Goal: Transaction & Acquisition: Purchase product/service

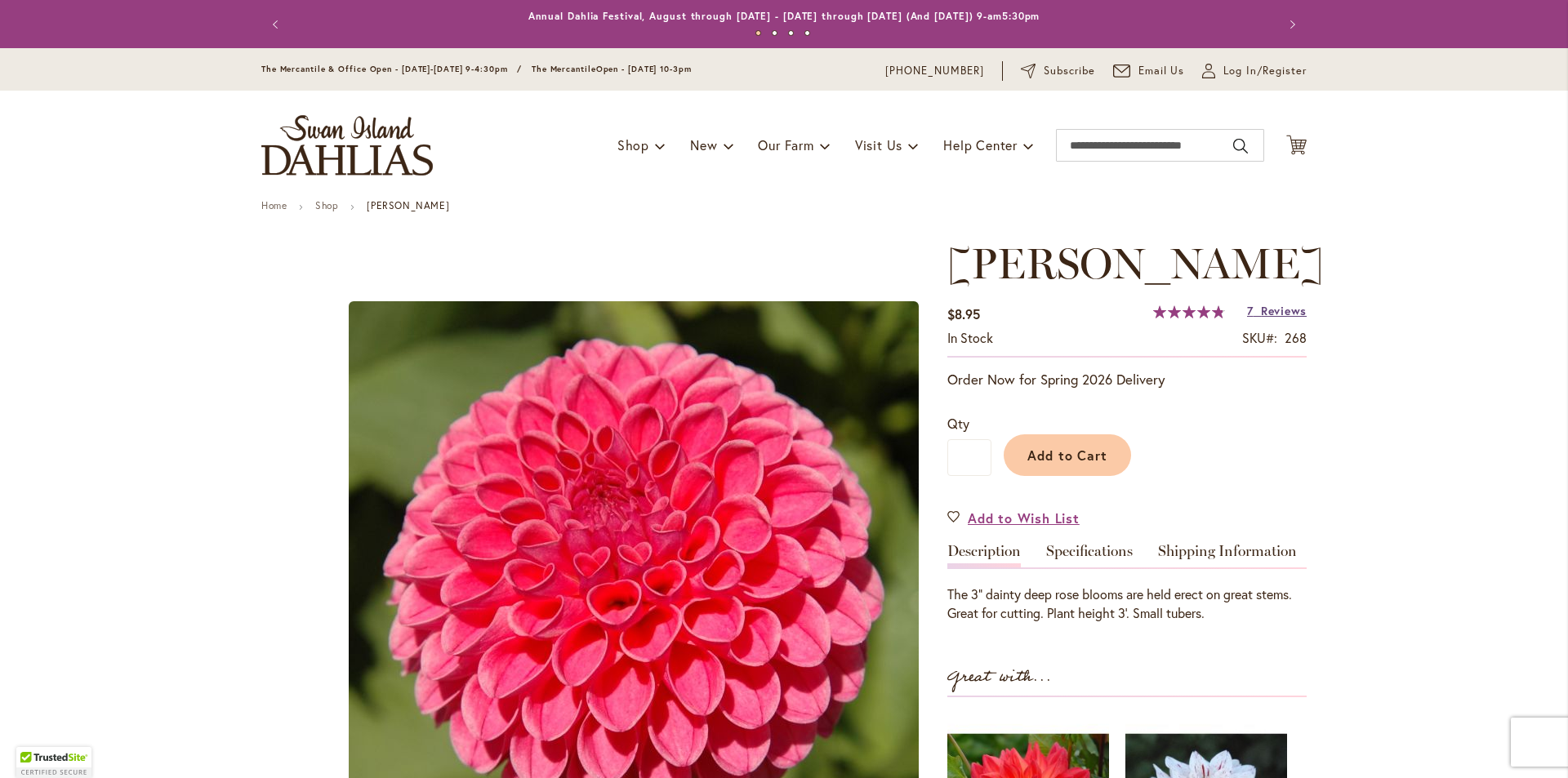
click at [1276, 310] on span "Reviews" at bounding box center [1284, 311] width 45 height 15
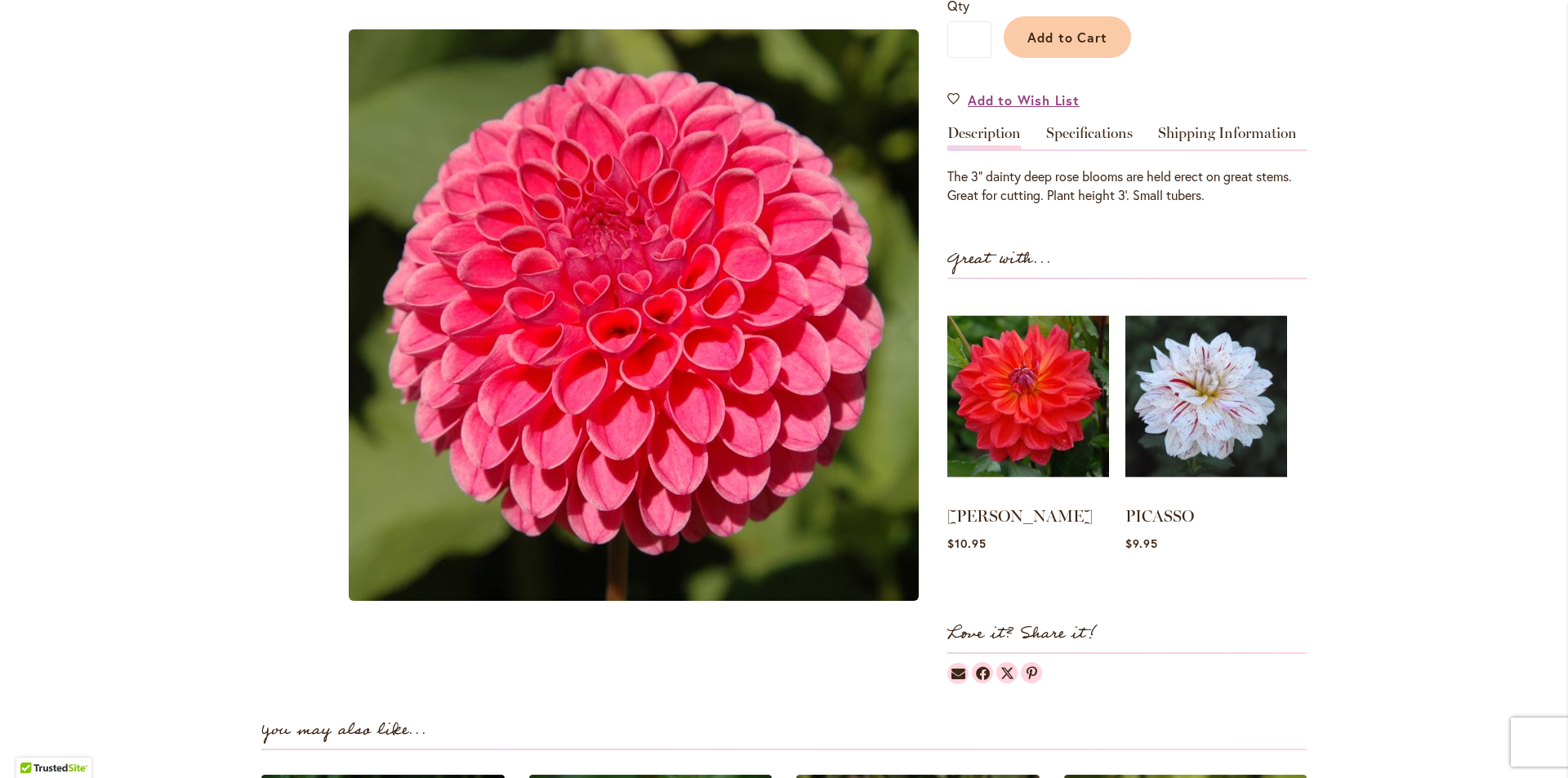
scroll to position [389, 0]
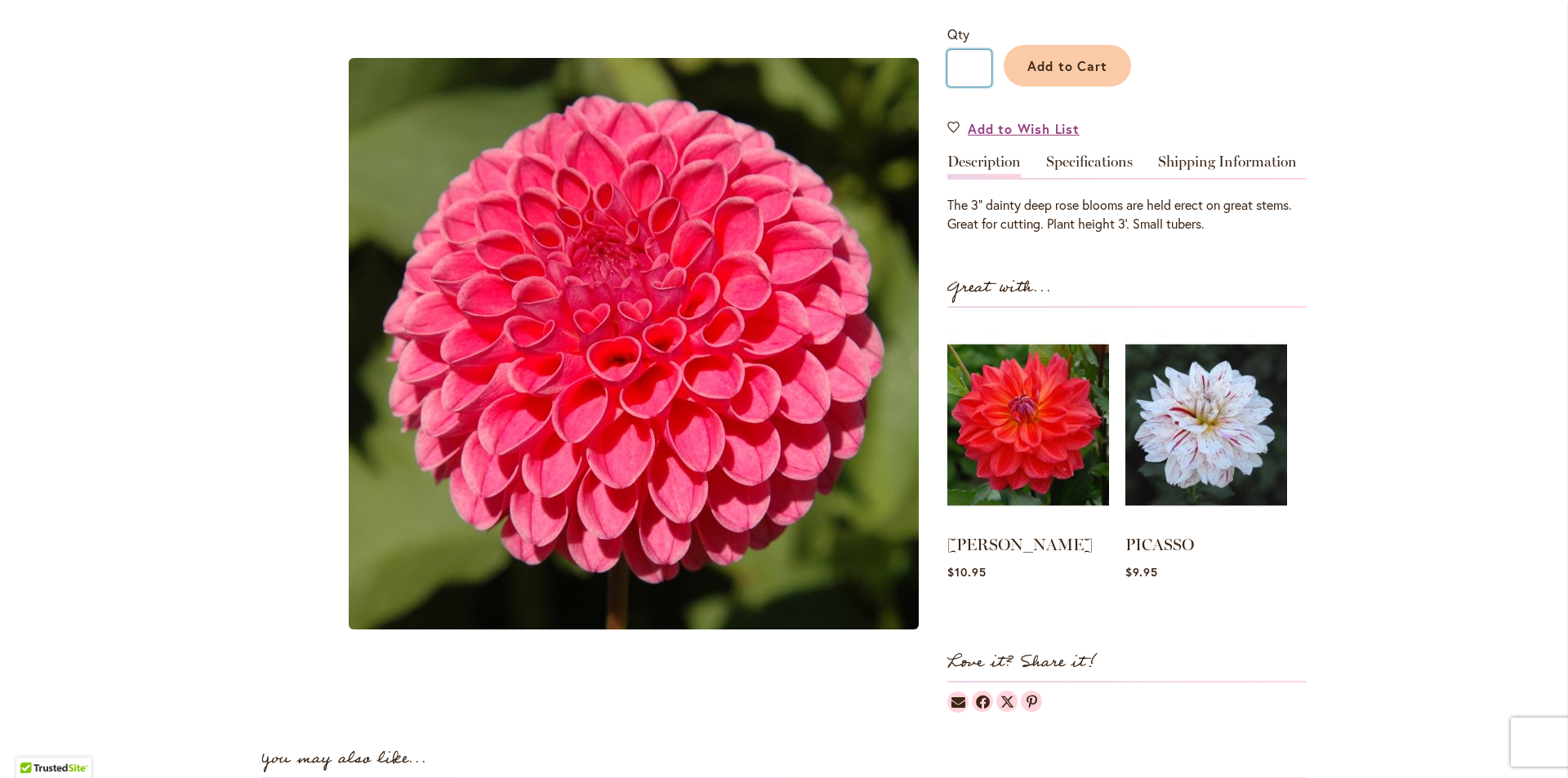
click at [960, 64] on input "*" at bounding box center [969, 68] width 44 height 37
type input "*"
click at [1056, 63] on span "Add to Cart" at bounding box center [1068, 65] width 81 height 17
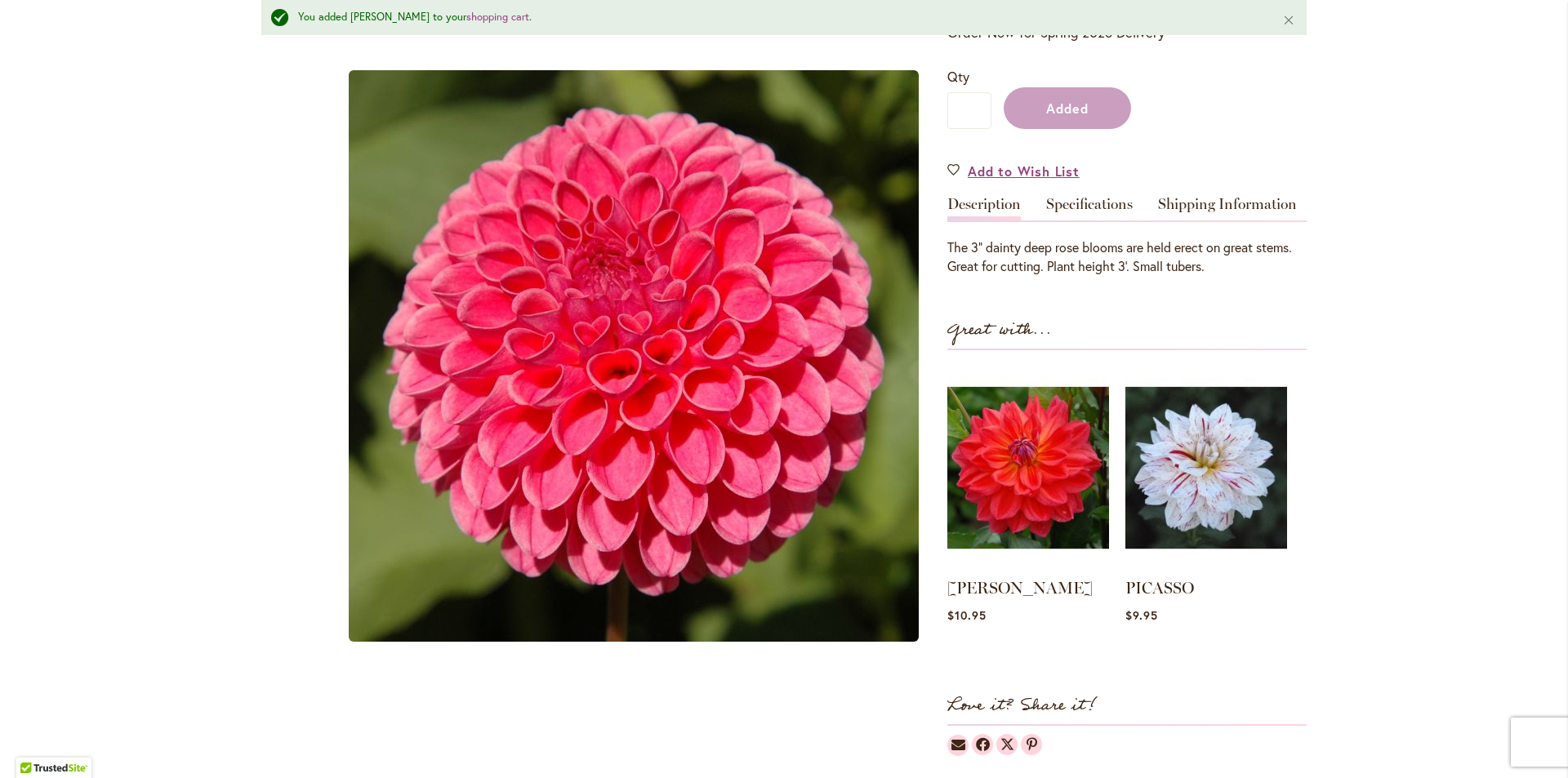
scroll to position [433, 0]
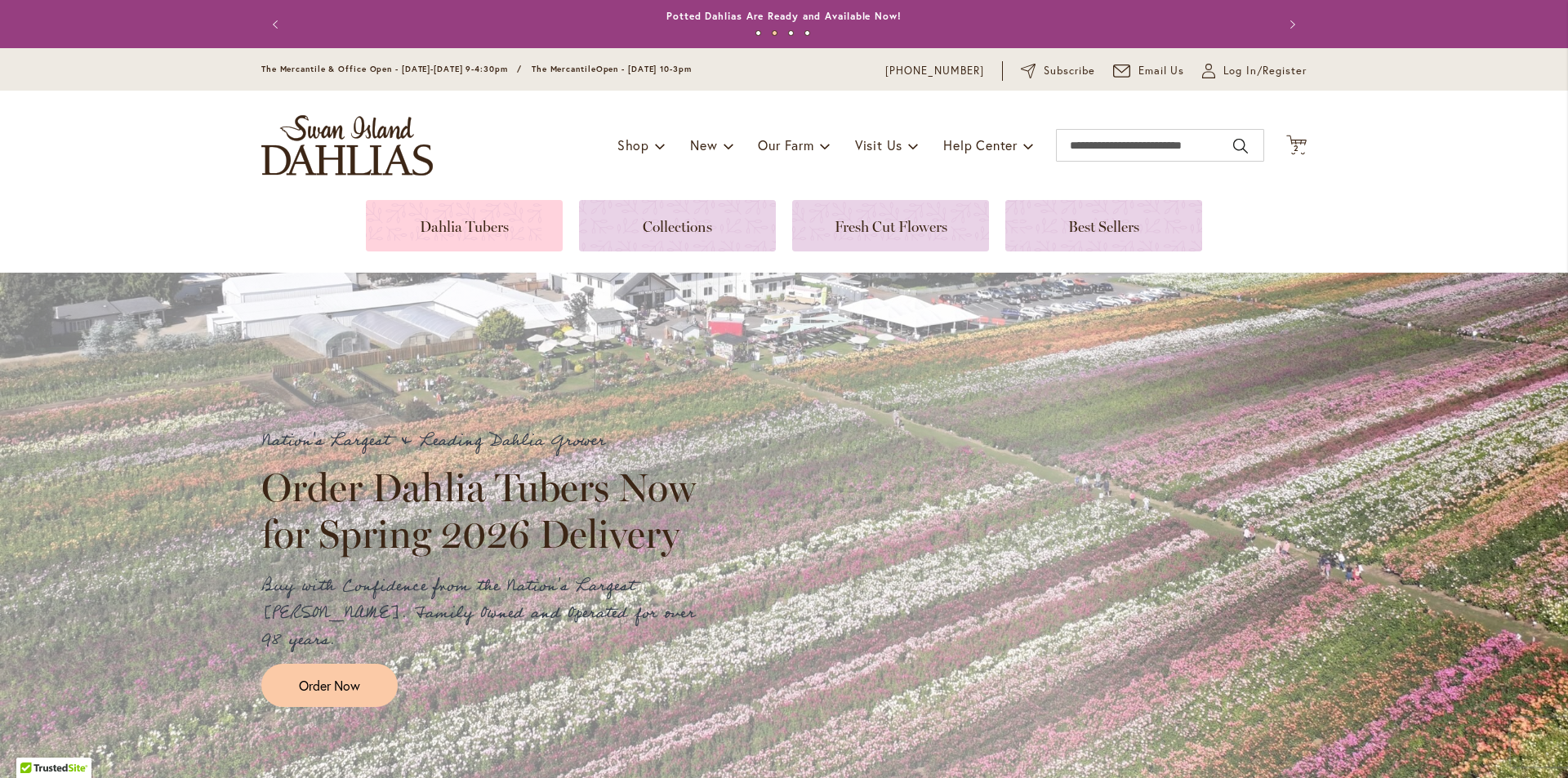
click at [452, 227] on link at bounding box center [464, 226] width 197 height 51
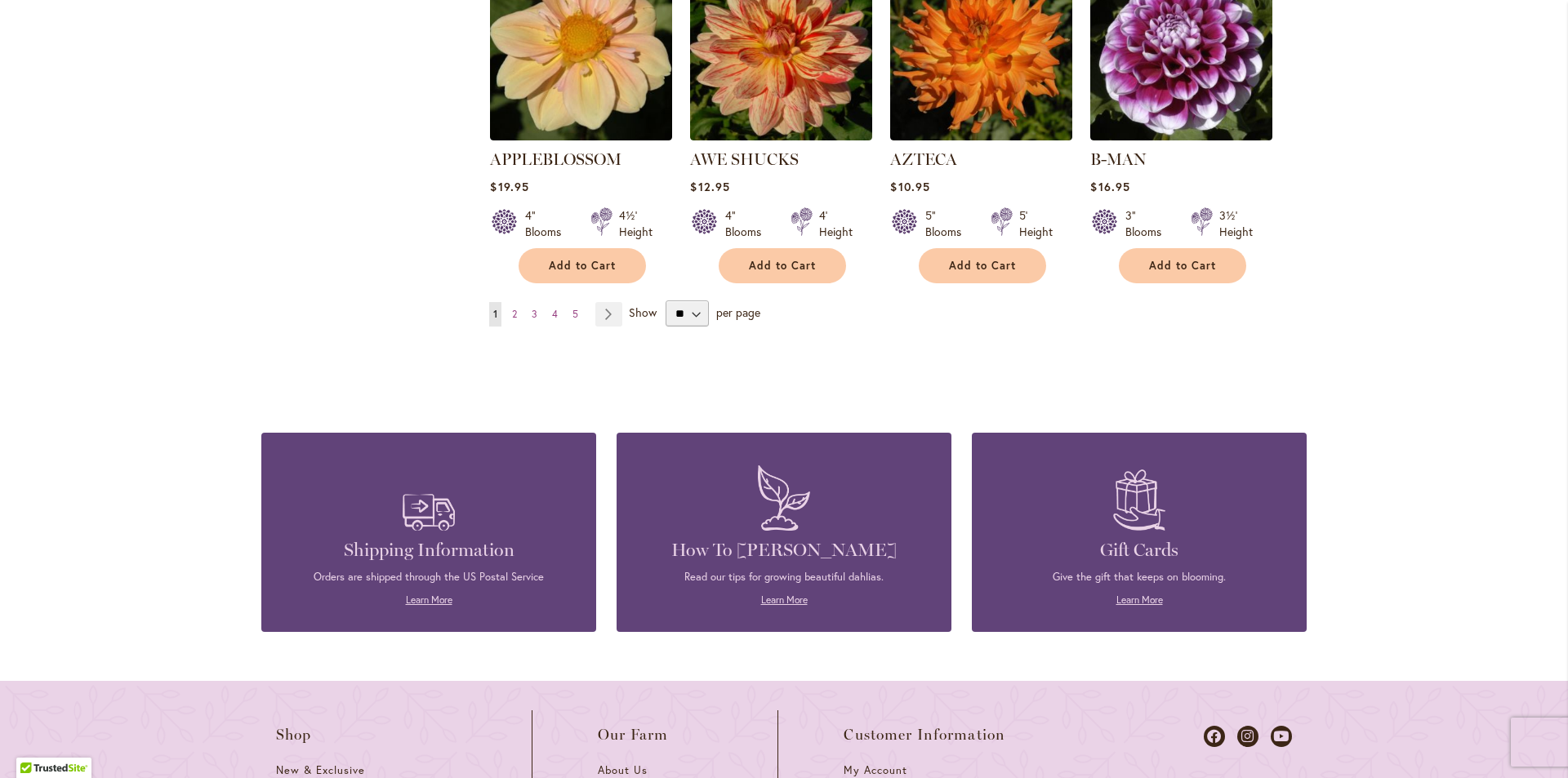
scroll to position [1525, 0]
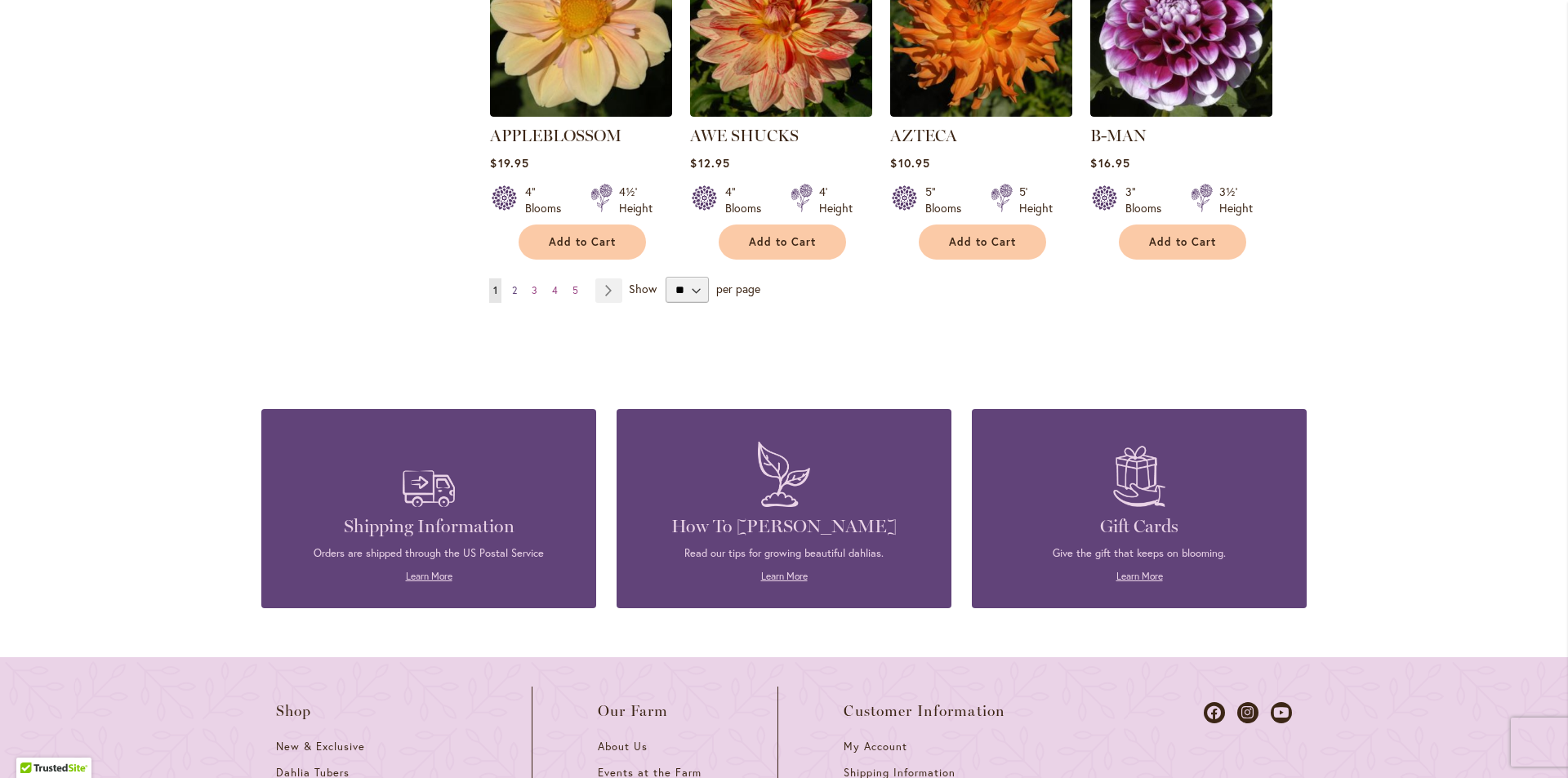
click at [512, 285] on span "2" at bounding box center [514, 290] width 5 height 12
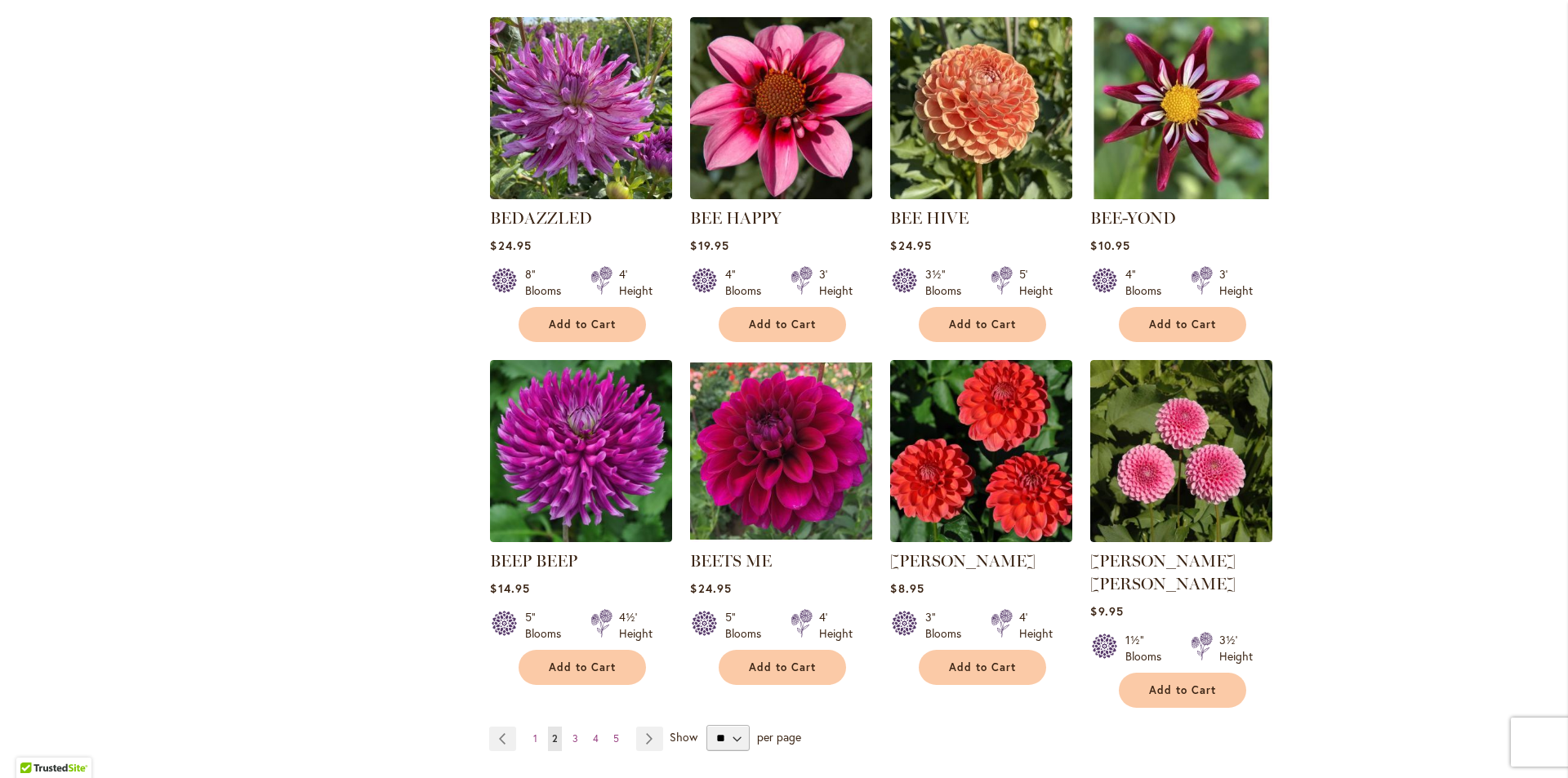
scroll to position [1111, 0]
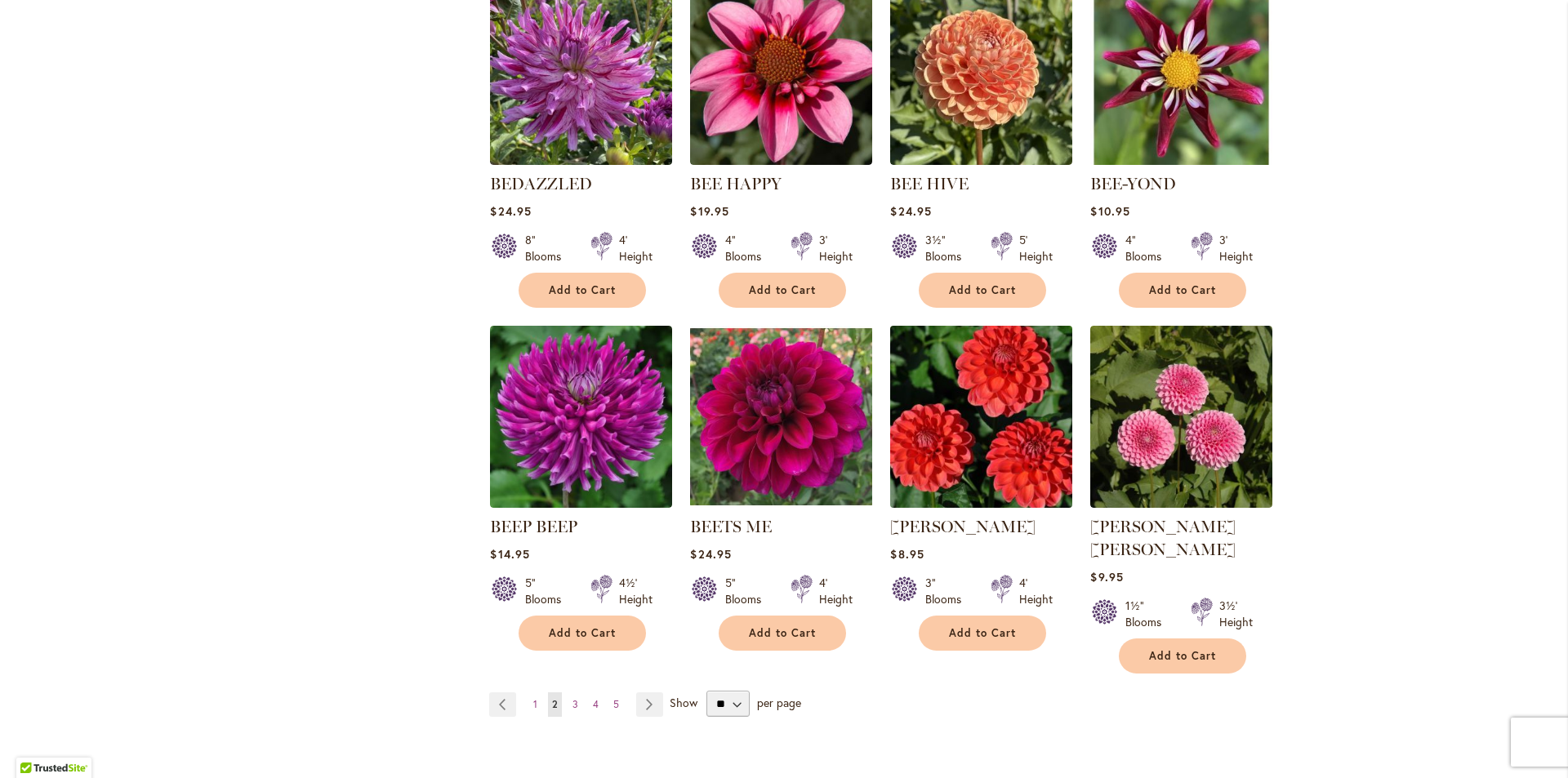
click at [1015, 459] on img at bounding box center [981, 417] width 191 height 191
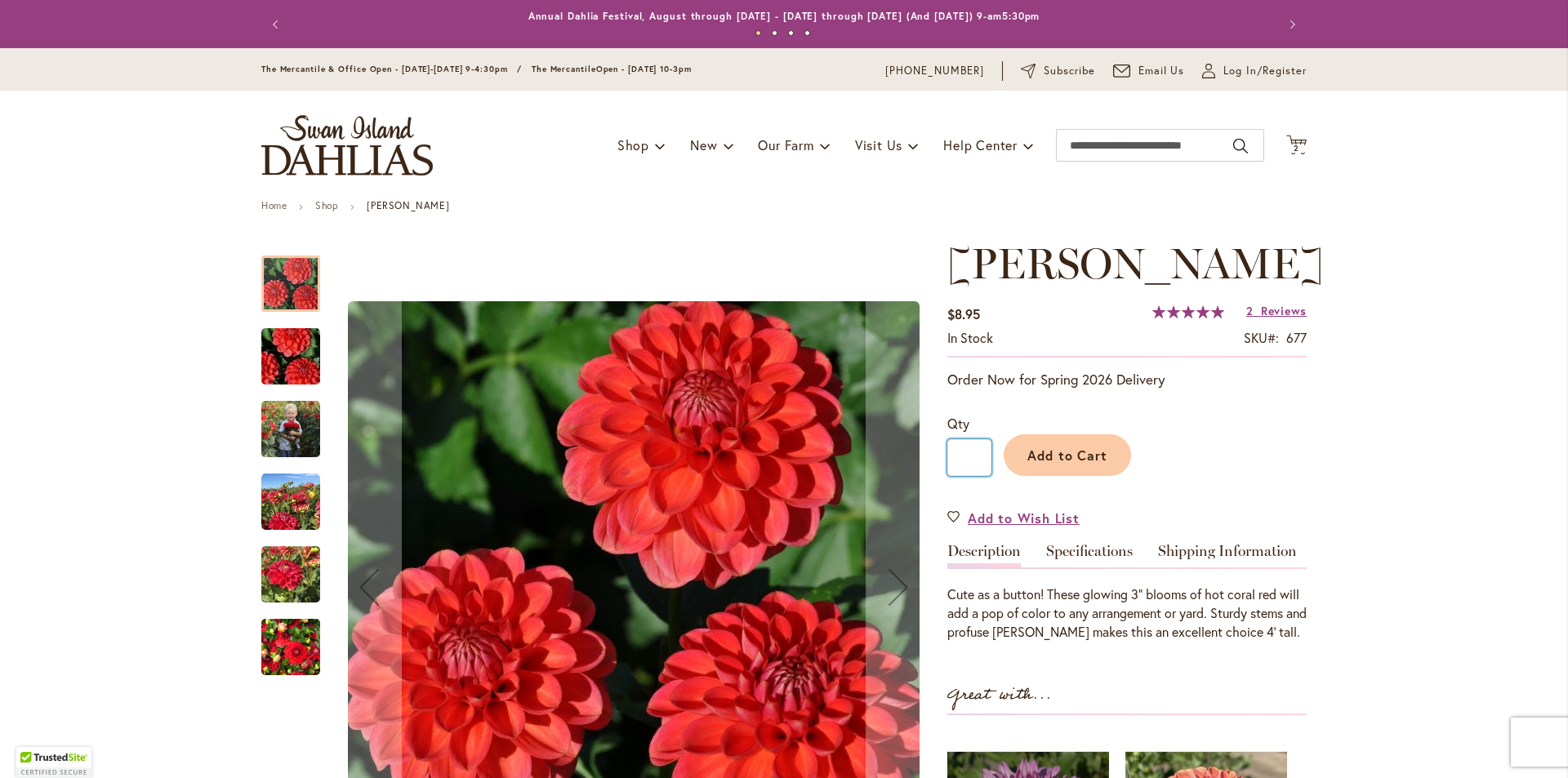
click at [962, 476] on input "*" at bounding box center [969, 458] width 44 height 37
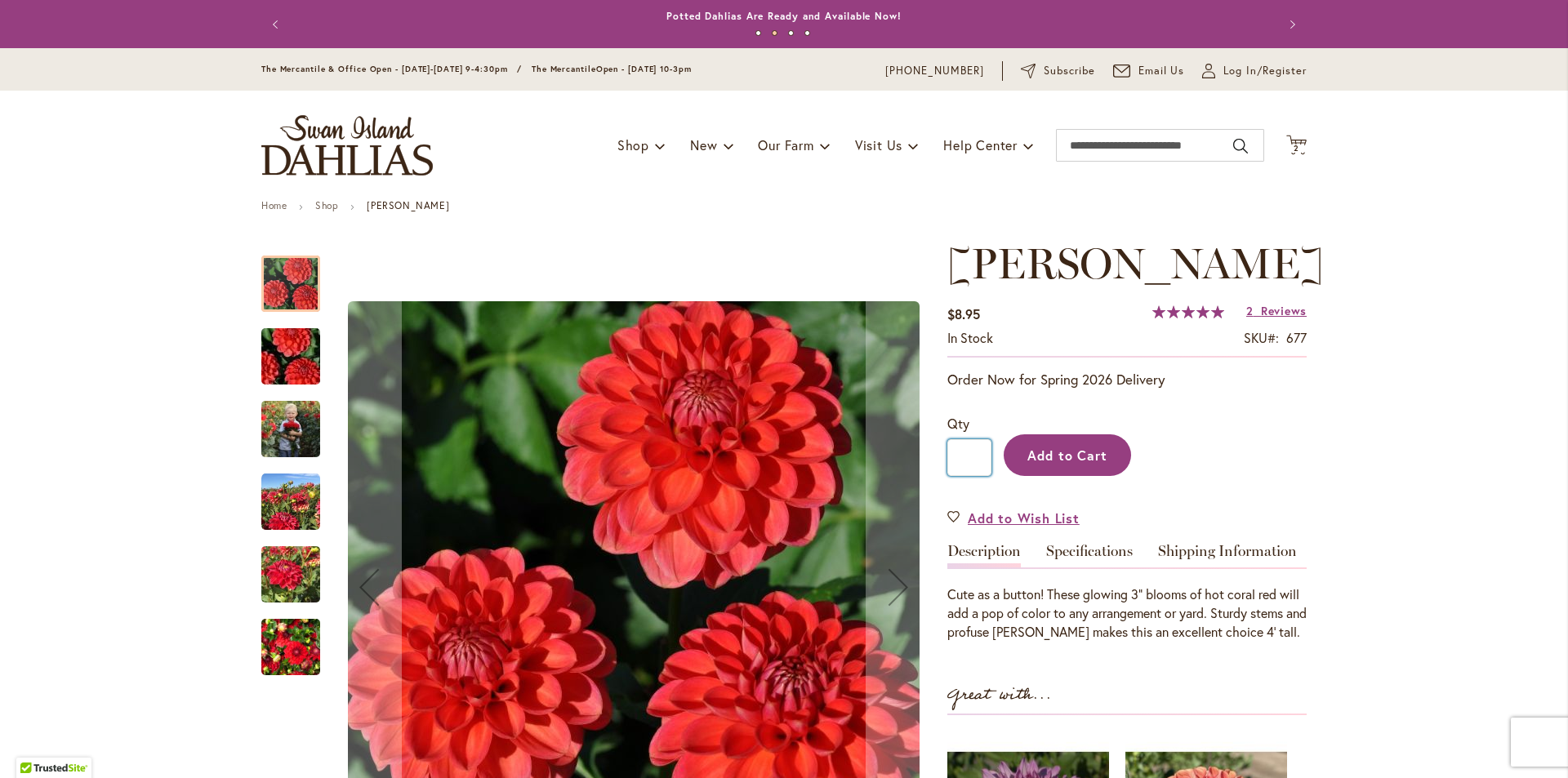
type input "*"
click at [1075, 464] on span "Add to Cart" at bounding box center [1068, 456] width 81 height 17
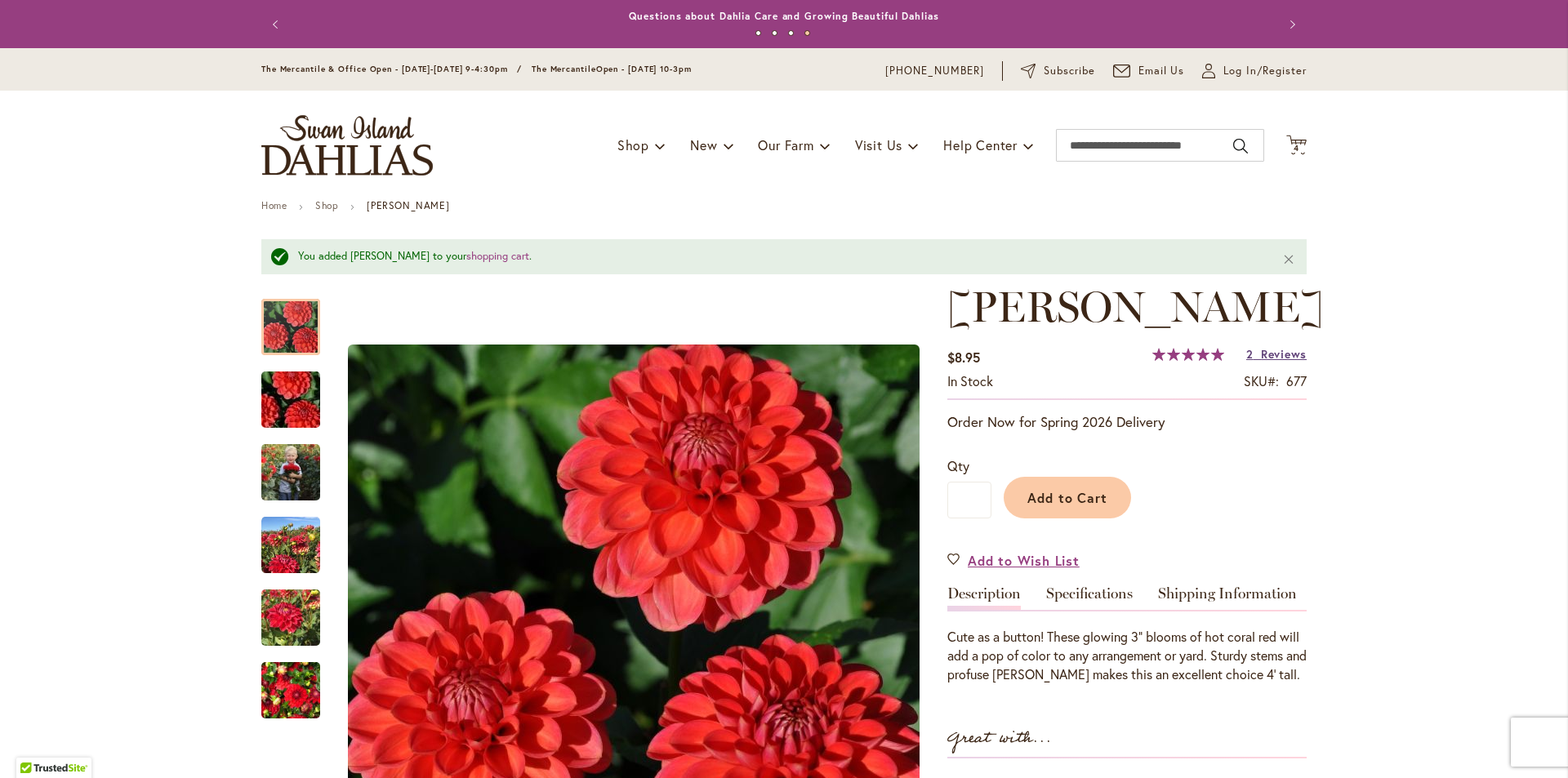
click at [1269, 362] on span "Reviews" at bounding box center [1284, 354] width 45 height 15
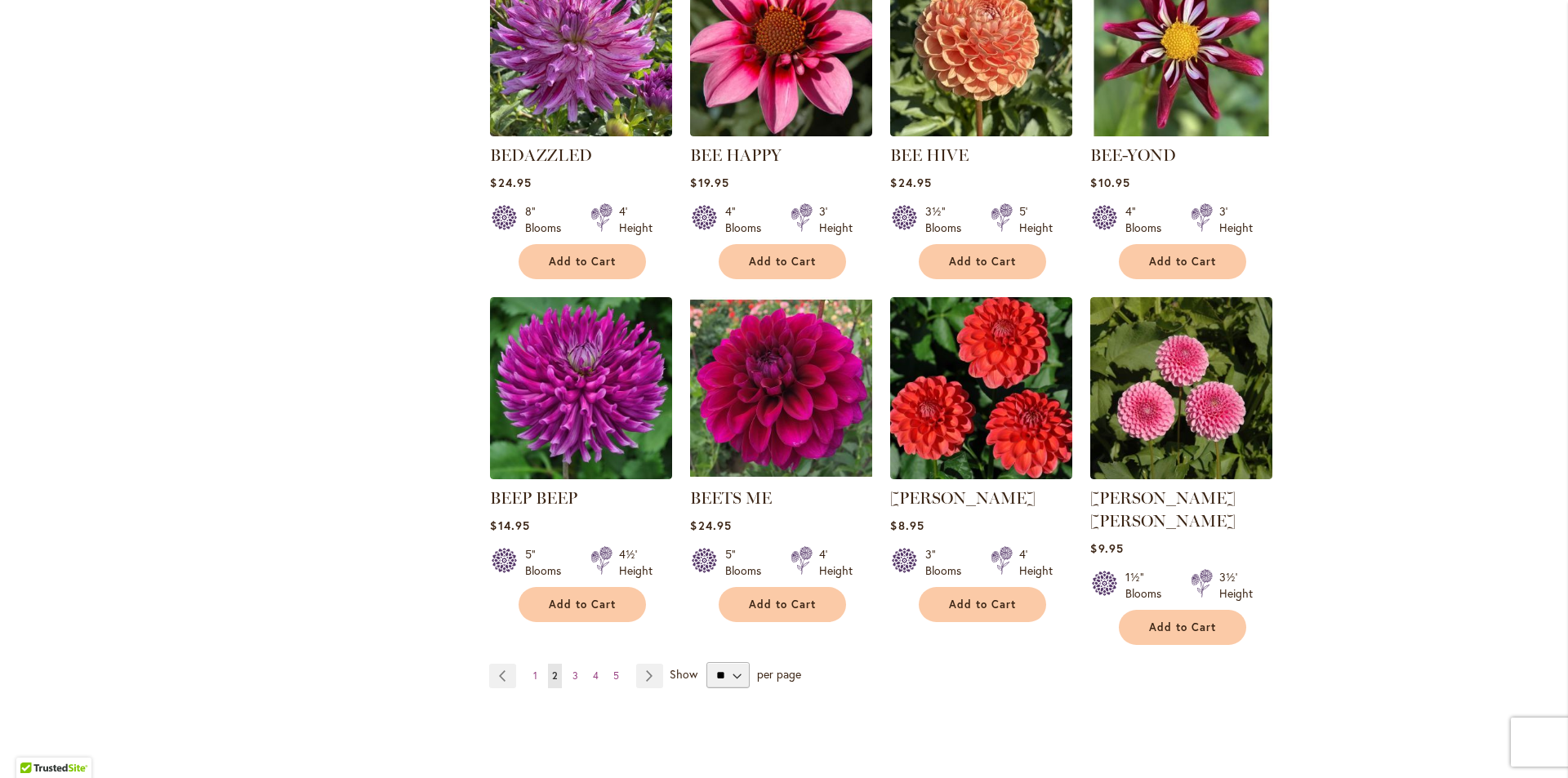
scroll to position [1143, 0]
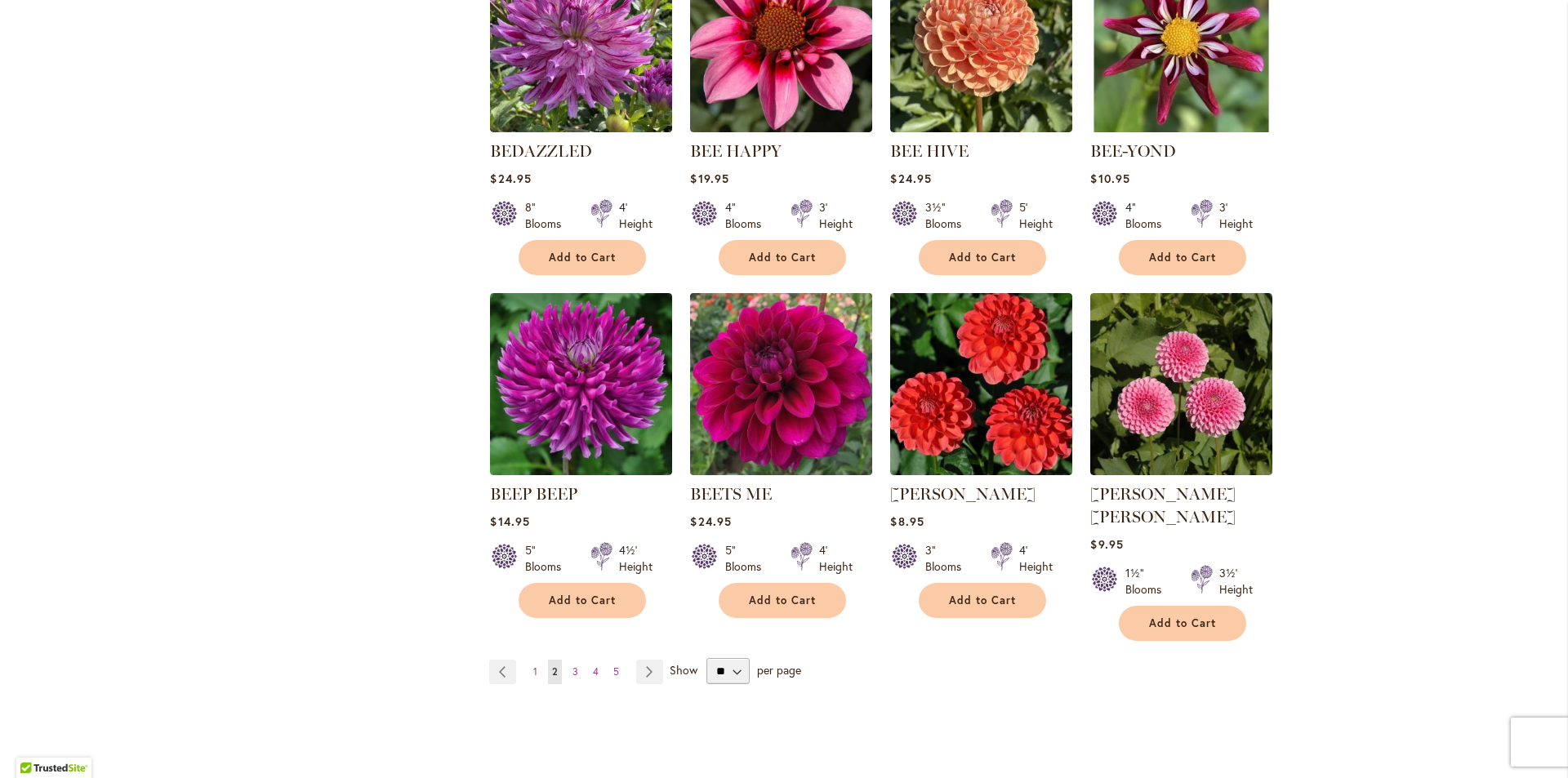
click at [781, 390] on img at bounding box center [782, 385] width 191 height 191
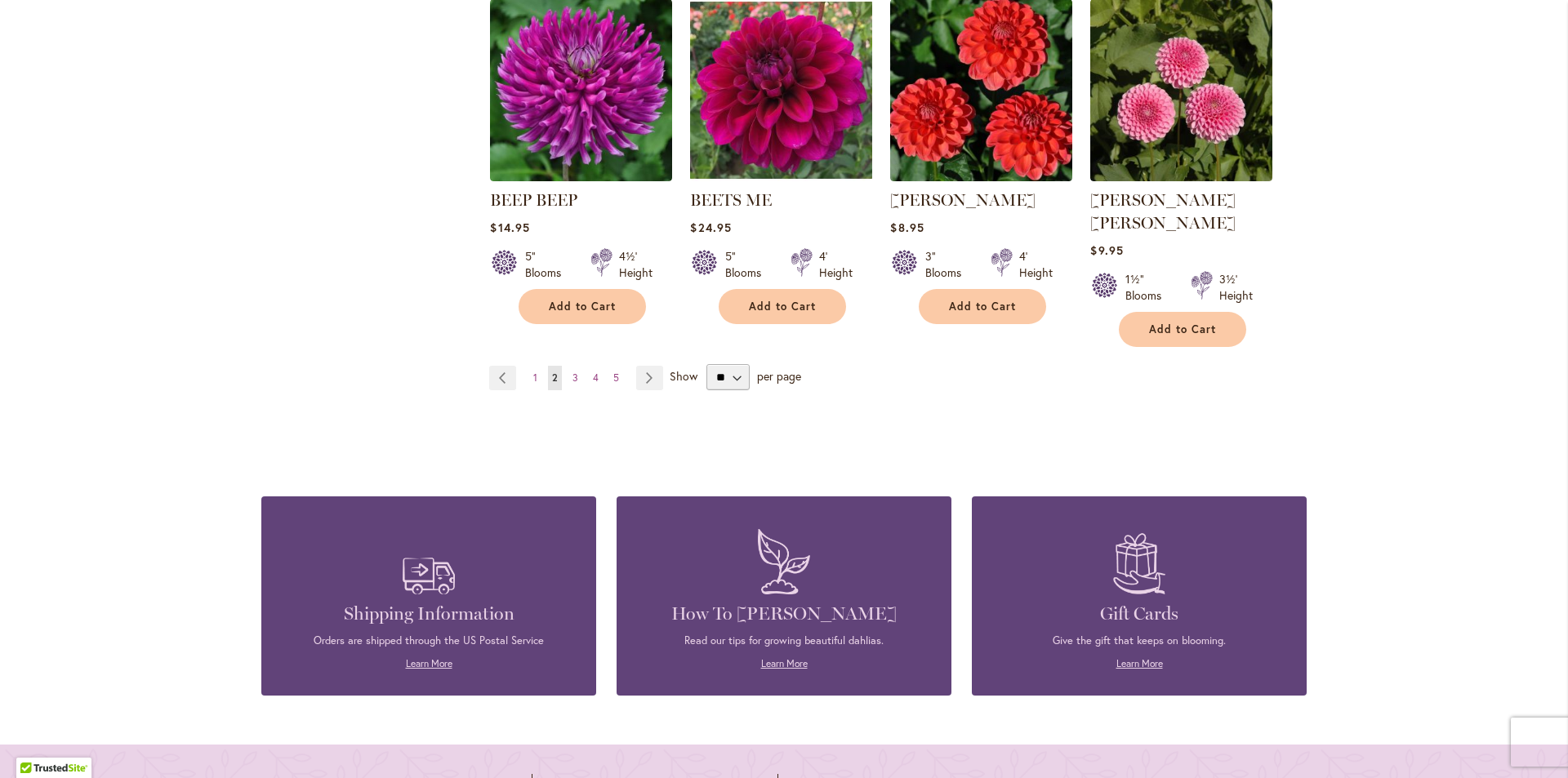
scroll to position [1470, 0]
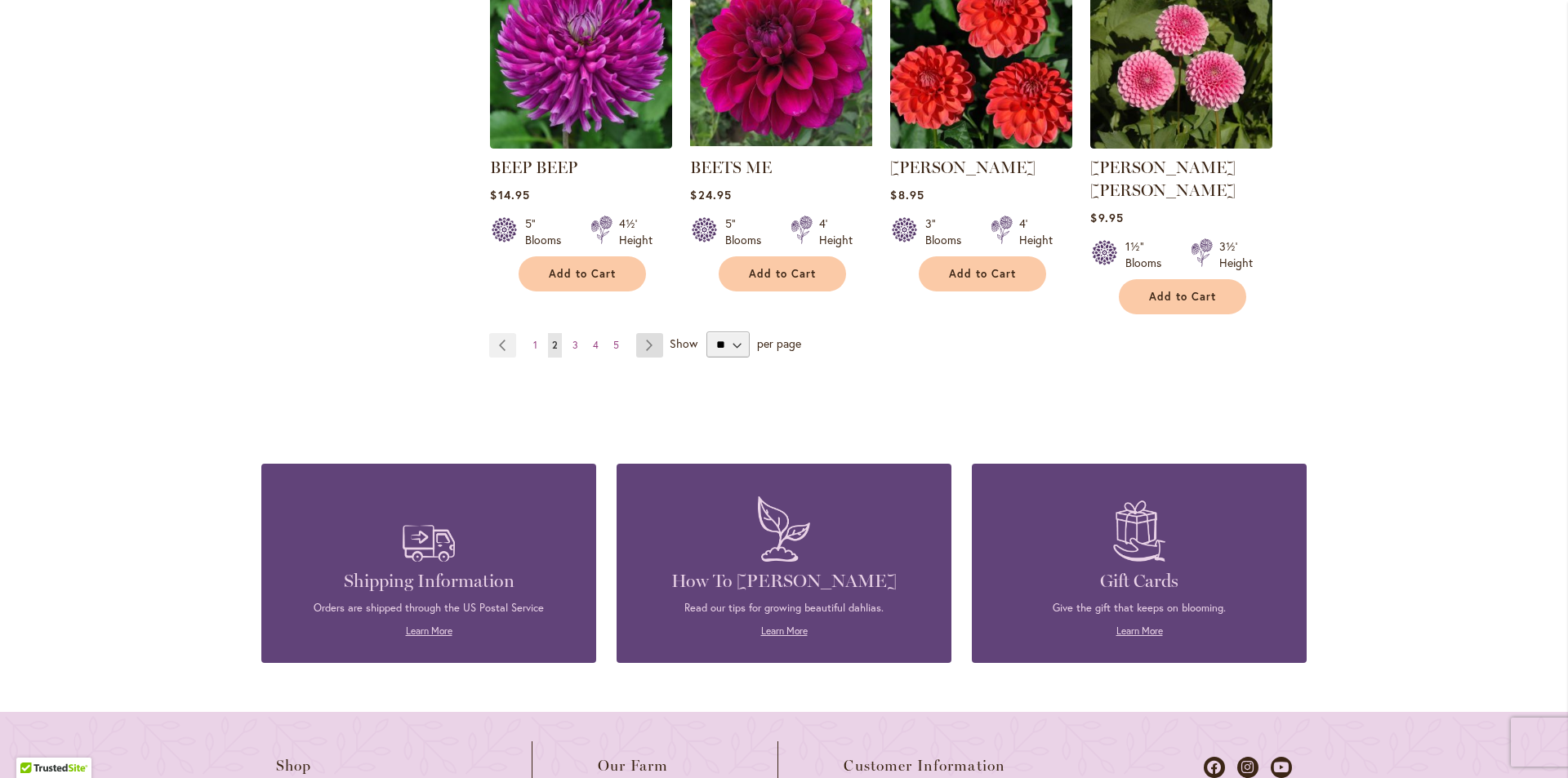
click at [645, 333] on link "Page Next" at bounding box center [649, 345] width 27 height 25
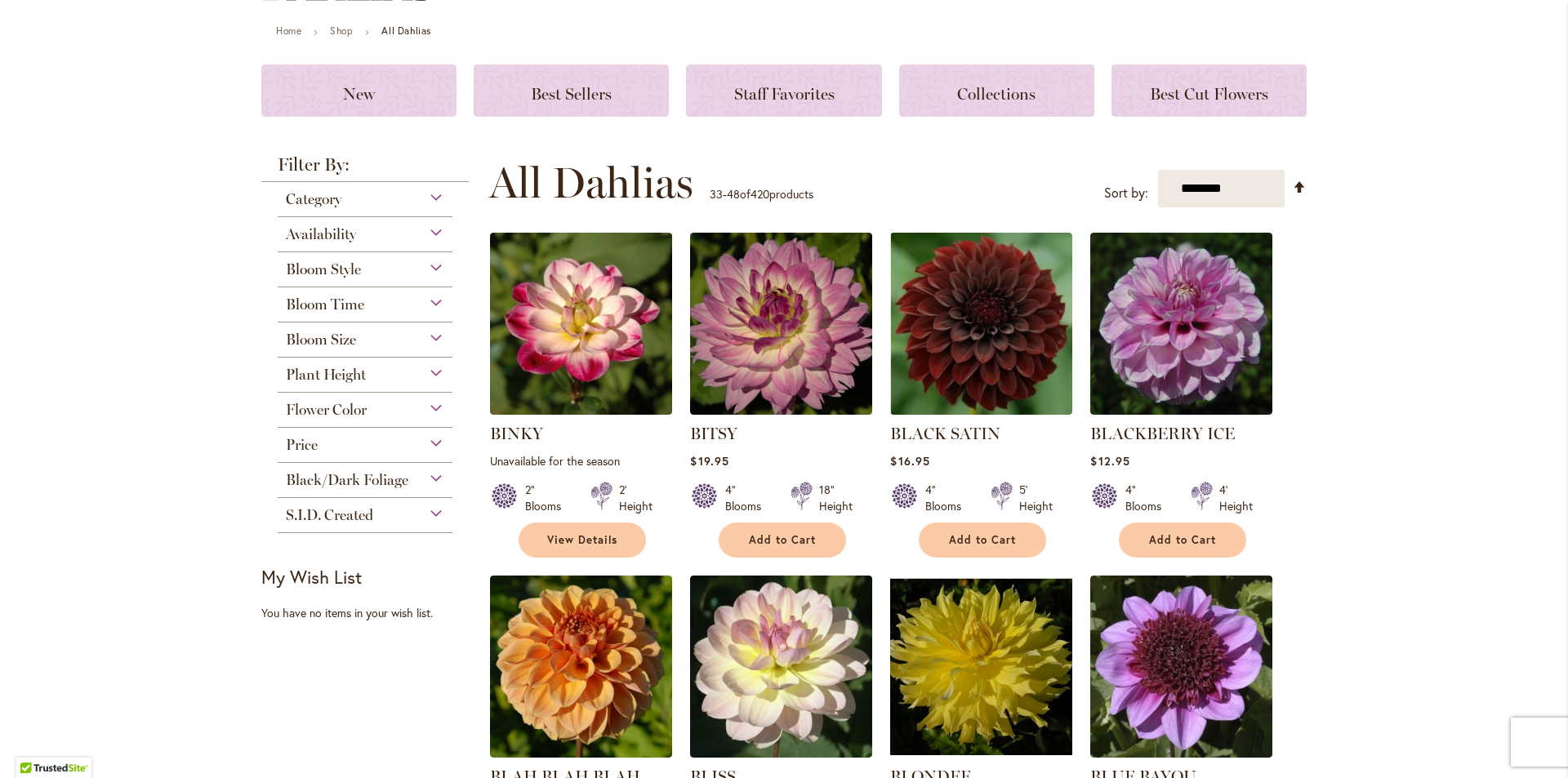
scroll to position [185, 0]
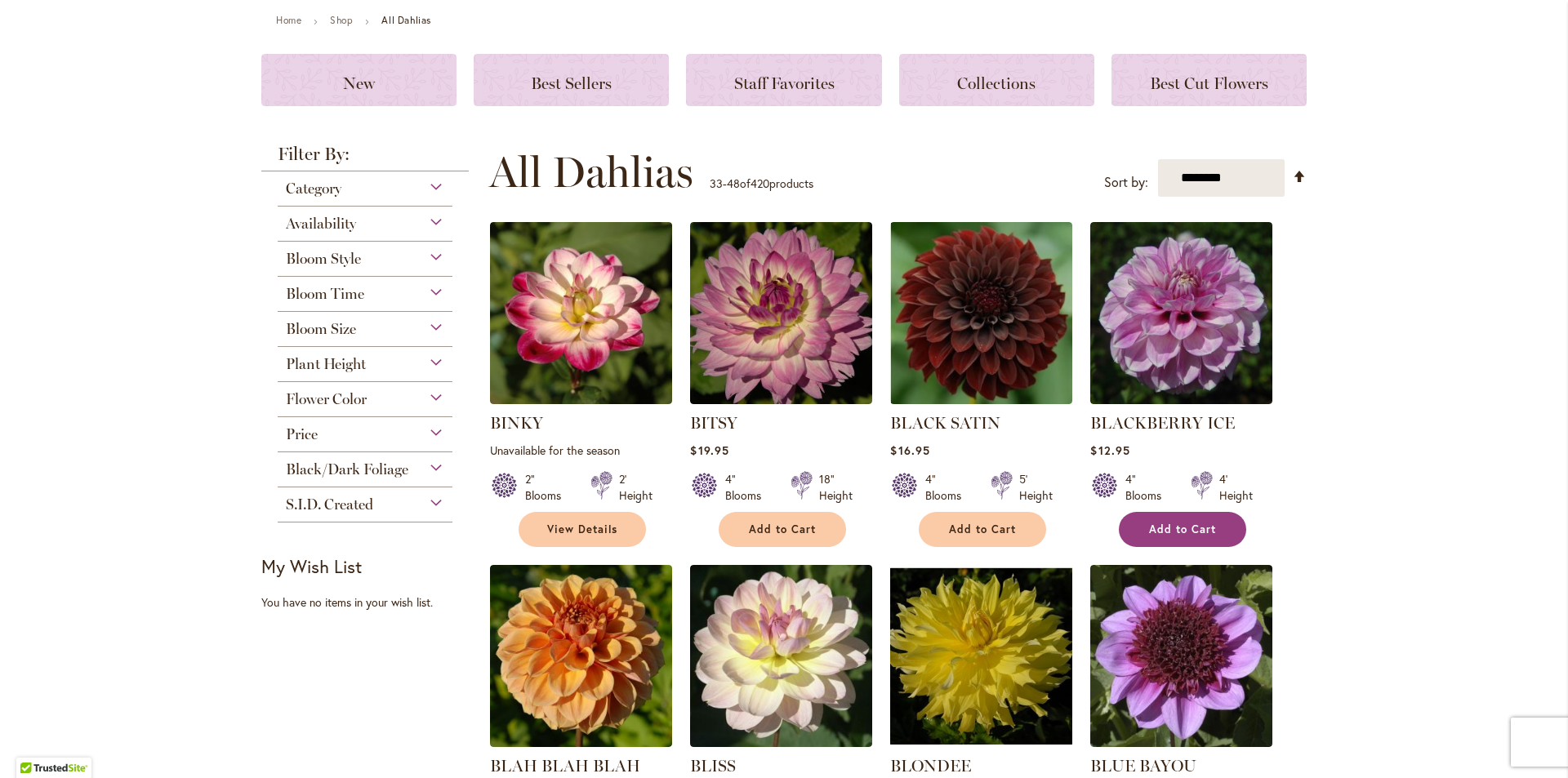
click at [1148, 531] on span "Add to Cart" at bounding box center [1181, 529] width 67 height 14
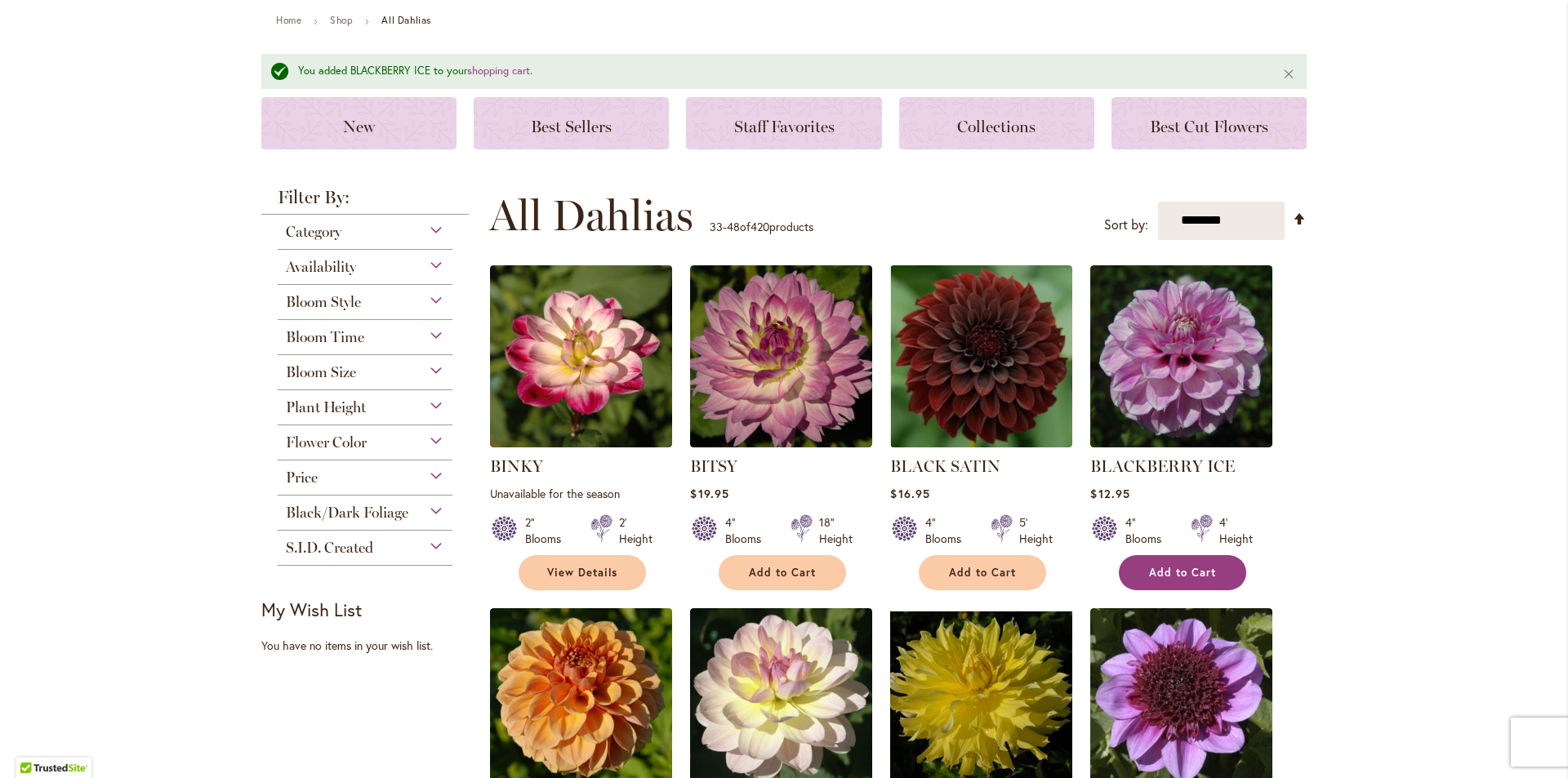
click at [1157, 567] on span "Add to Cart" at bounding box center [1181, 573] width 67 height 14
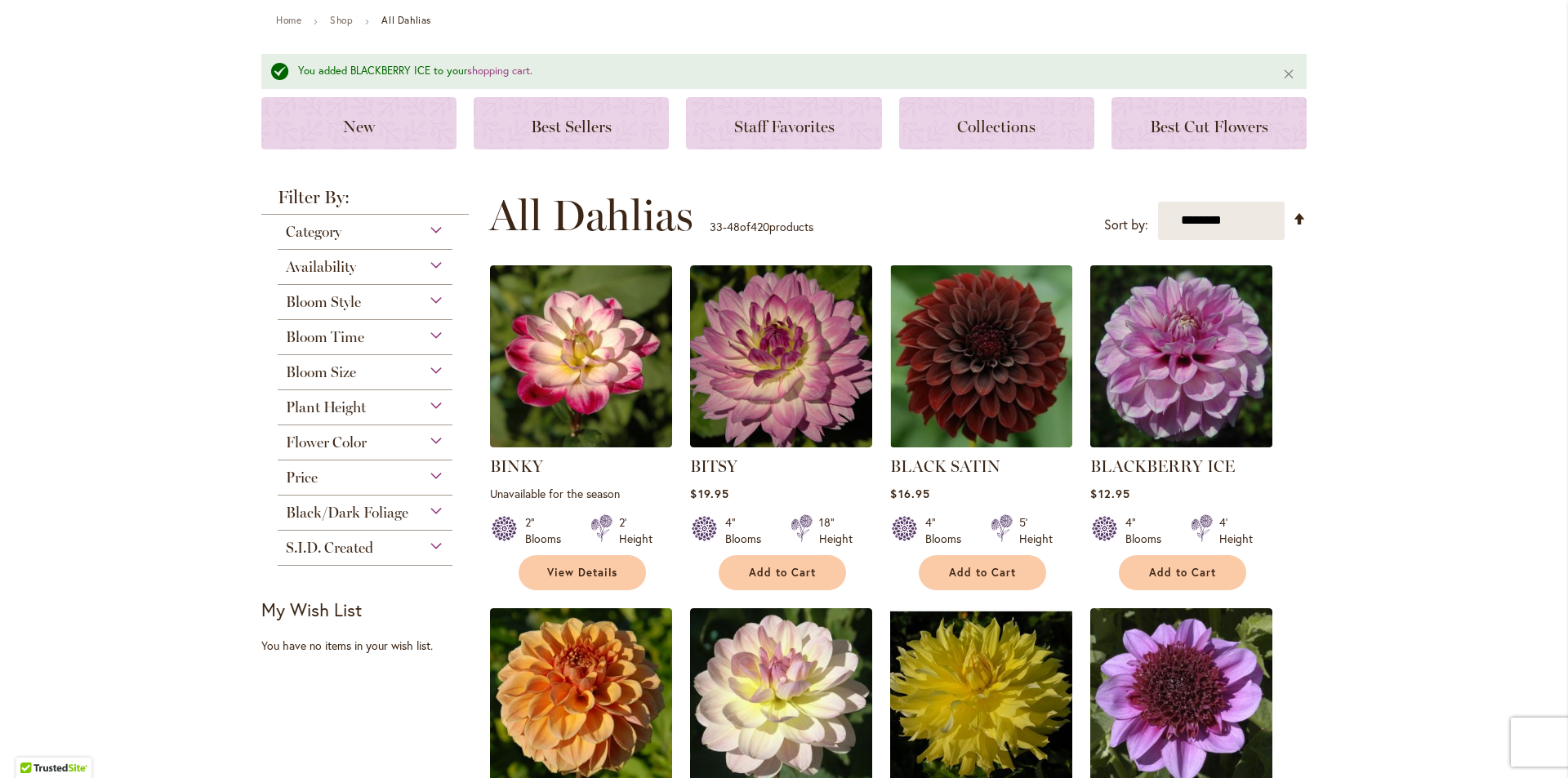
click at [1181, 369] on img at bounding box center [1181, 356] width 191 height 191
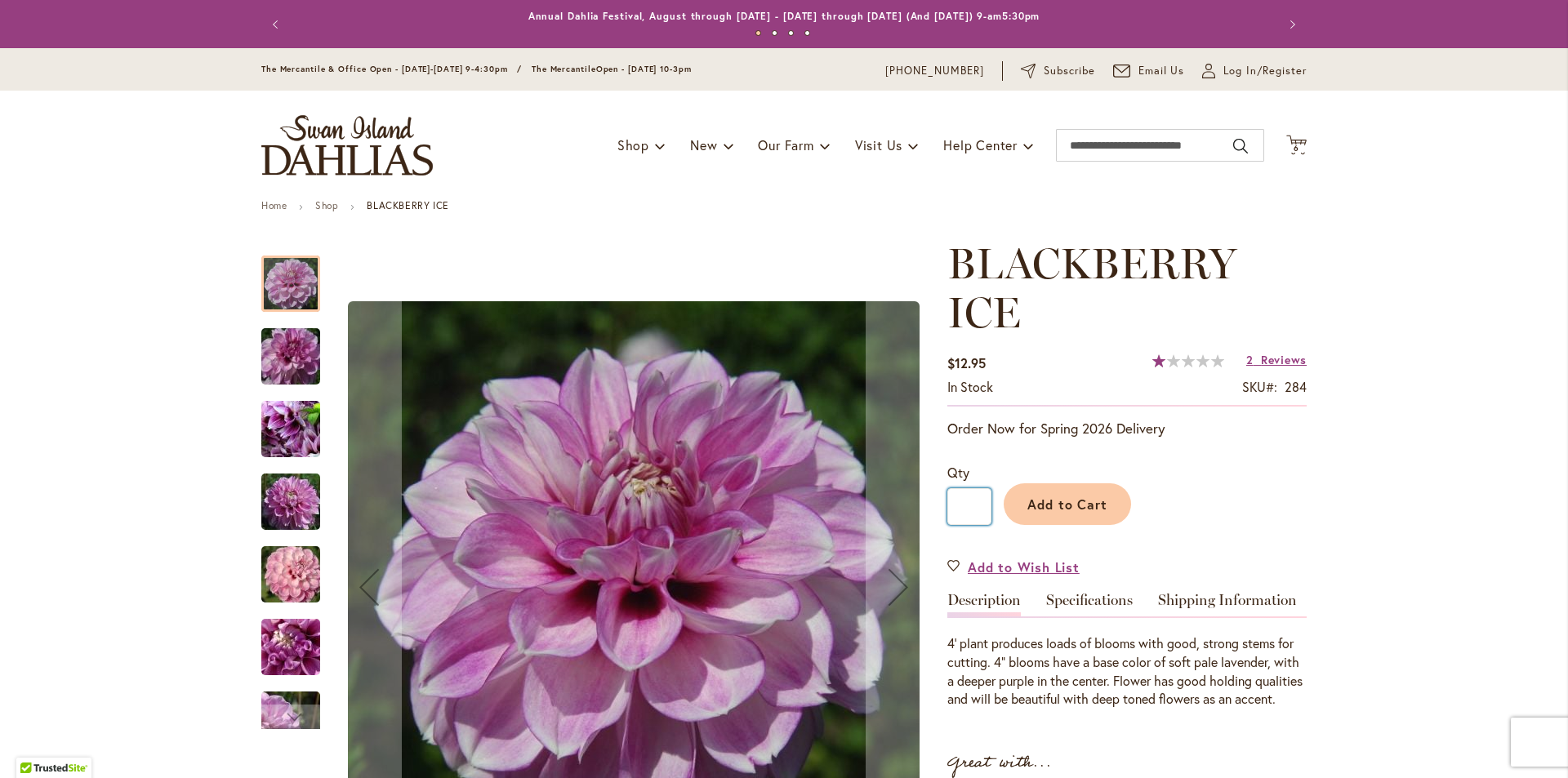
click at [966, 507] on input "*" at bounding box center [969, 507] width 44 height 37
type input "*"
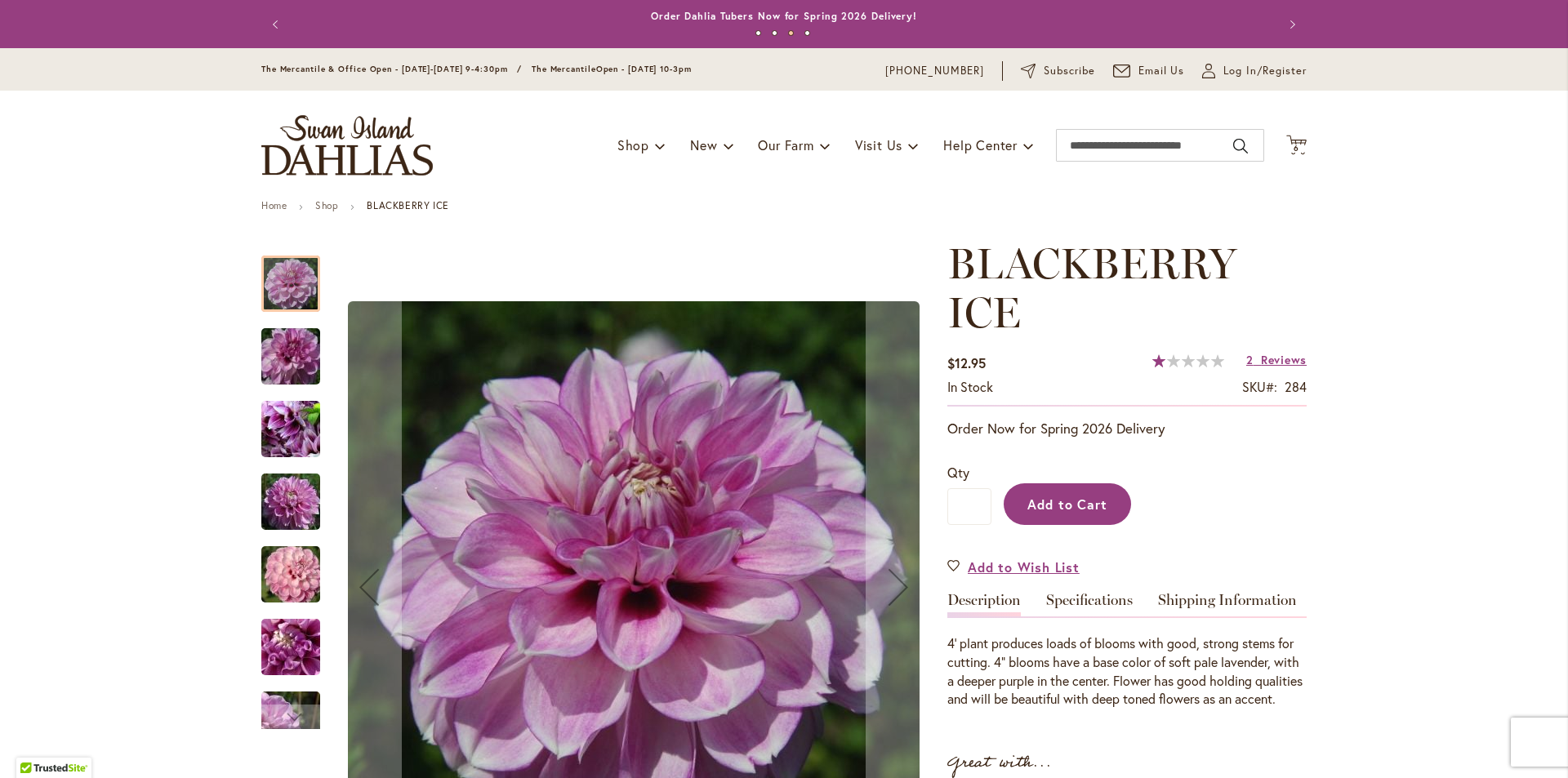
click at [1063, 497] on span "Add to Cart" at bounding box center [1068, 504] width 81 height 17
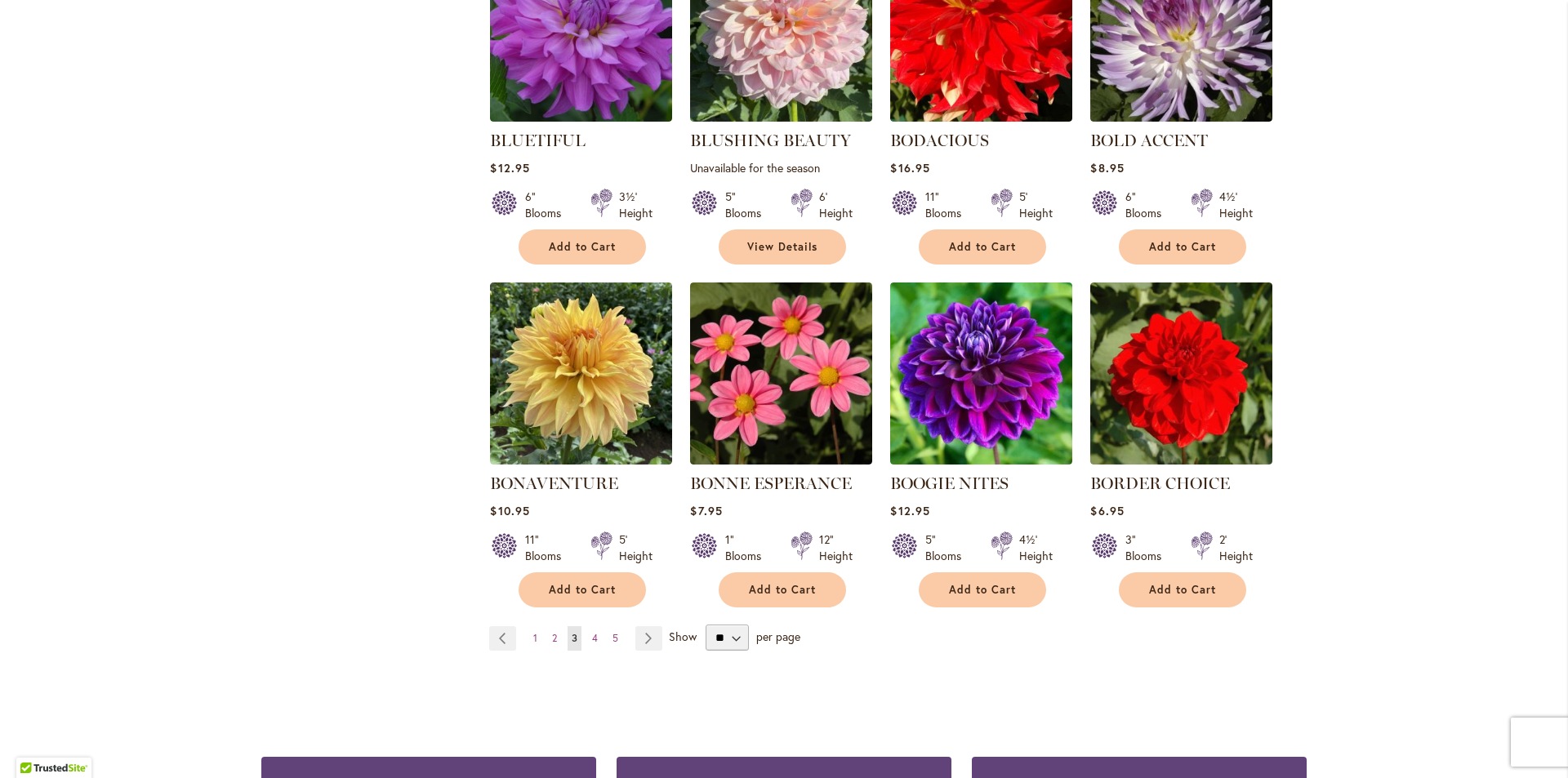
scroll to position [1176, 0]
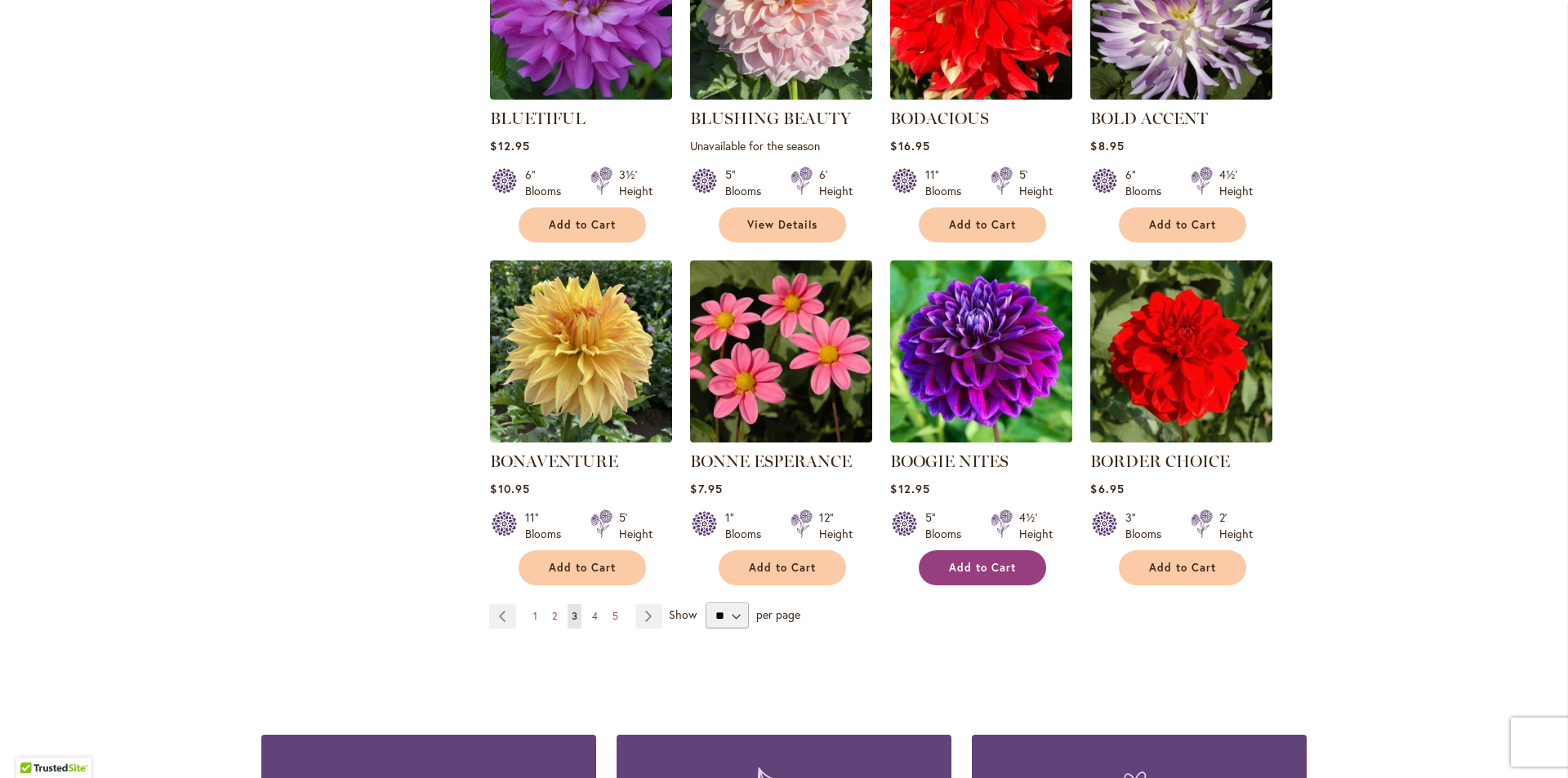
click at [992, 561] on span "Add to Cart" at bounding box center [982, 567] width 67 height 14
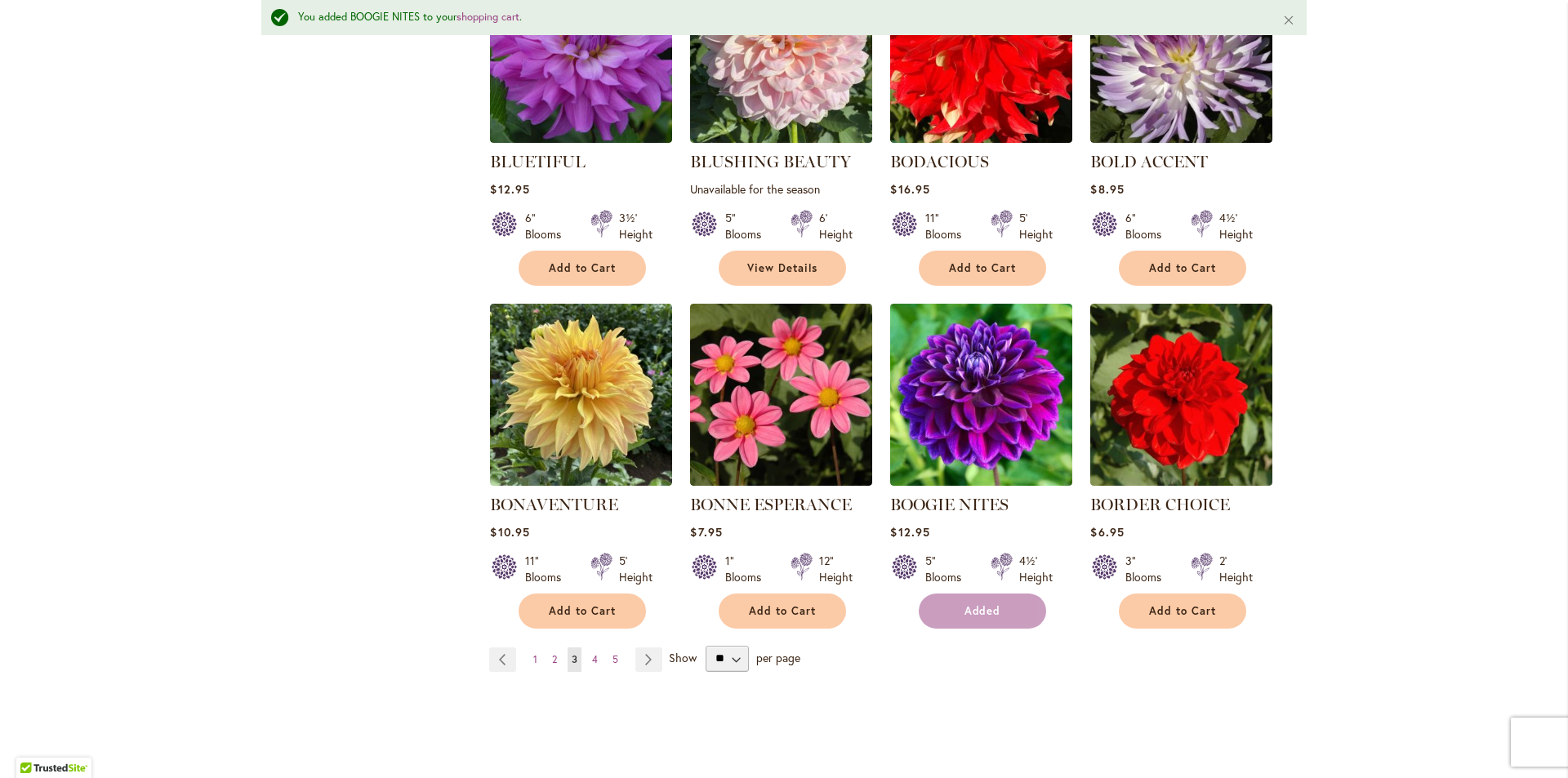
scroll to position [1219, 0]
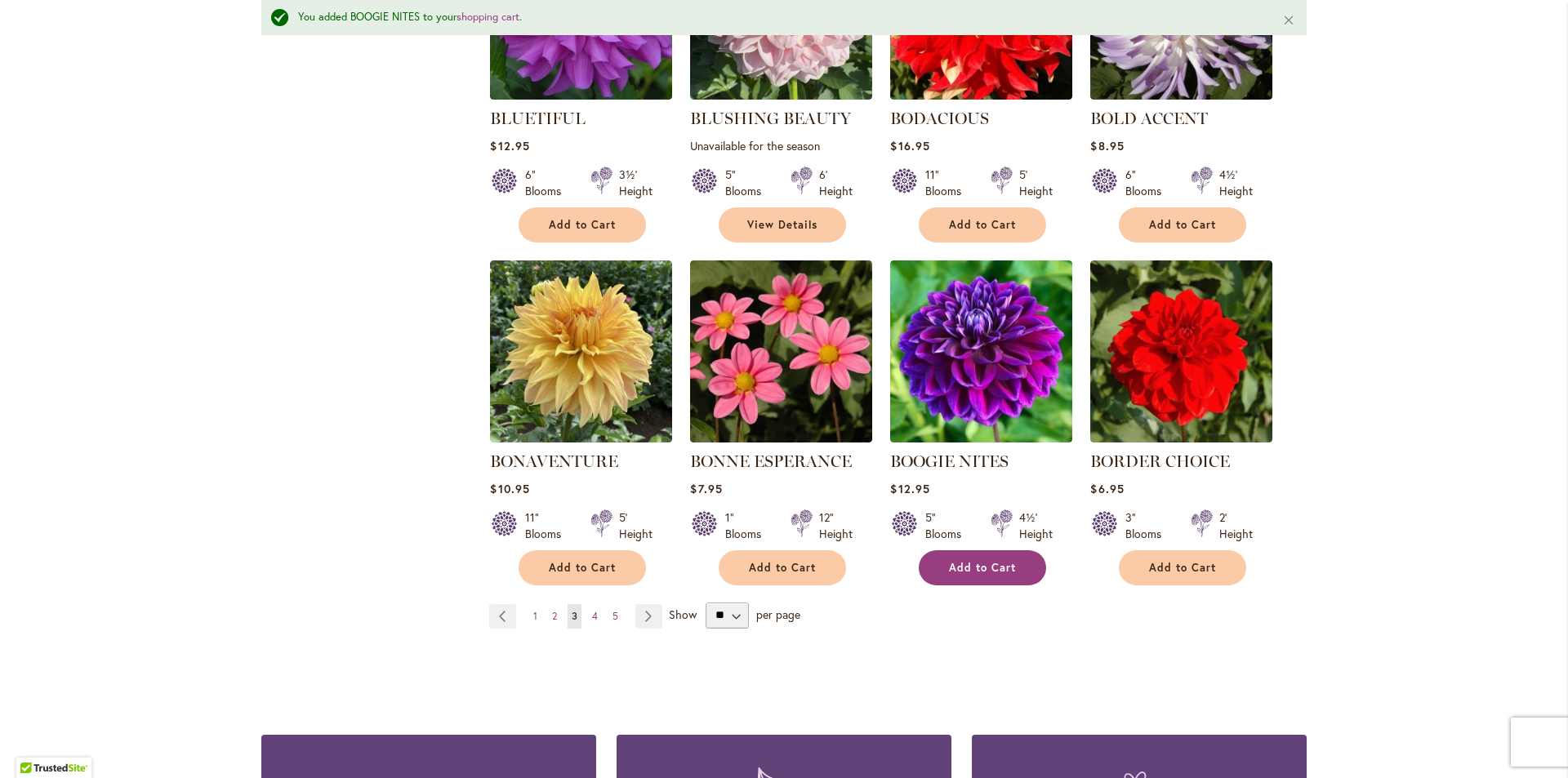
click at [992, 561] on span "Add to Cart" at bounding box center [982, 567] width 67 height 14
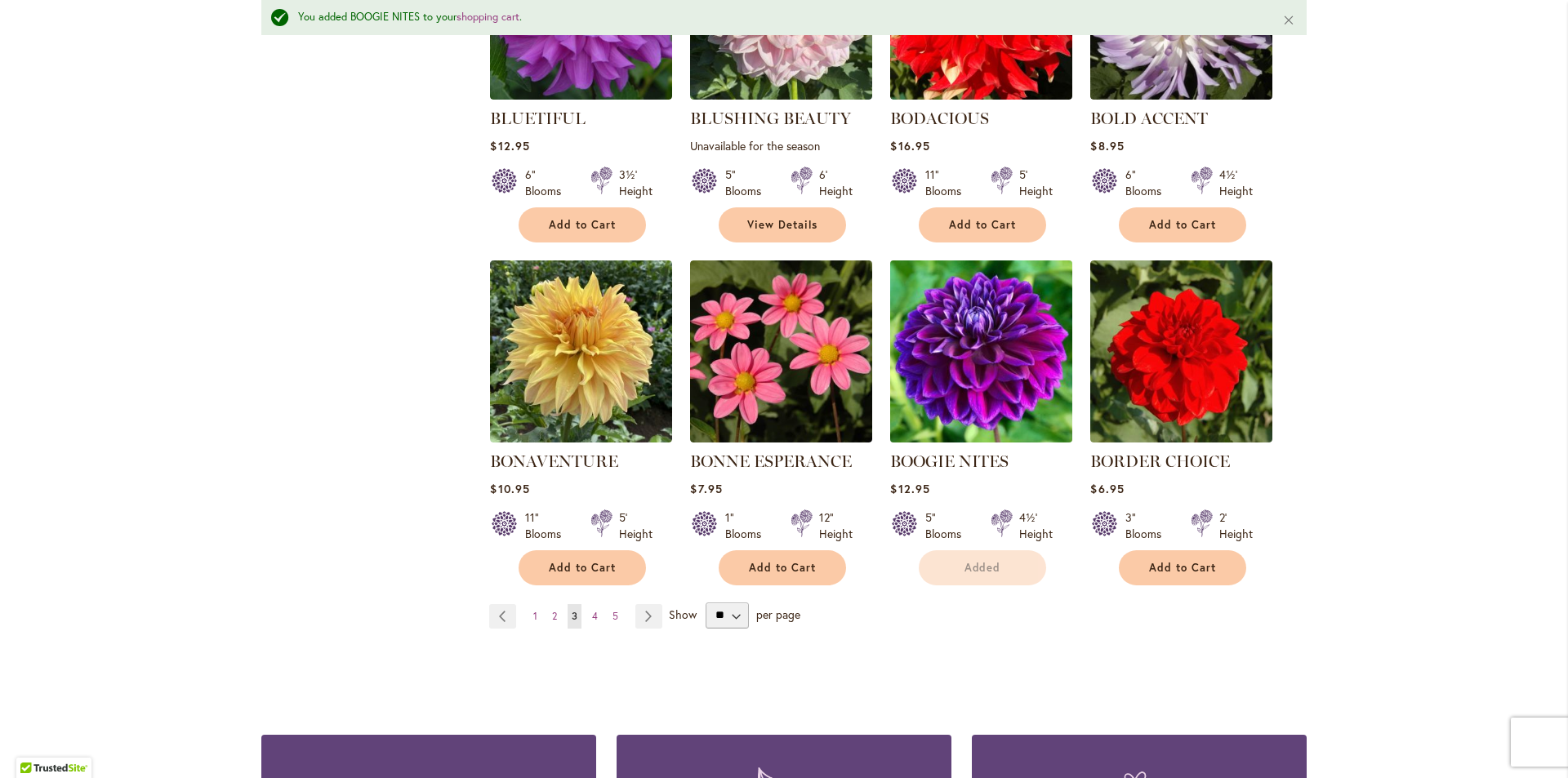
click at [1014, 389] on img at bounding box center [981, 351] width 191 height 191
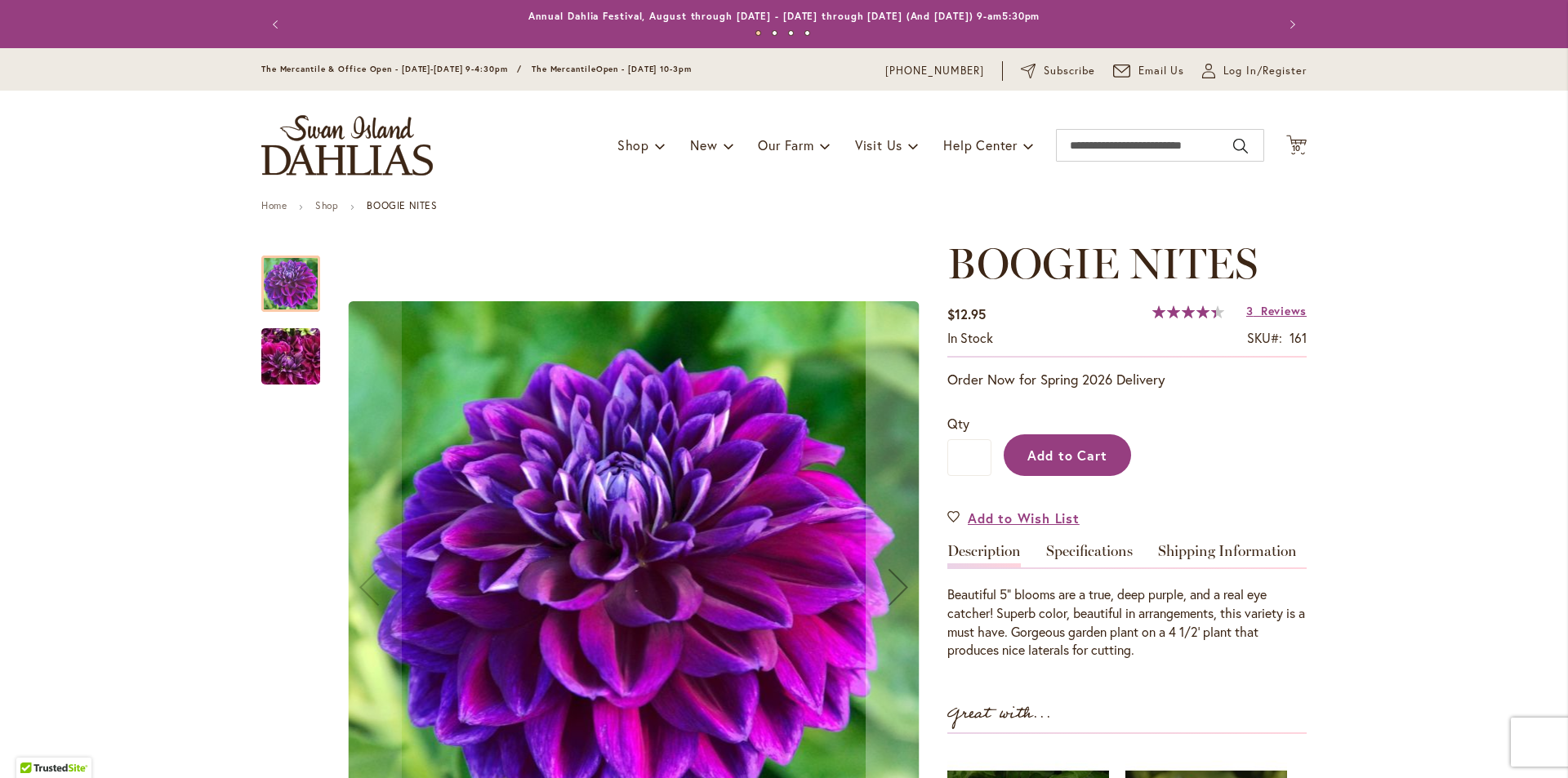
click at [1044, 450] on span "Add to Cart" at bounding box center [1068, 456] width 81 height 17
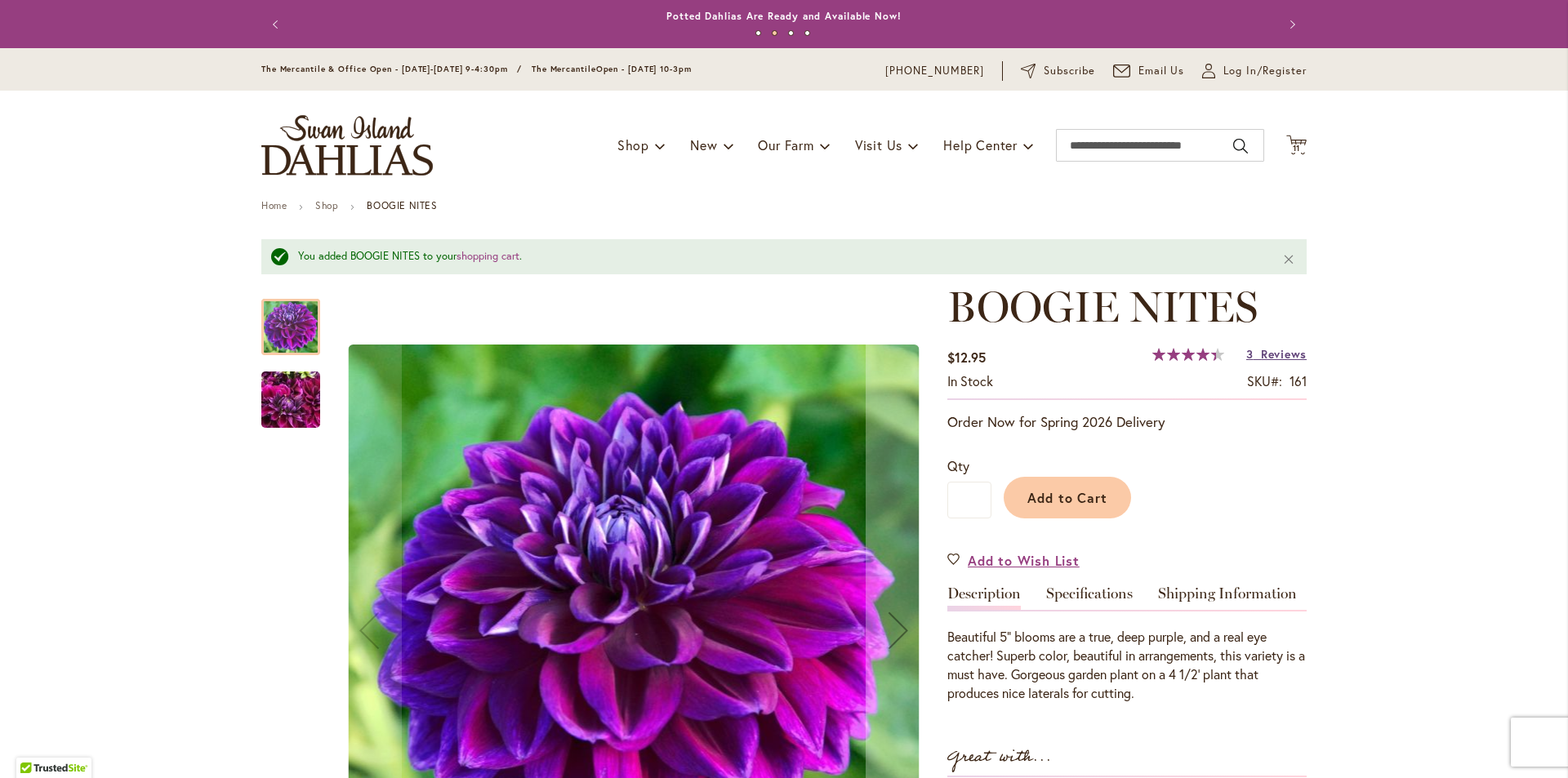
click at [1271, 353] on span "Reviews" at bounding box center [1284, 354] width 45 height 15
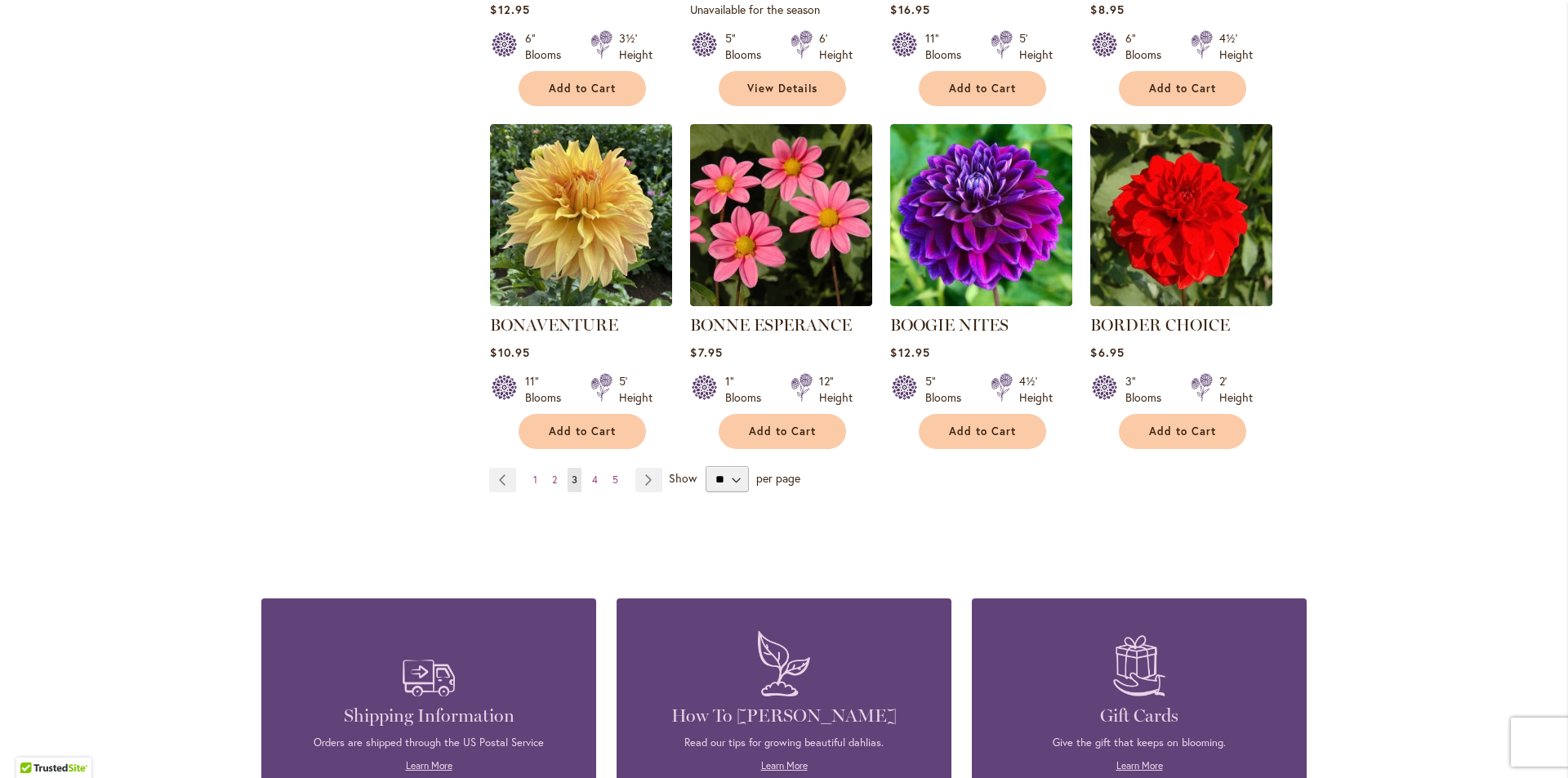
scroll to position [1372, 0]
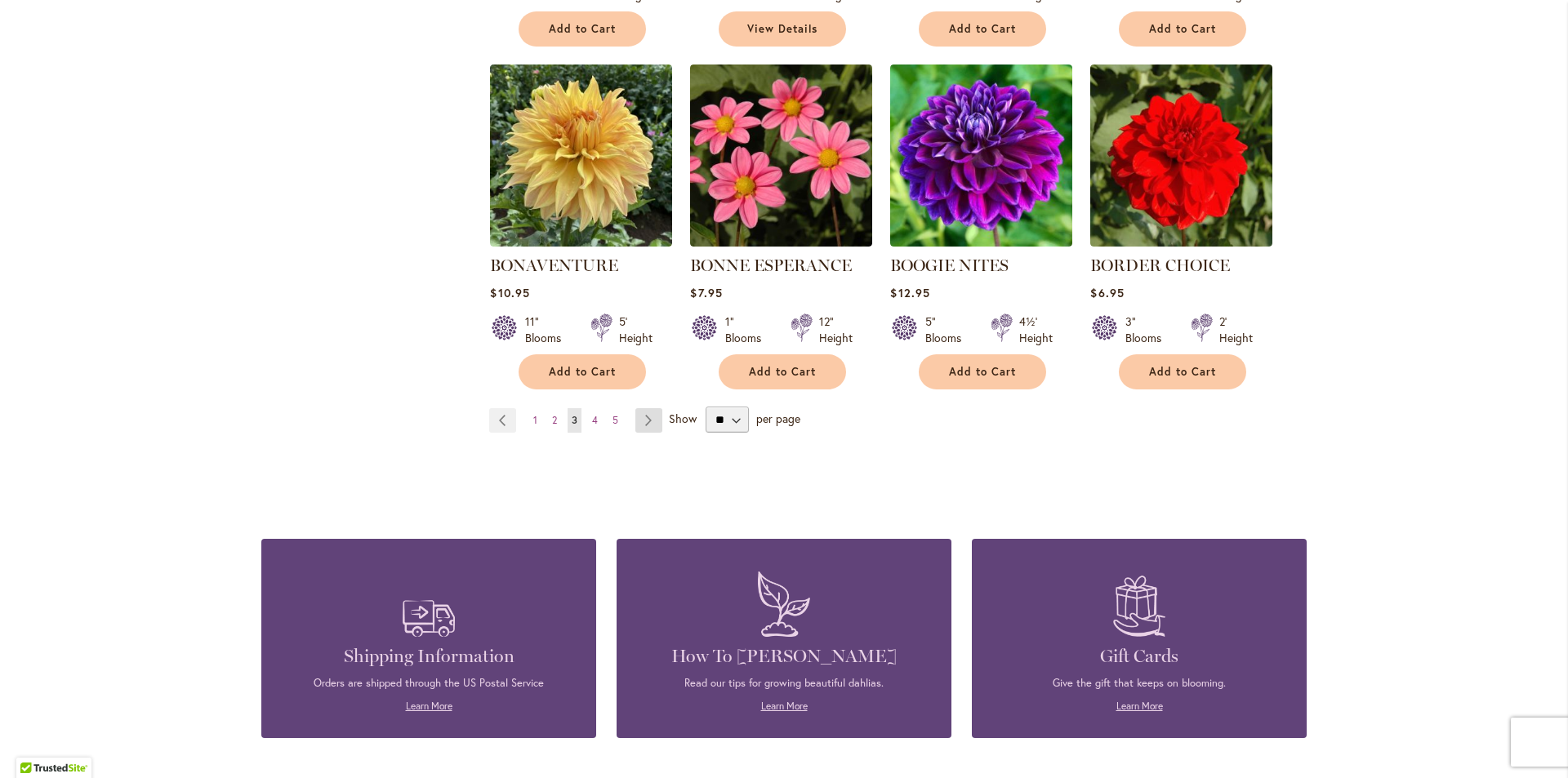
click at [641, 413] on link "Page Next" at bounding box center [648, 421] width 27 height 25
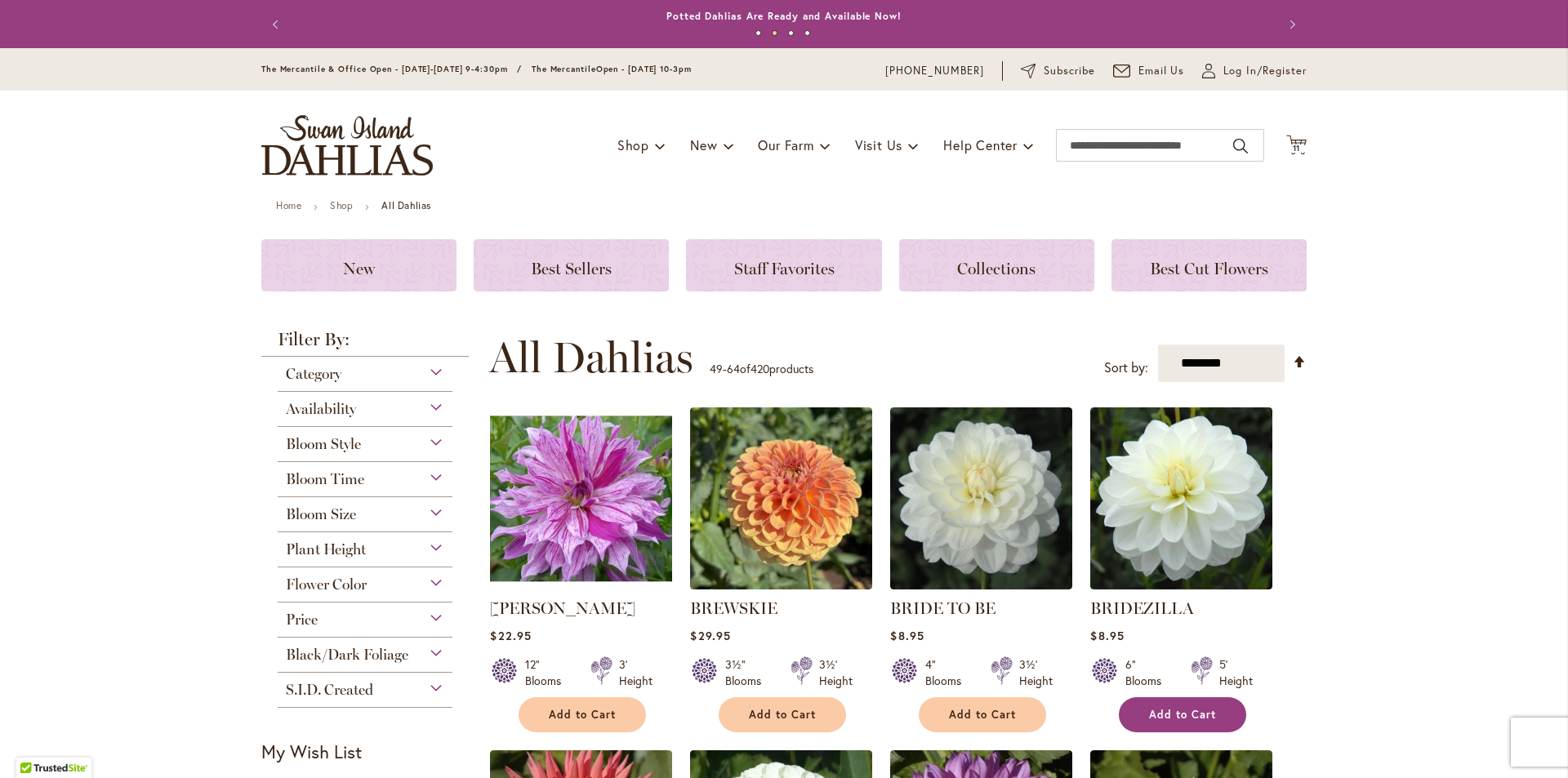
click at [1157, 712] on span "Add to Cart" at bounding box center [1181, 715] width 67 height 14
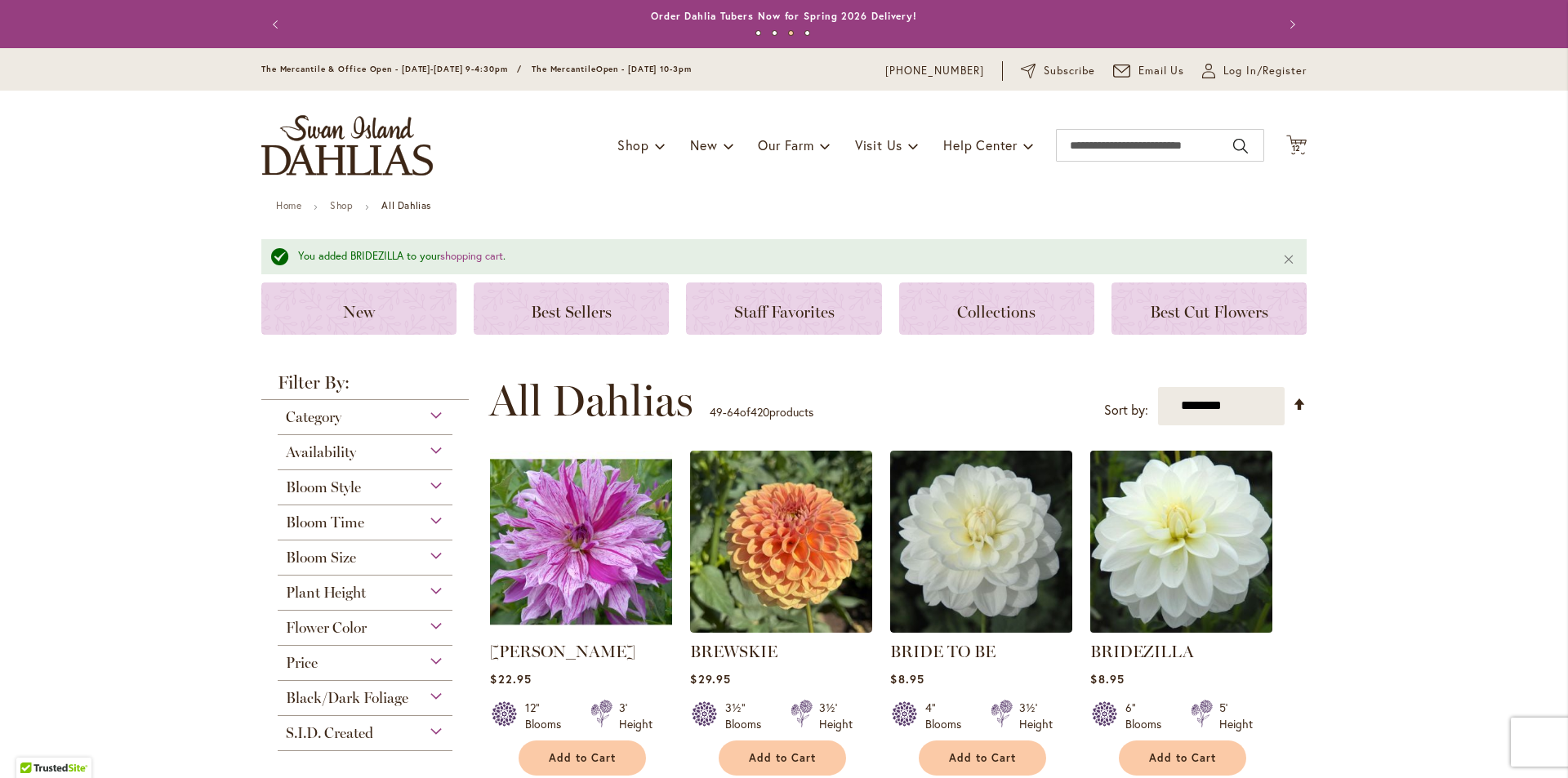
click at [1183, 539] on img at bounding box center [1181, 542] width 191 height 191
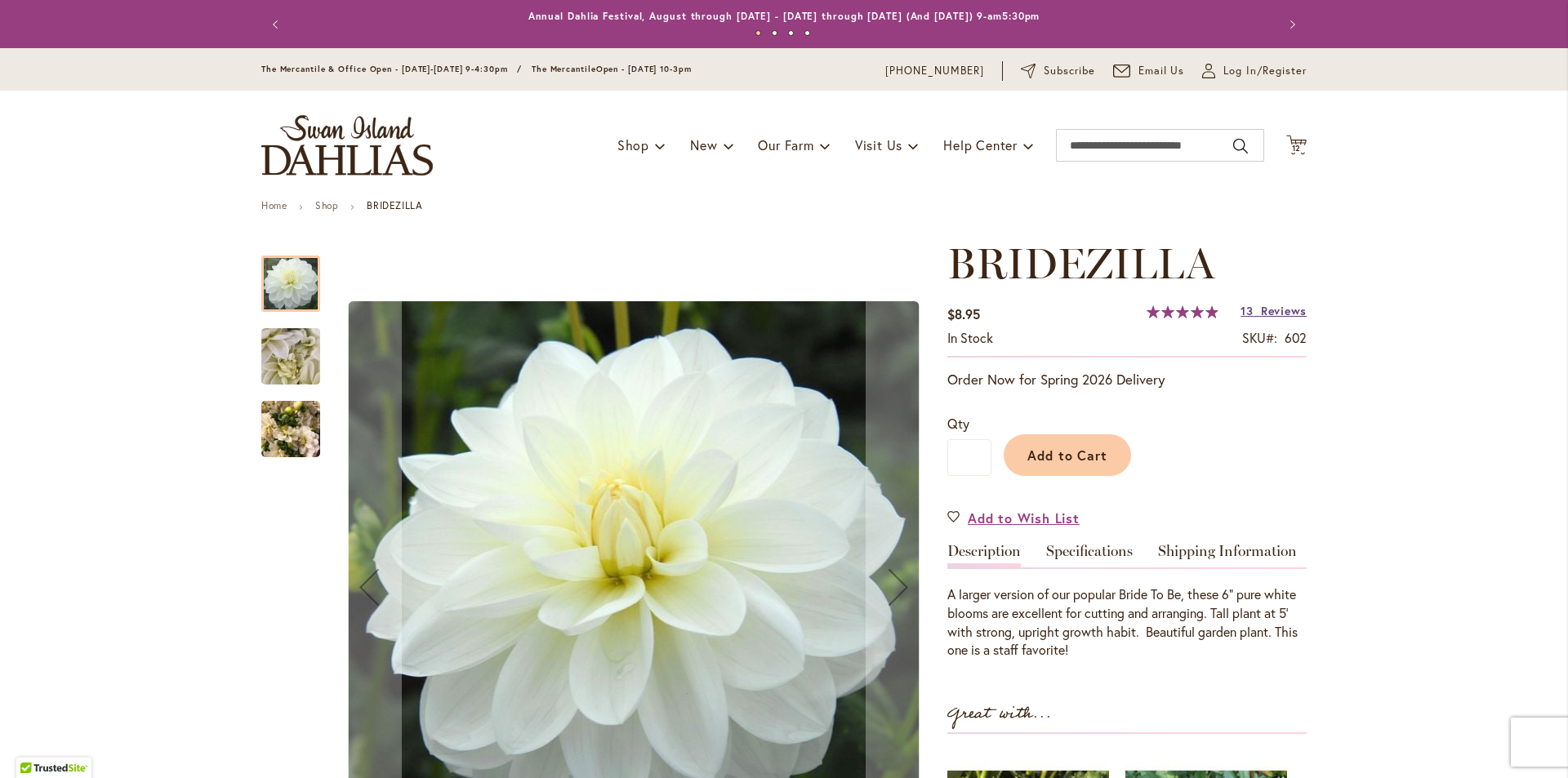
click at [1261, 306] on span "Reviews" at bounding box center [1284, 311] width 45 height 15
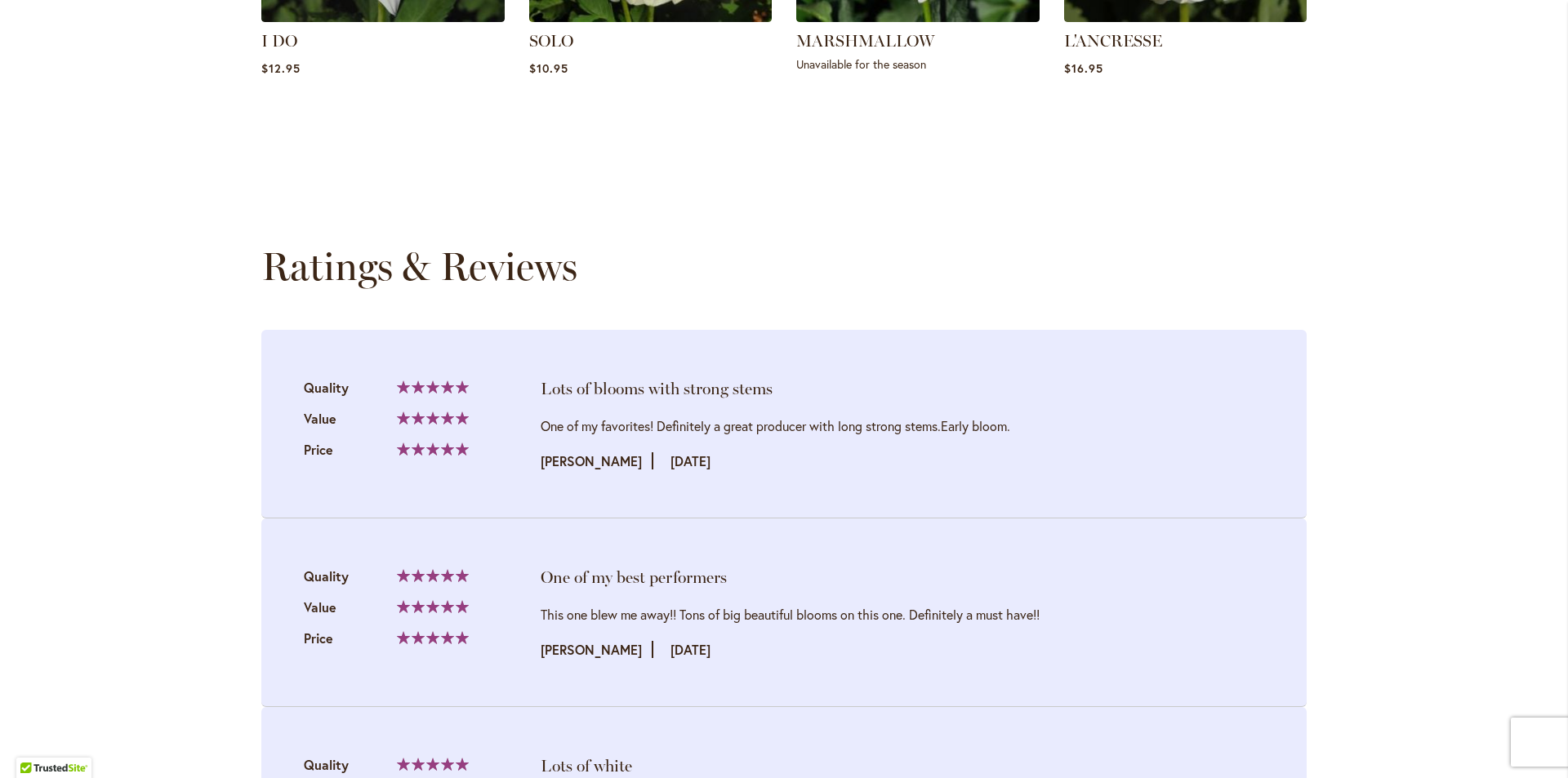
scroll to position [1651, 0]
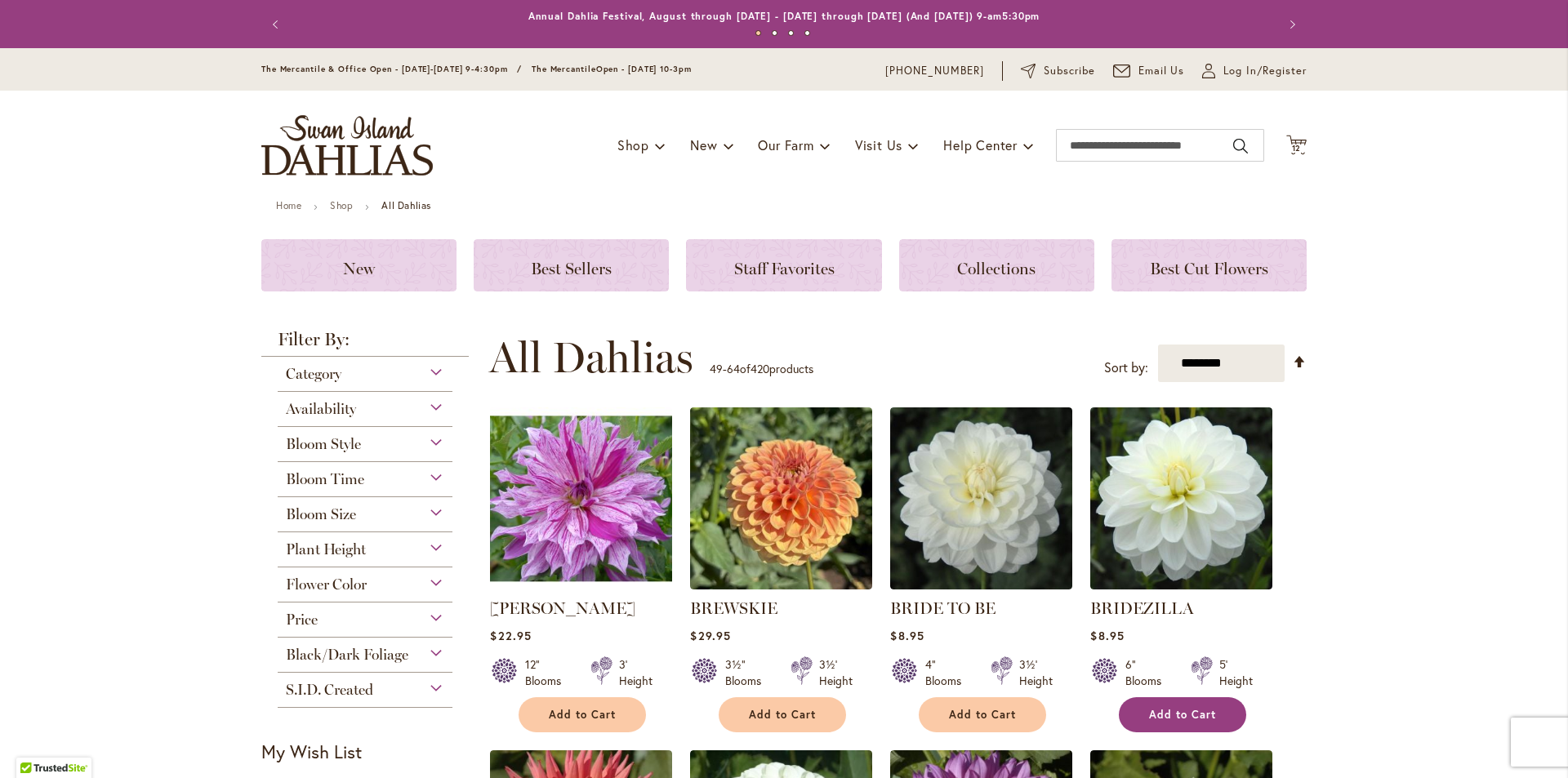
click at [1166, 717] on span "Add to Cart" at bounding box center [1181, 715] width 67 height 14
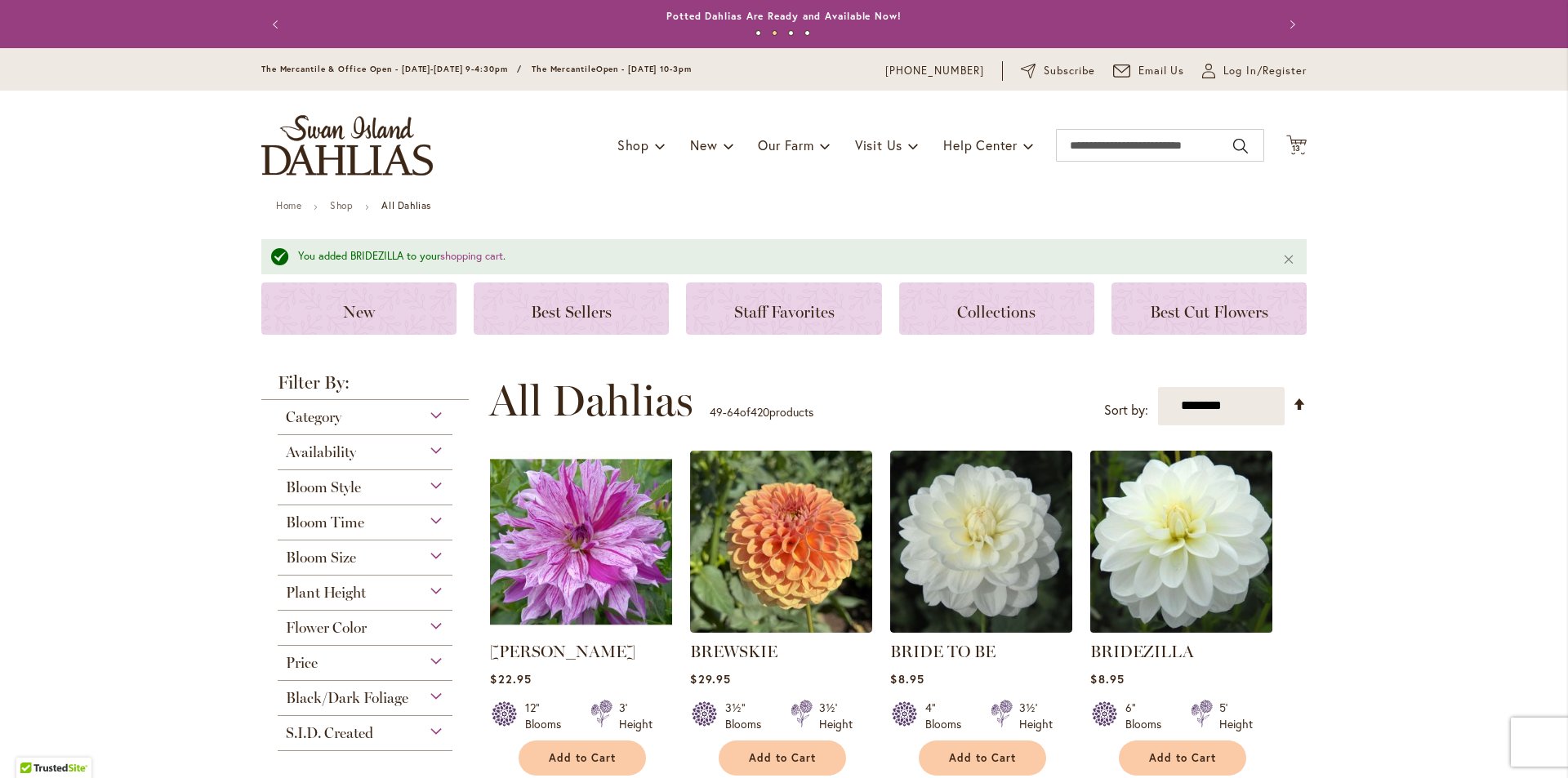
click at [1197, 549] on img at bounding box center [1181, 542] width 191 height 191
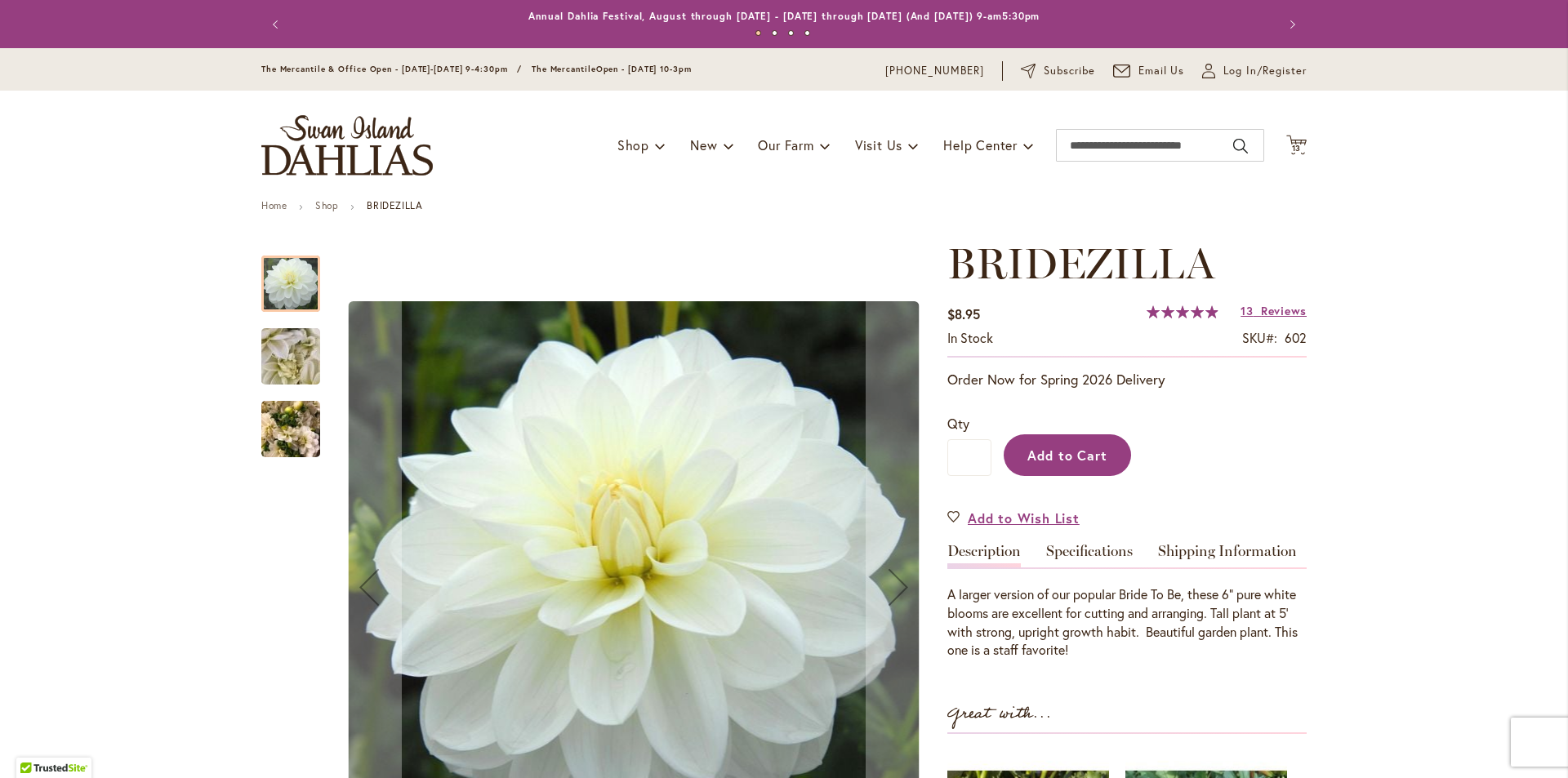
click at [1050, 458] on span "Add to Cart" at bounding box center [1068, 456] width 81 height 17
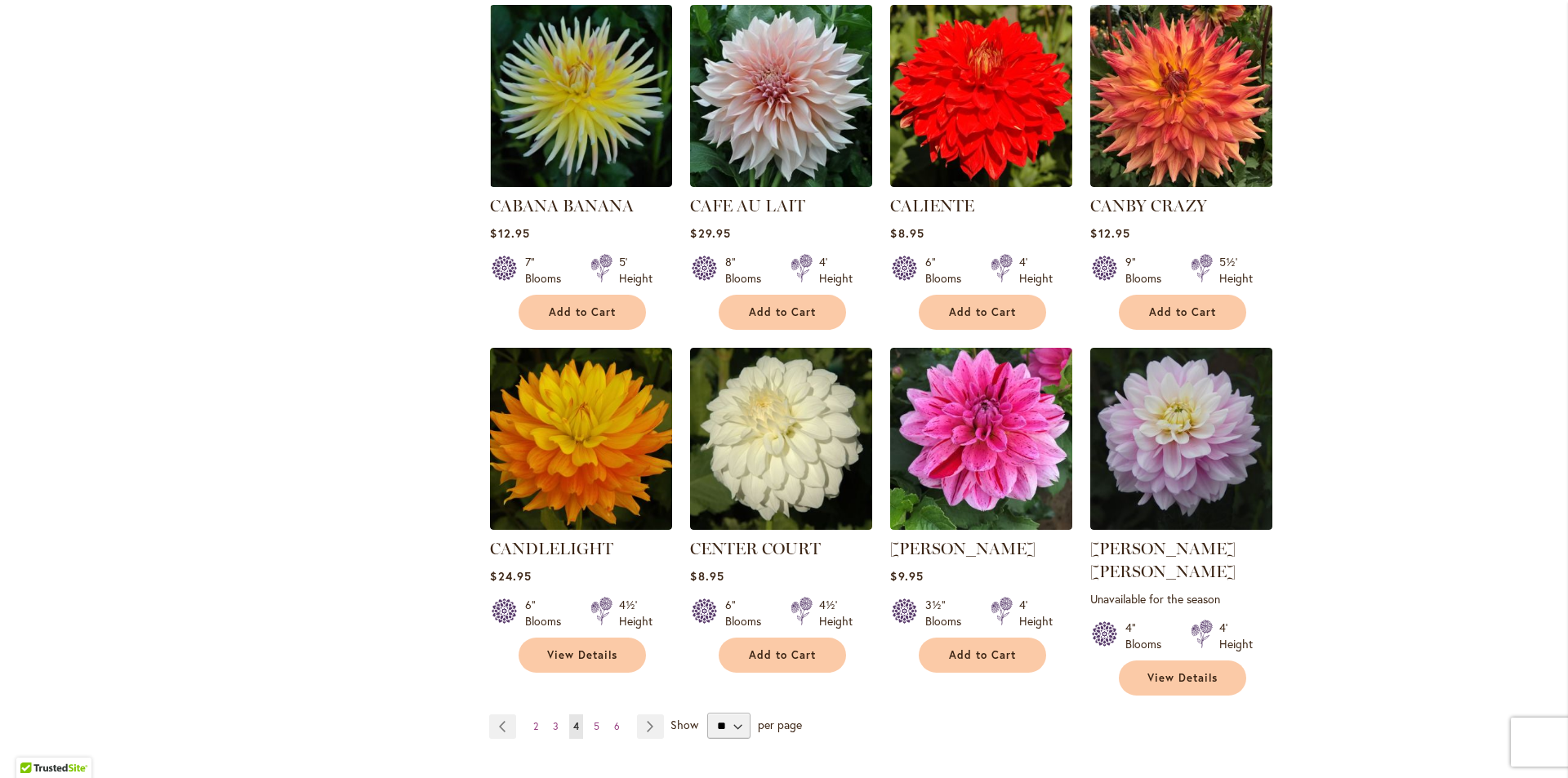
scroll to position [1176, 0]
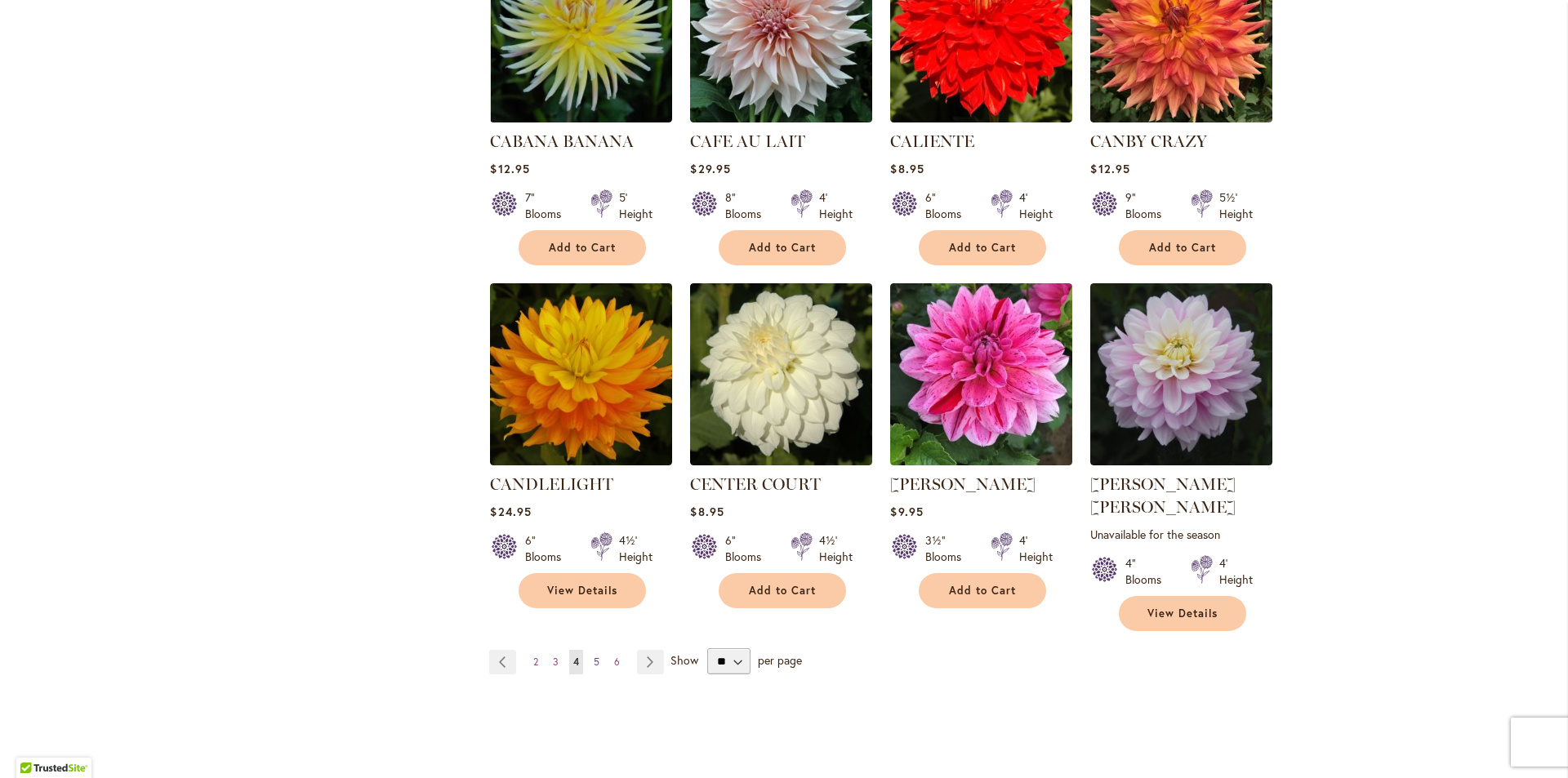
click at [594, 656] on span "5" at bounding box center [596, 662] width 6 height 12
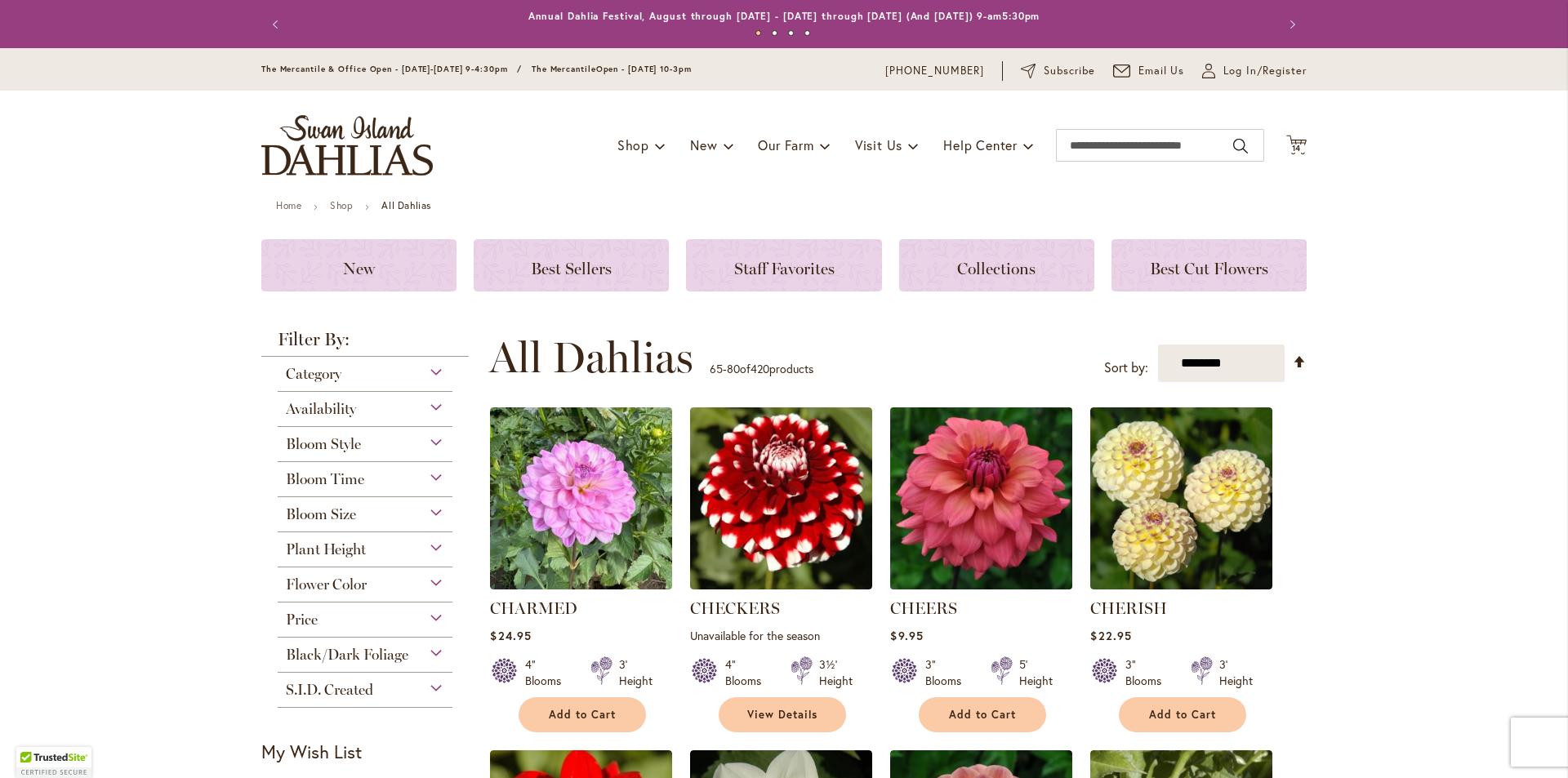
click at [983, 498] on img at bounding box center [981, 499] width 191 height 191
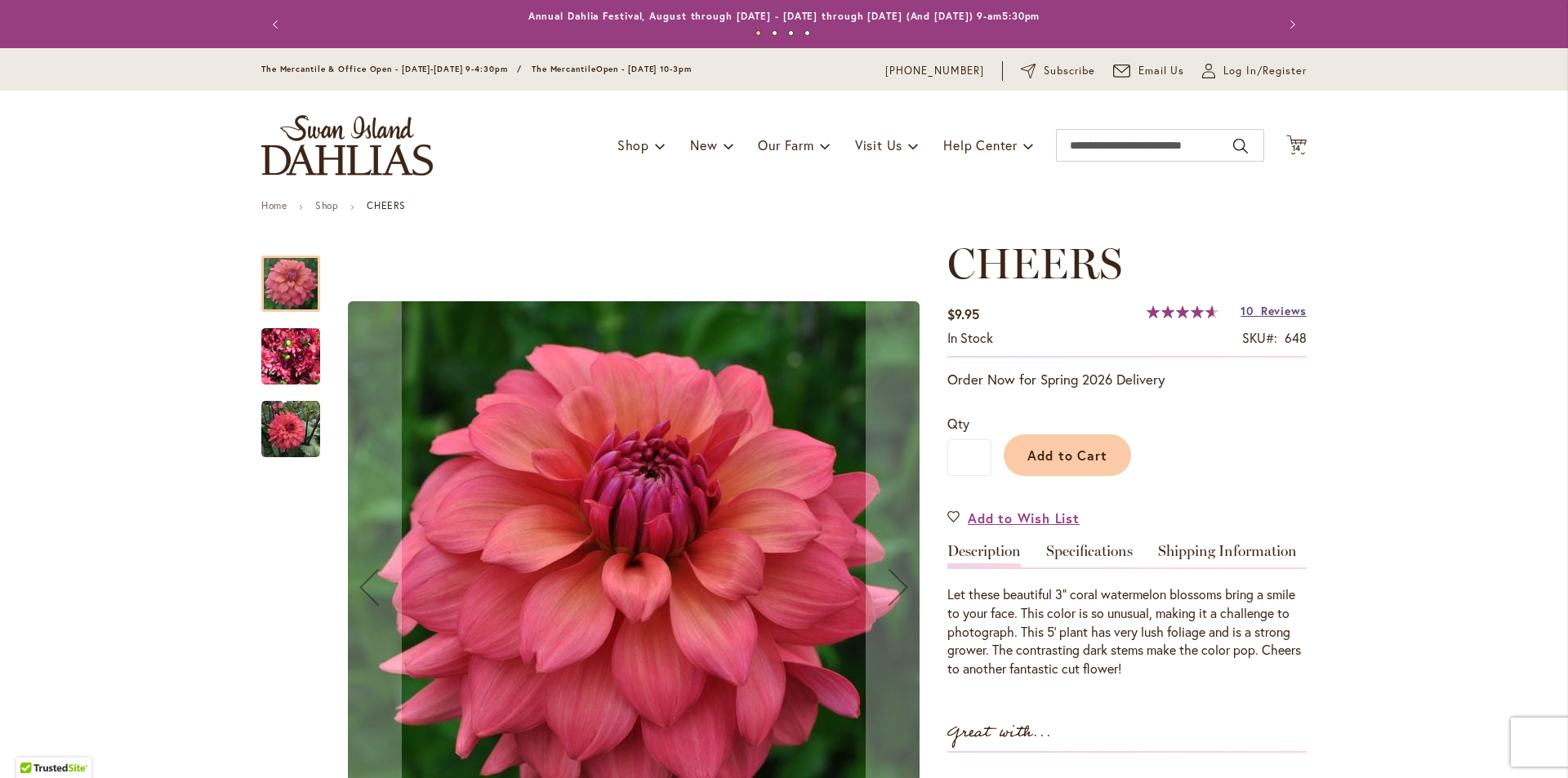
click at [1281, 307] on span "Reviews" at bounding box center [1284, 311] width 45 height 15
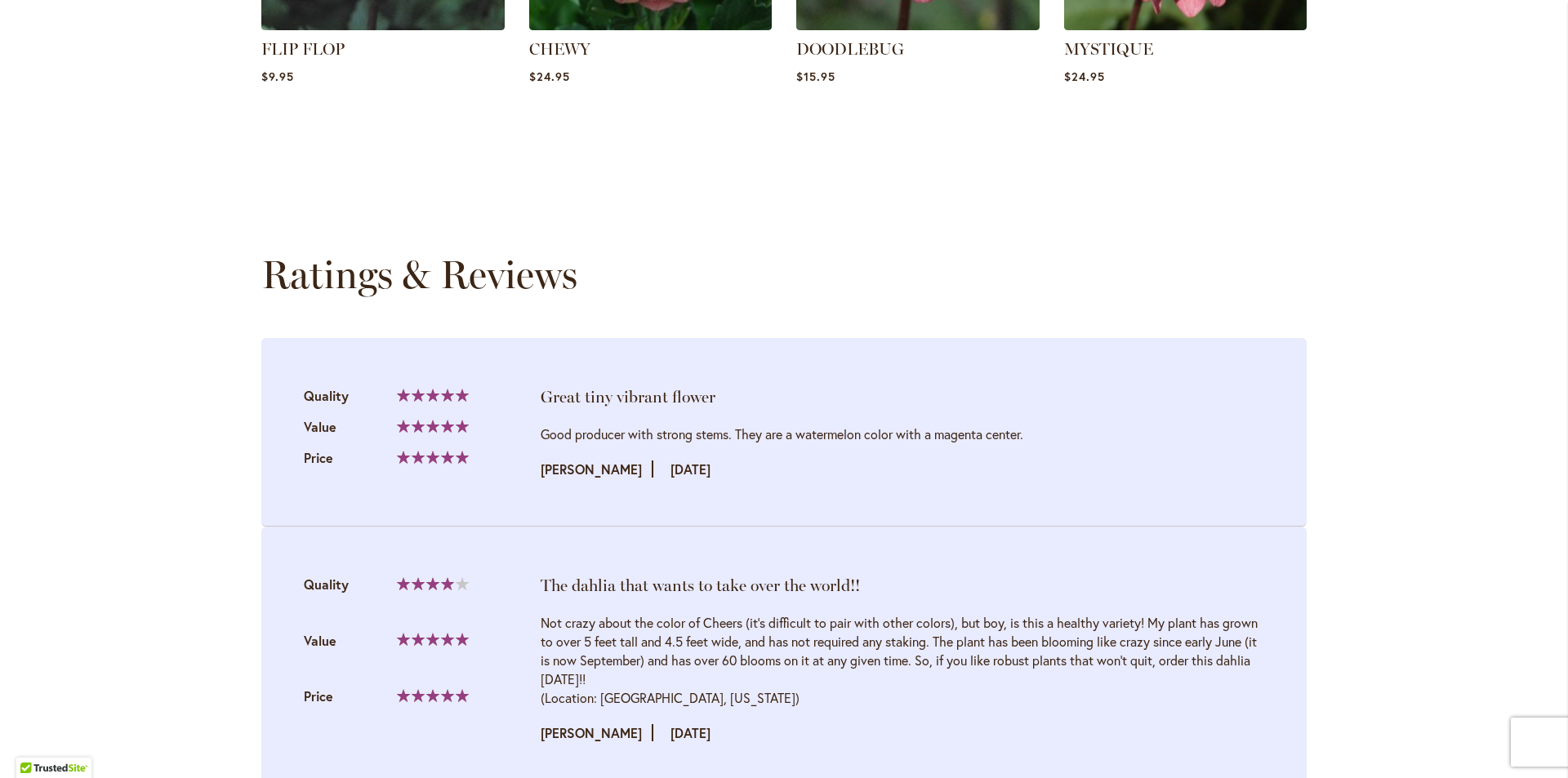
scroll to position [1670, 0]
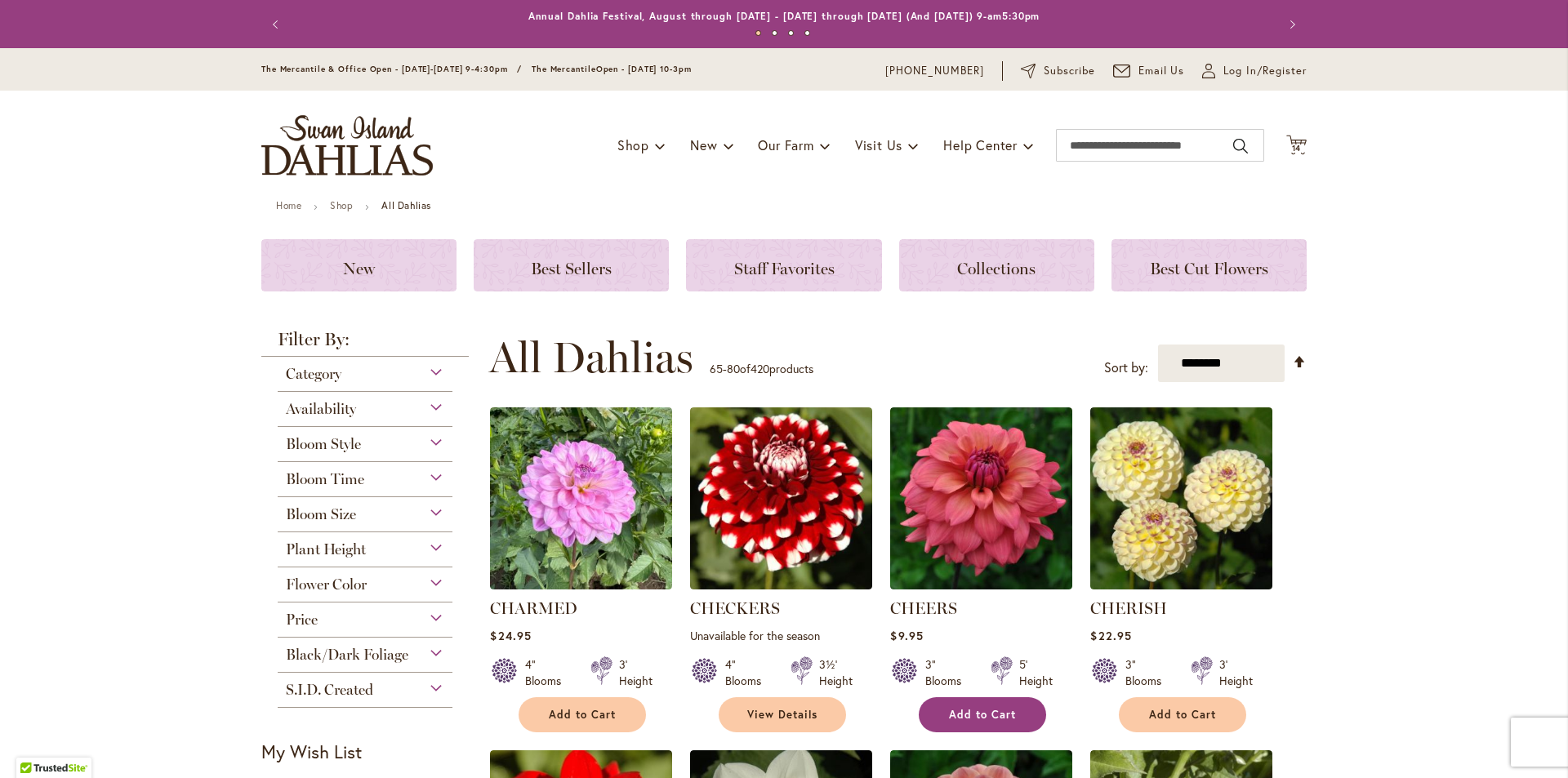
click at [959, 719] on span "Add to Cart" at bounding box center [982, 715] width 67 height 14
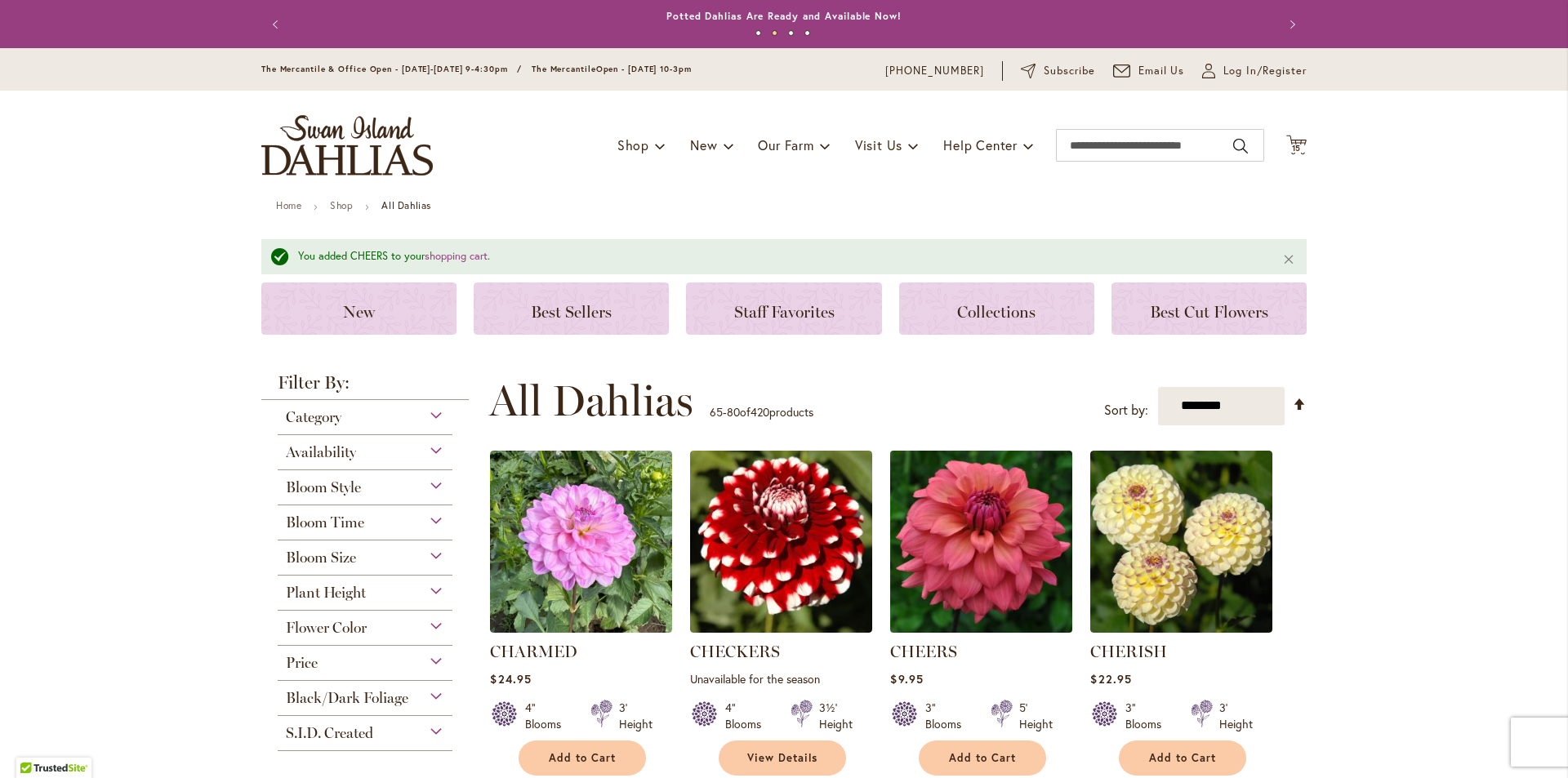
click at [1005, 573] on img at bounding box center [981, 542] width 191 height 191
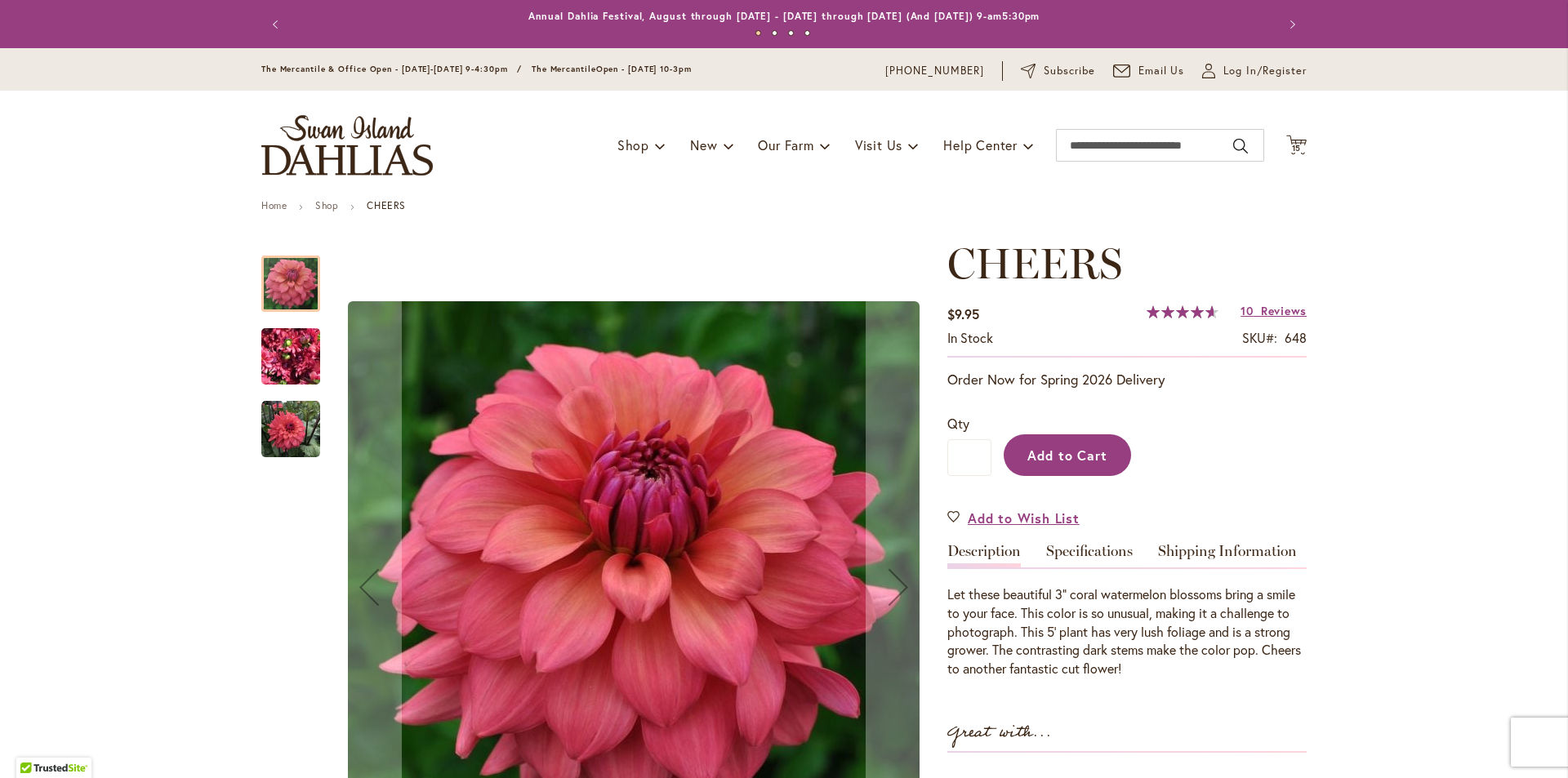
click at [1047, 455] on span "Add to Cart" at bounding box center [1068, 456] width 81 height 17
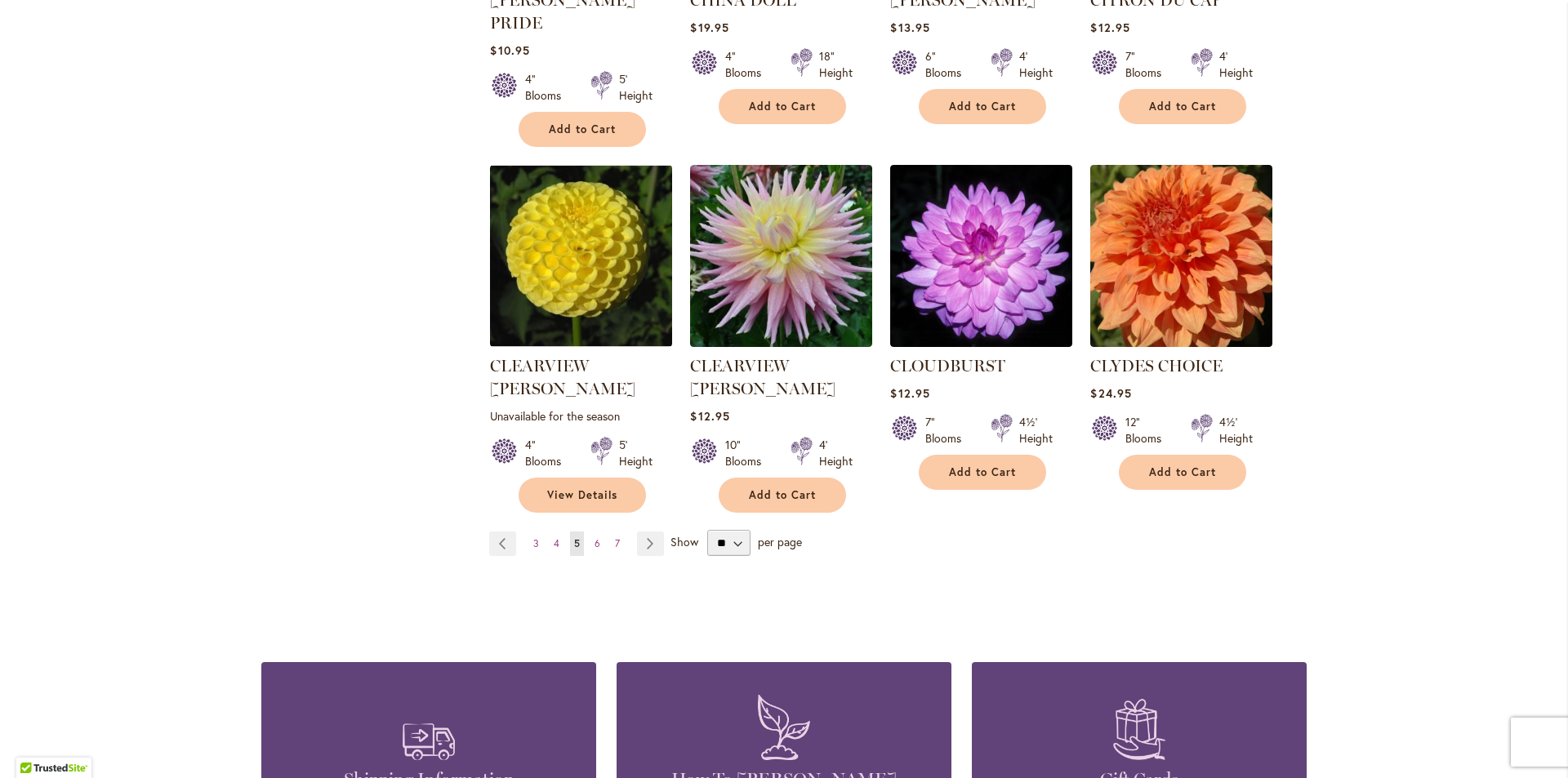
scroll to position [1405, 0]
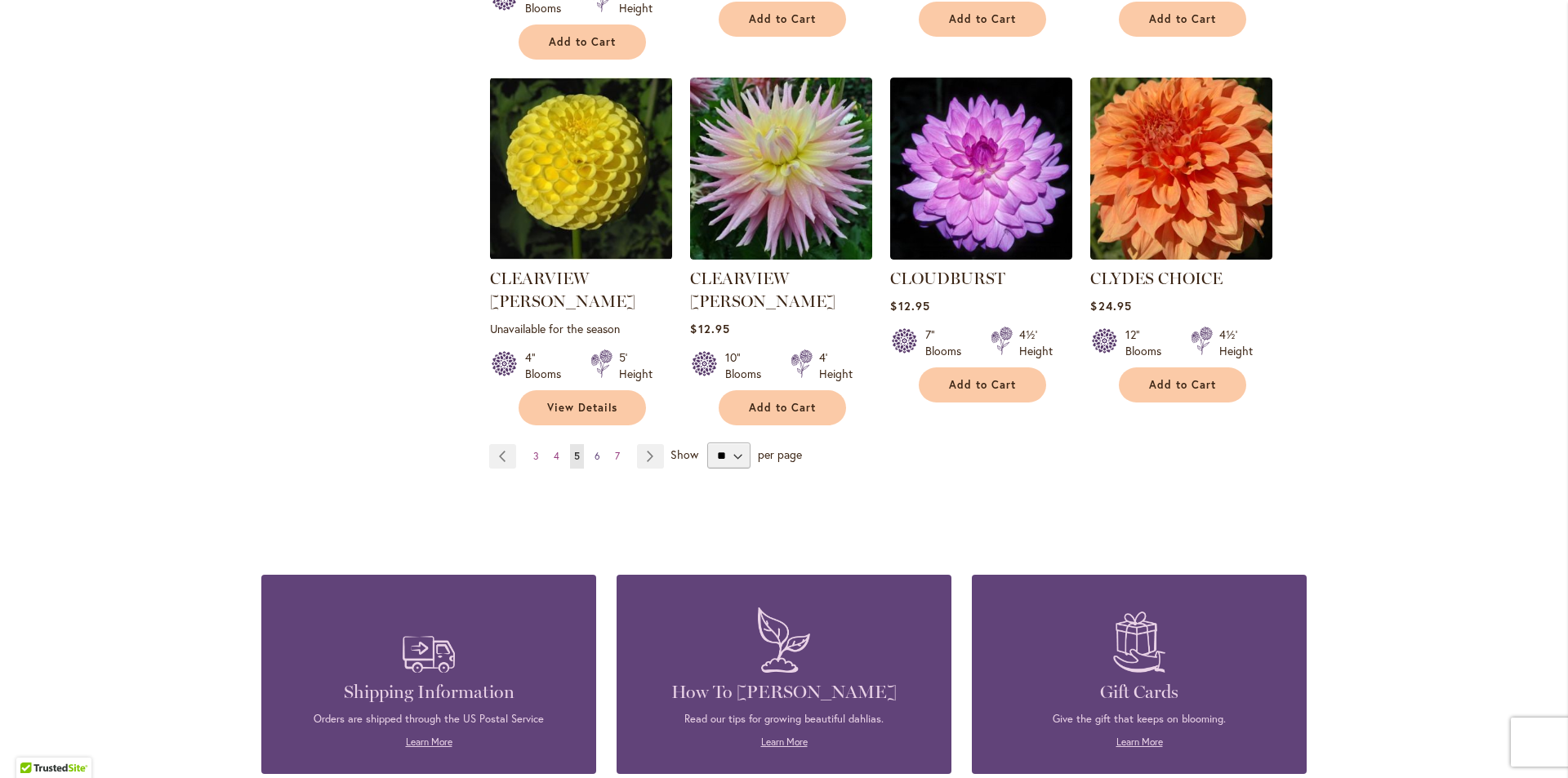
click at [594, 450] on span "6" at bounding box center [597, 456] width 6 height 12
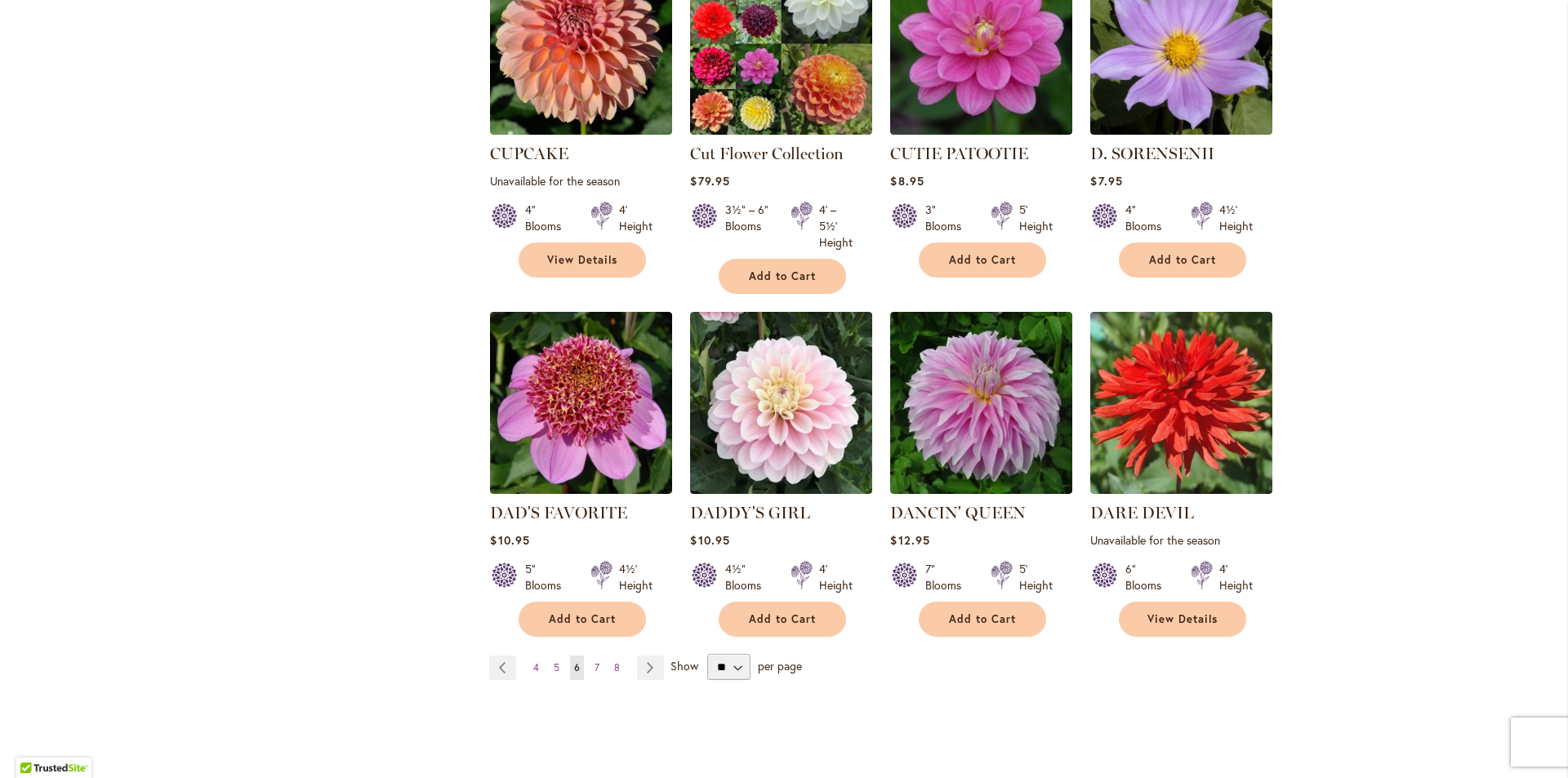
scroll to position [1209, 0]
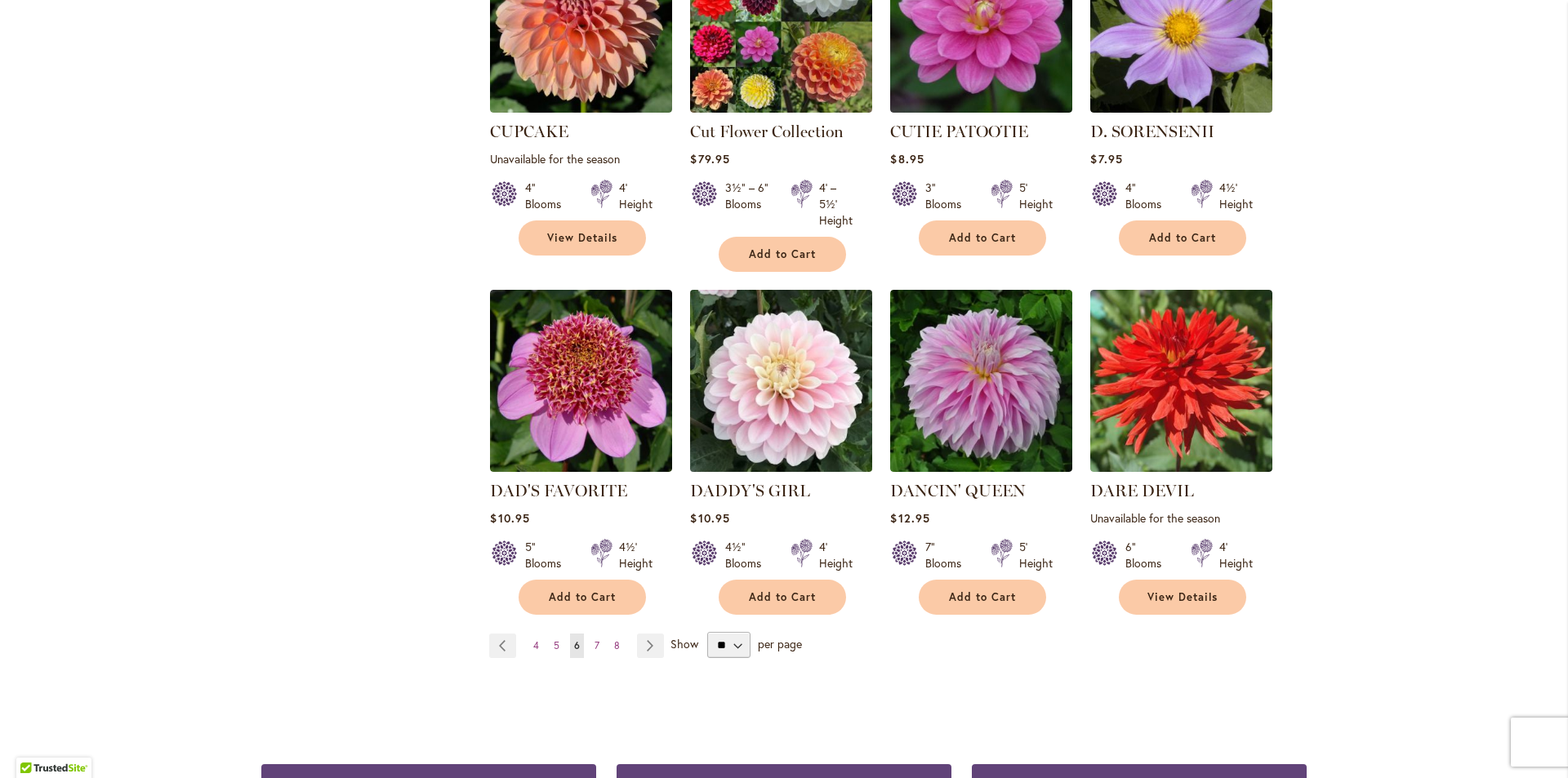
click at [765, 357] on img at bounding box center [782, 381] width 191 height 191
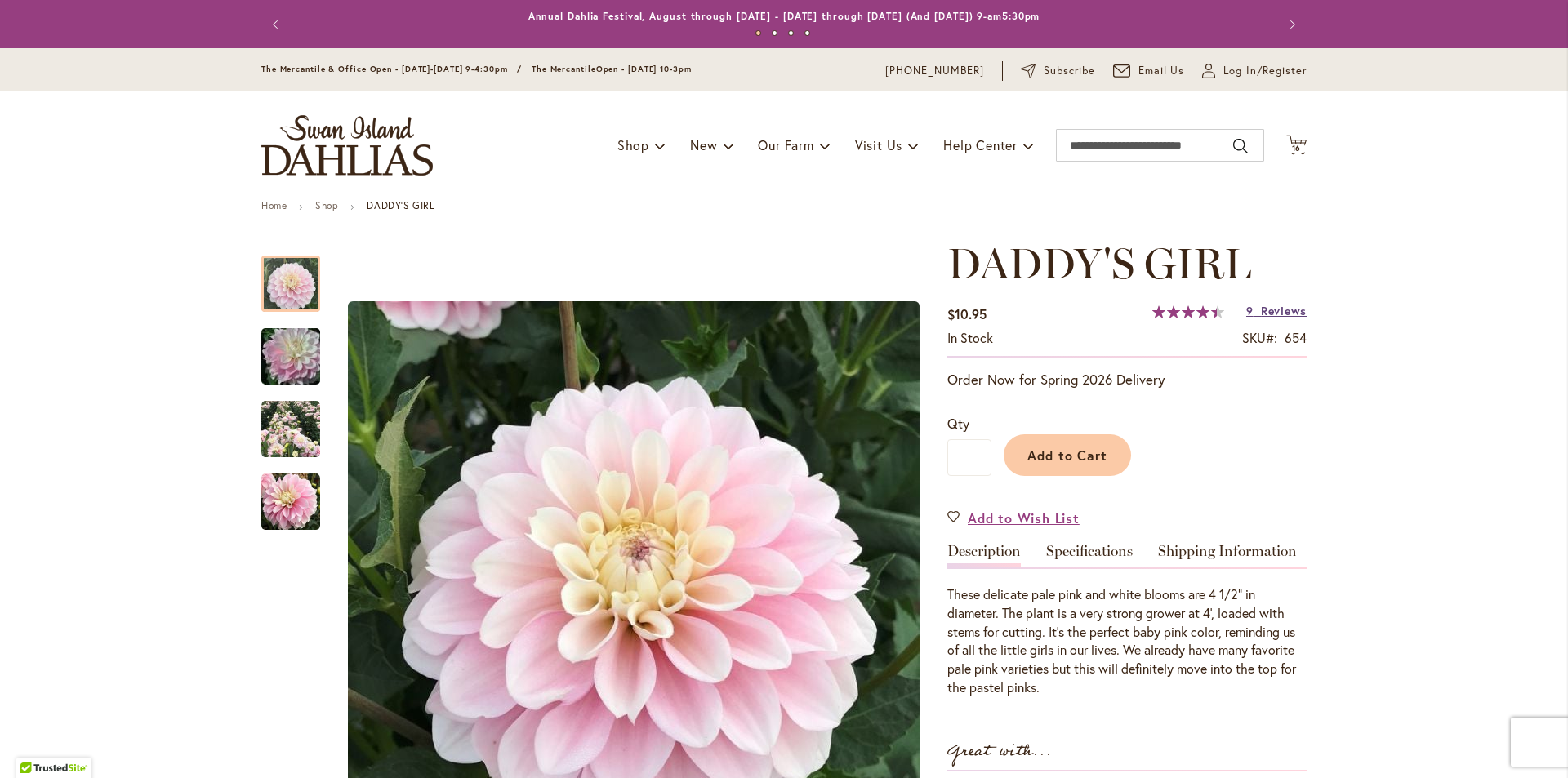
click at [1274, 308] on span "Reviews" at bounding box center [1284, 311] width 45 height 15
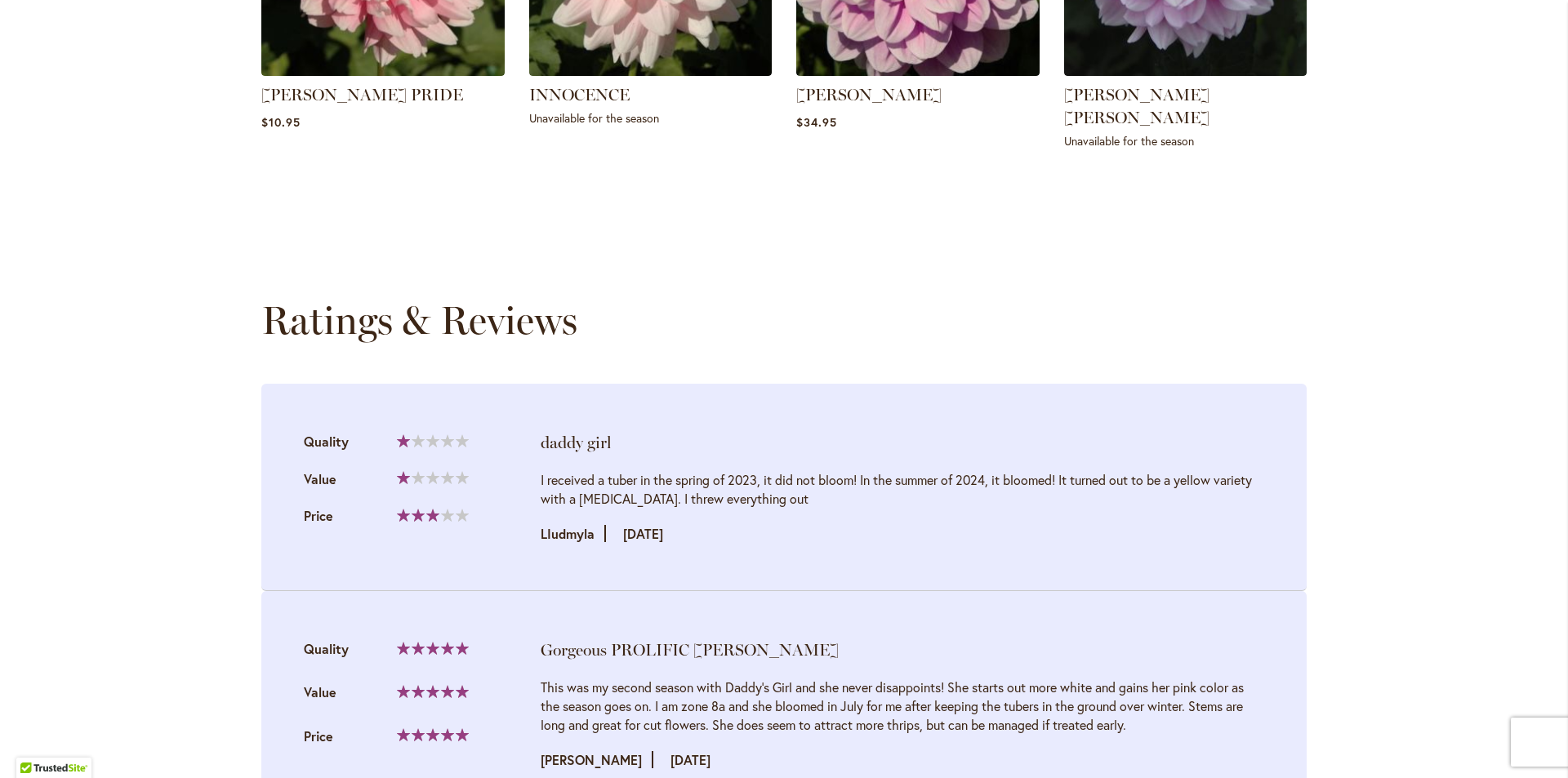
scroll to position [1689, 0]
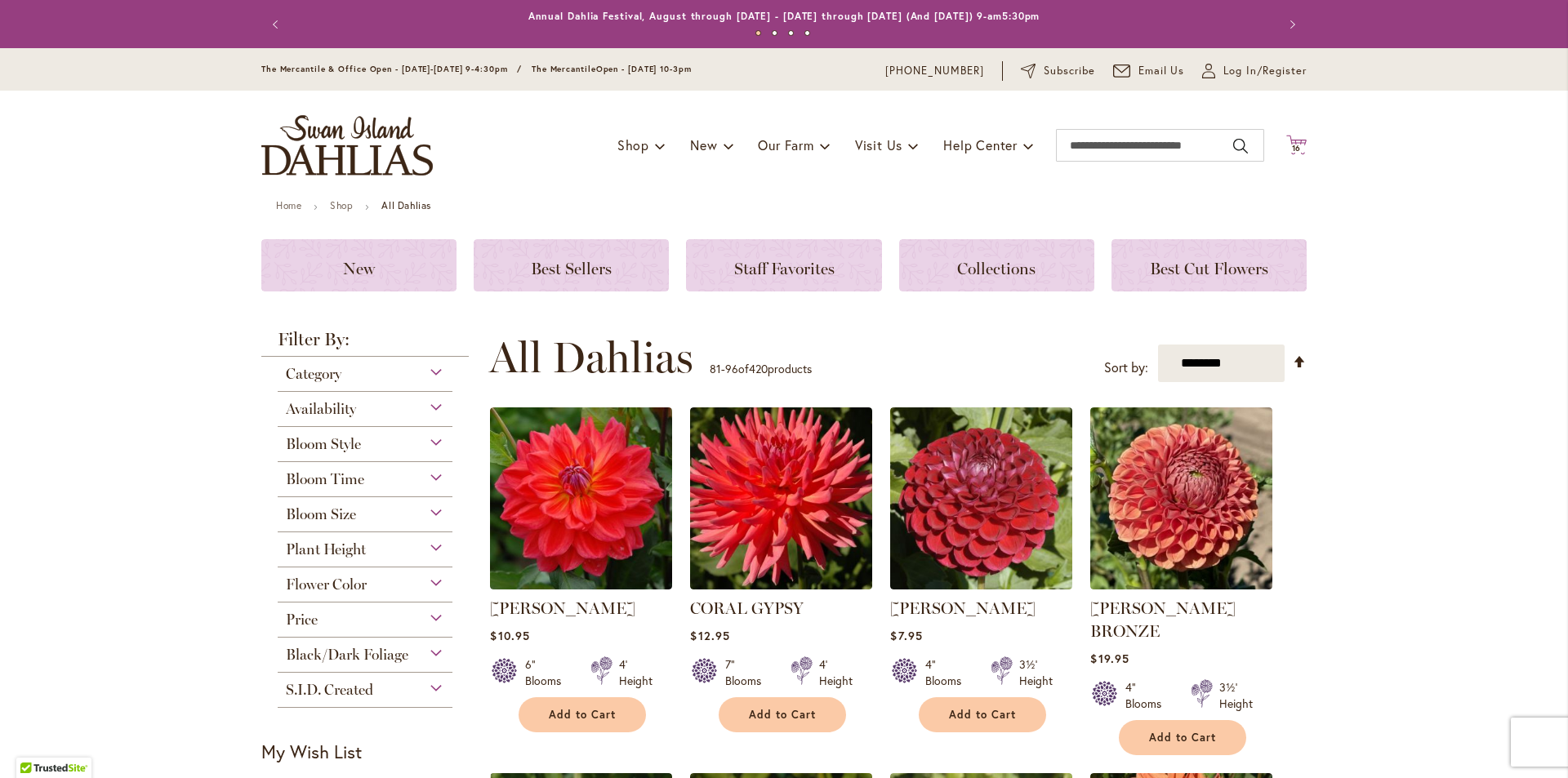
click at [1295, 145] on span "16" at bounding box center [1297, 147] width 9 height 10
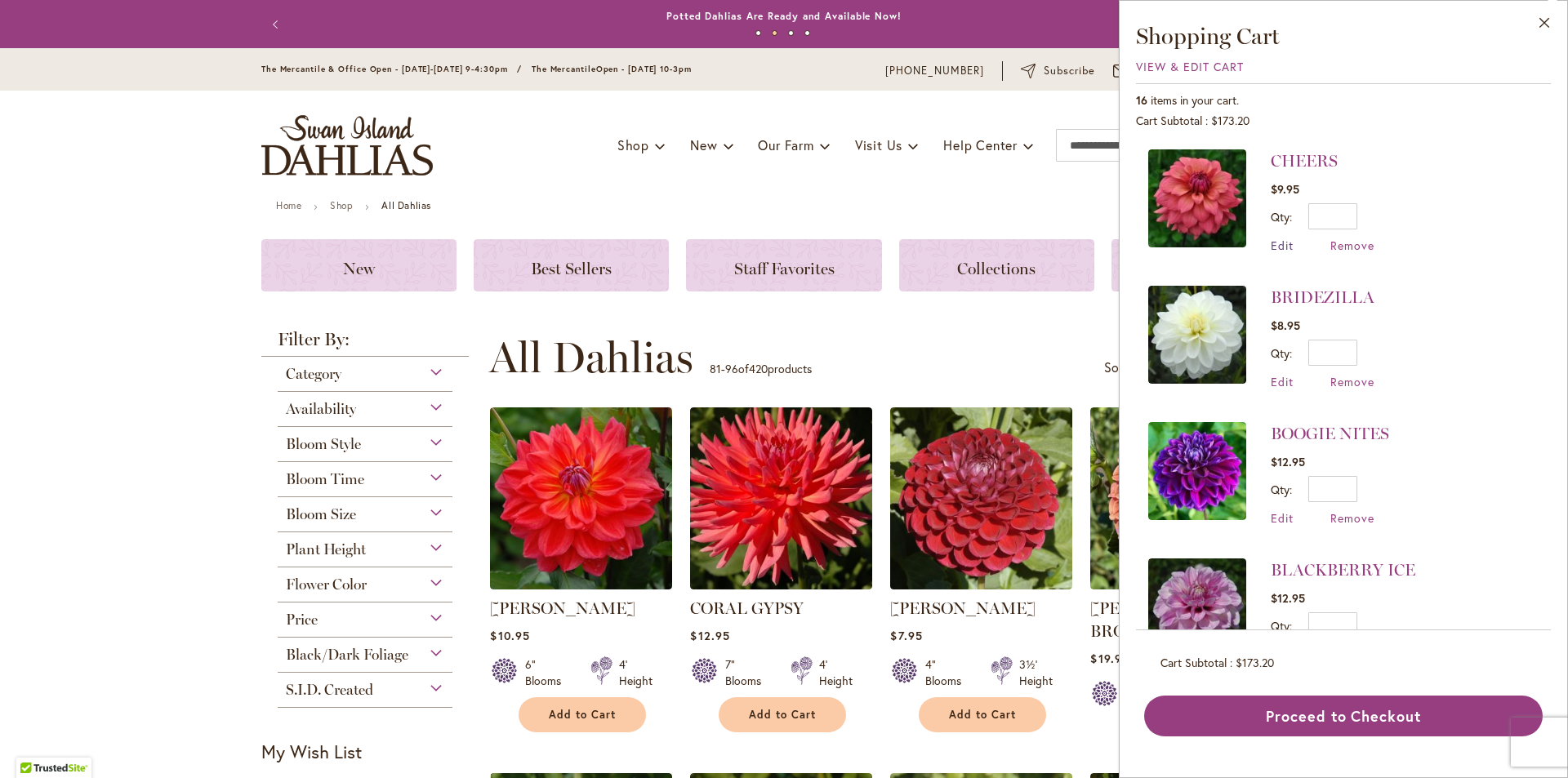
click at [1281, 246] on span "Edit" at bounding box center [1282, 245] width 23 height 15
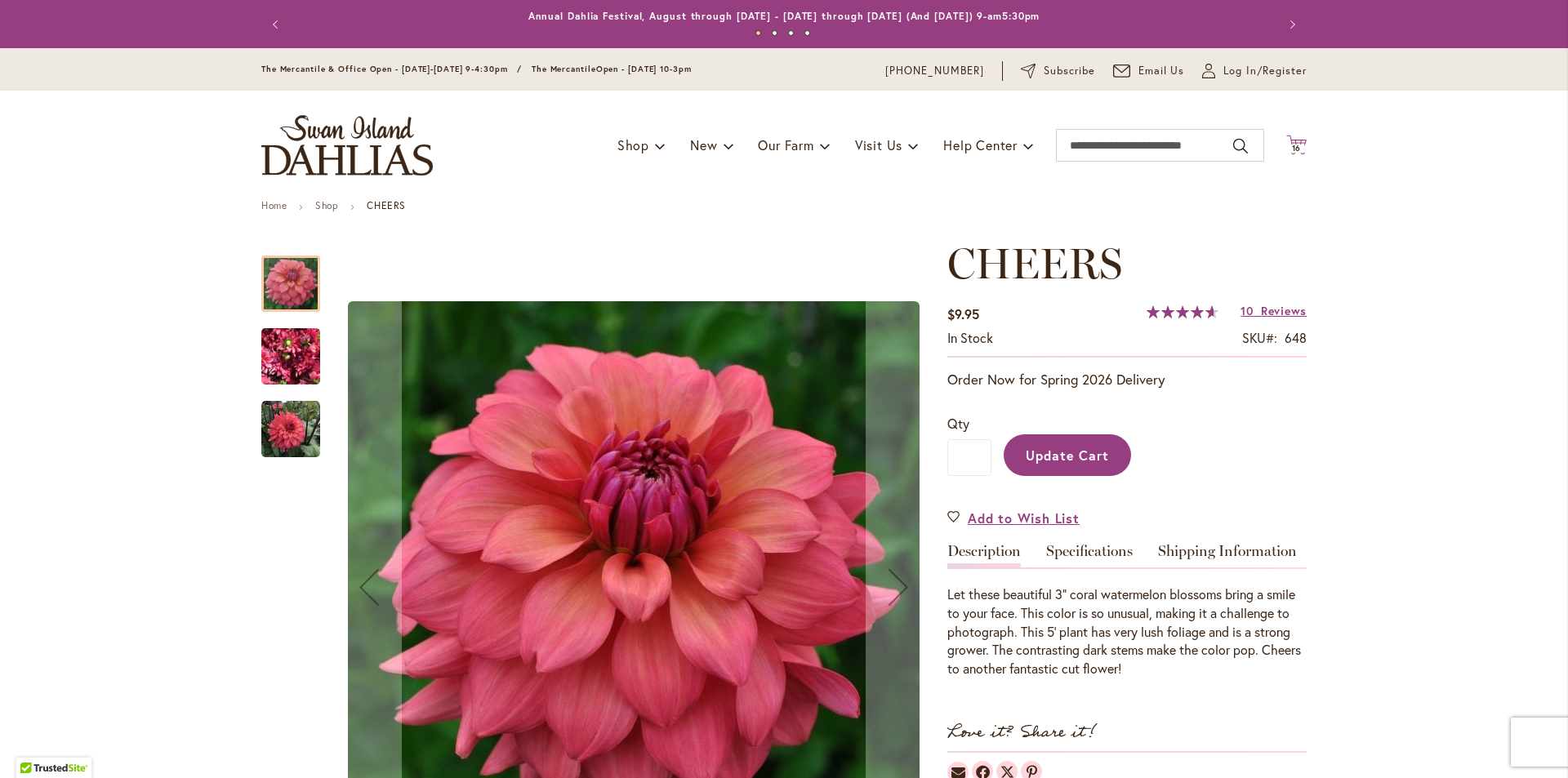
click at [1294, 141] on icon at bounding box center [1297, 145] width 21 height 20
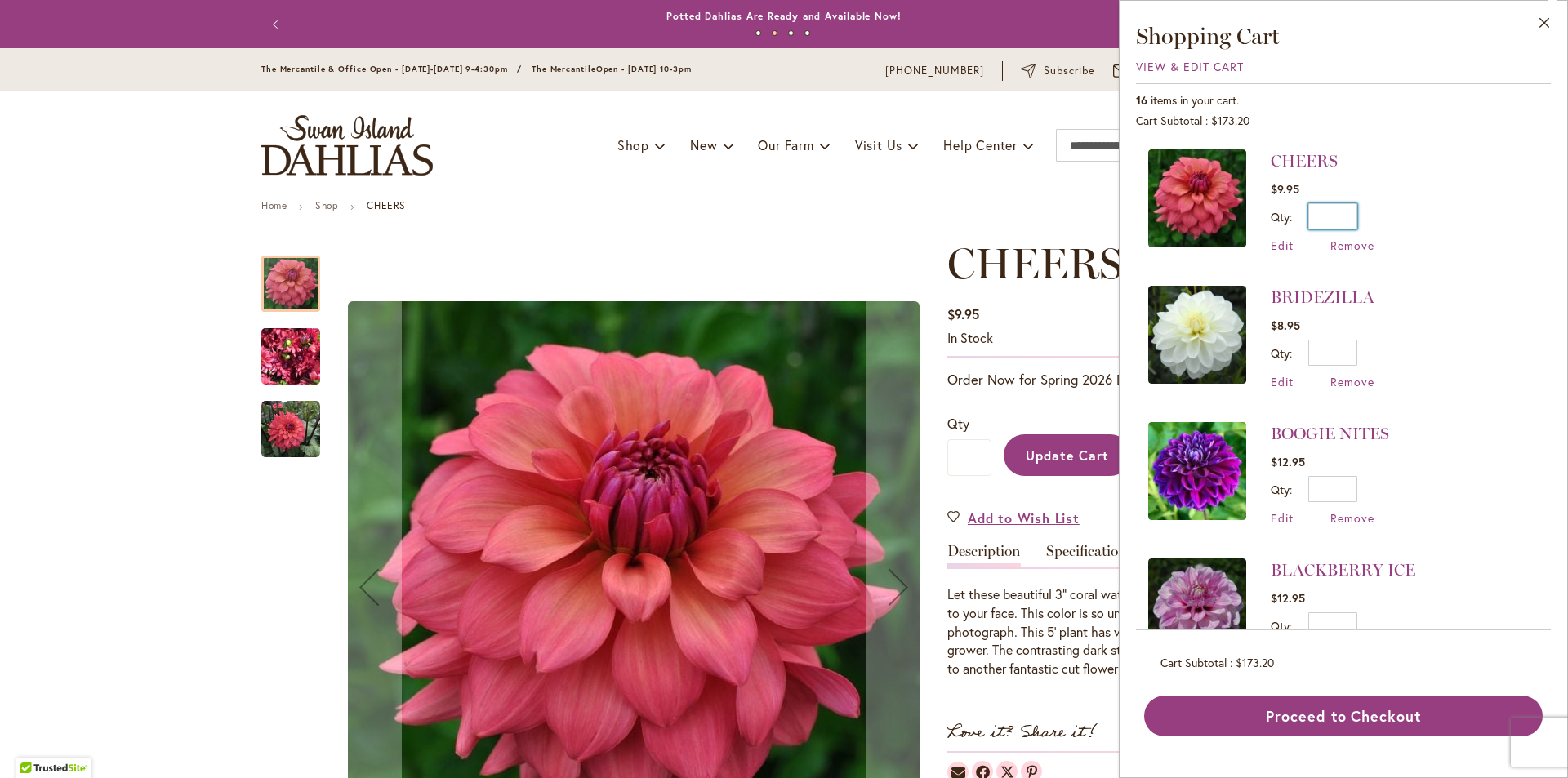
click at [1343, 213] on input "*" at bounding box center [1333, 216] width 49 height 26
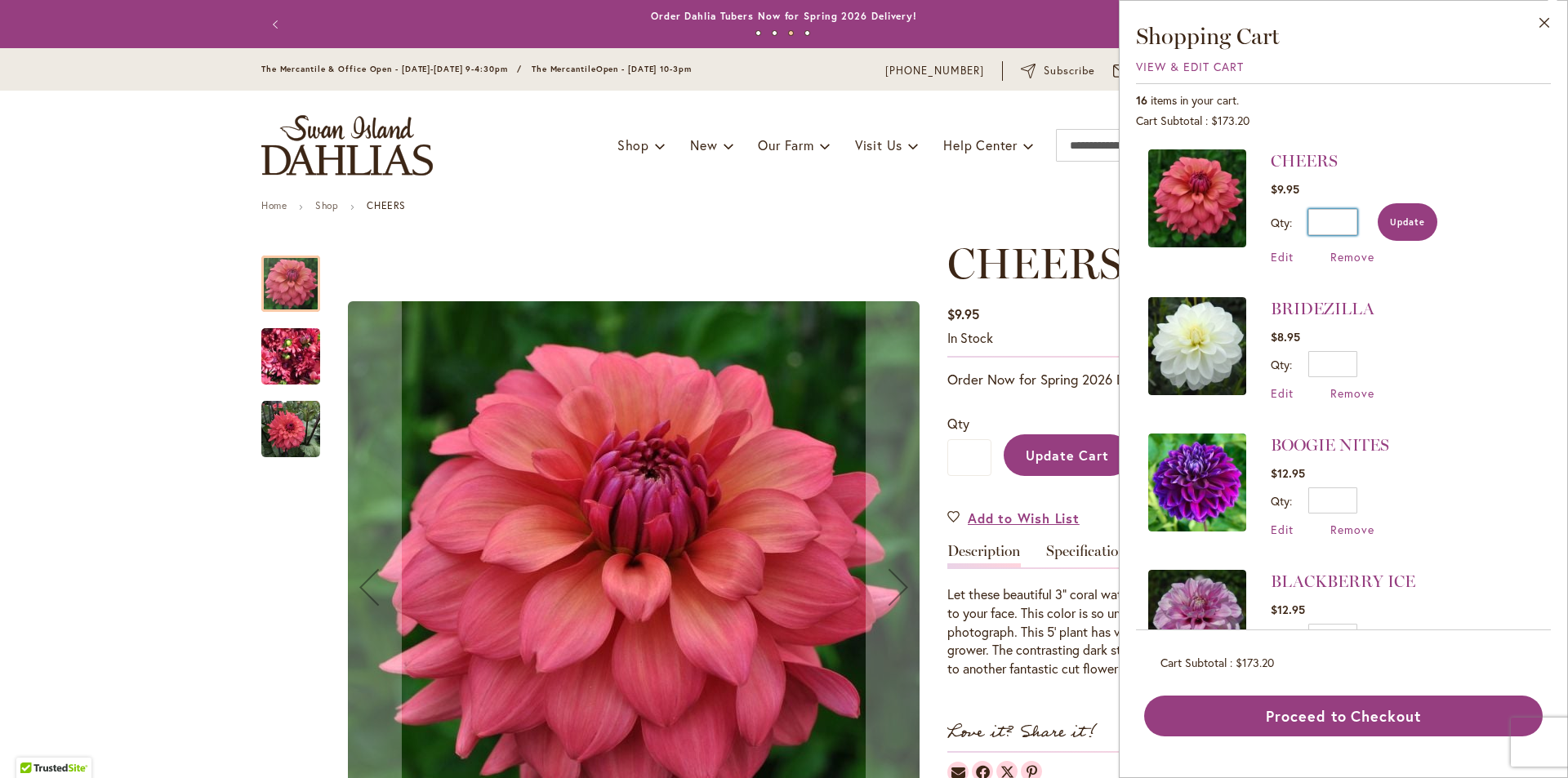
type input "*"
click at [1411, 224] on span "Update" at bounding box center [1406, 222] width 35 height 11
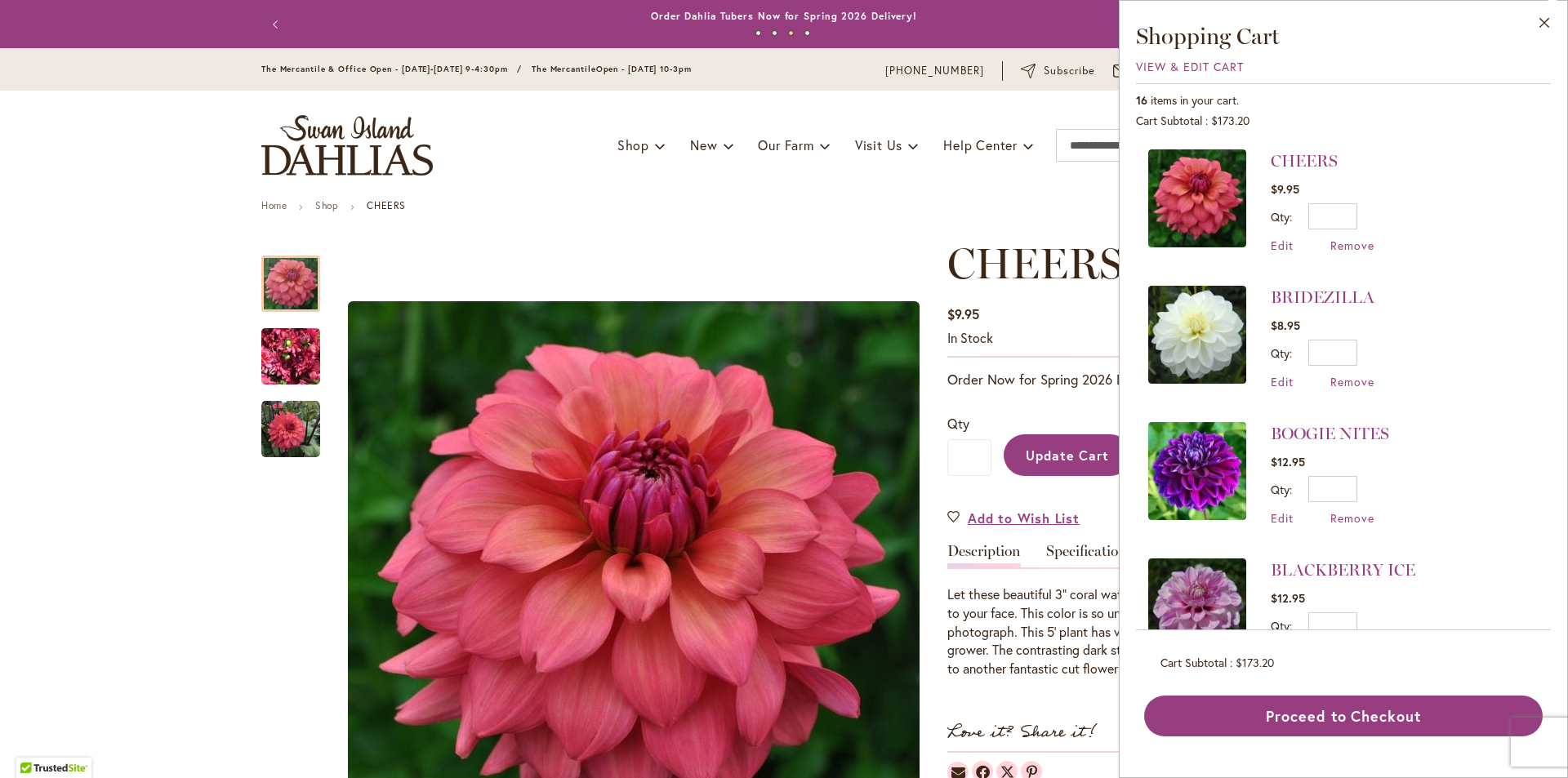
type input "*"
click at [1341, 352] on input "*" at bounding box center [1333, 353] width 49 height 26
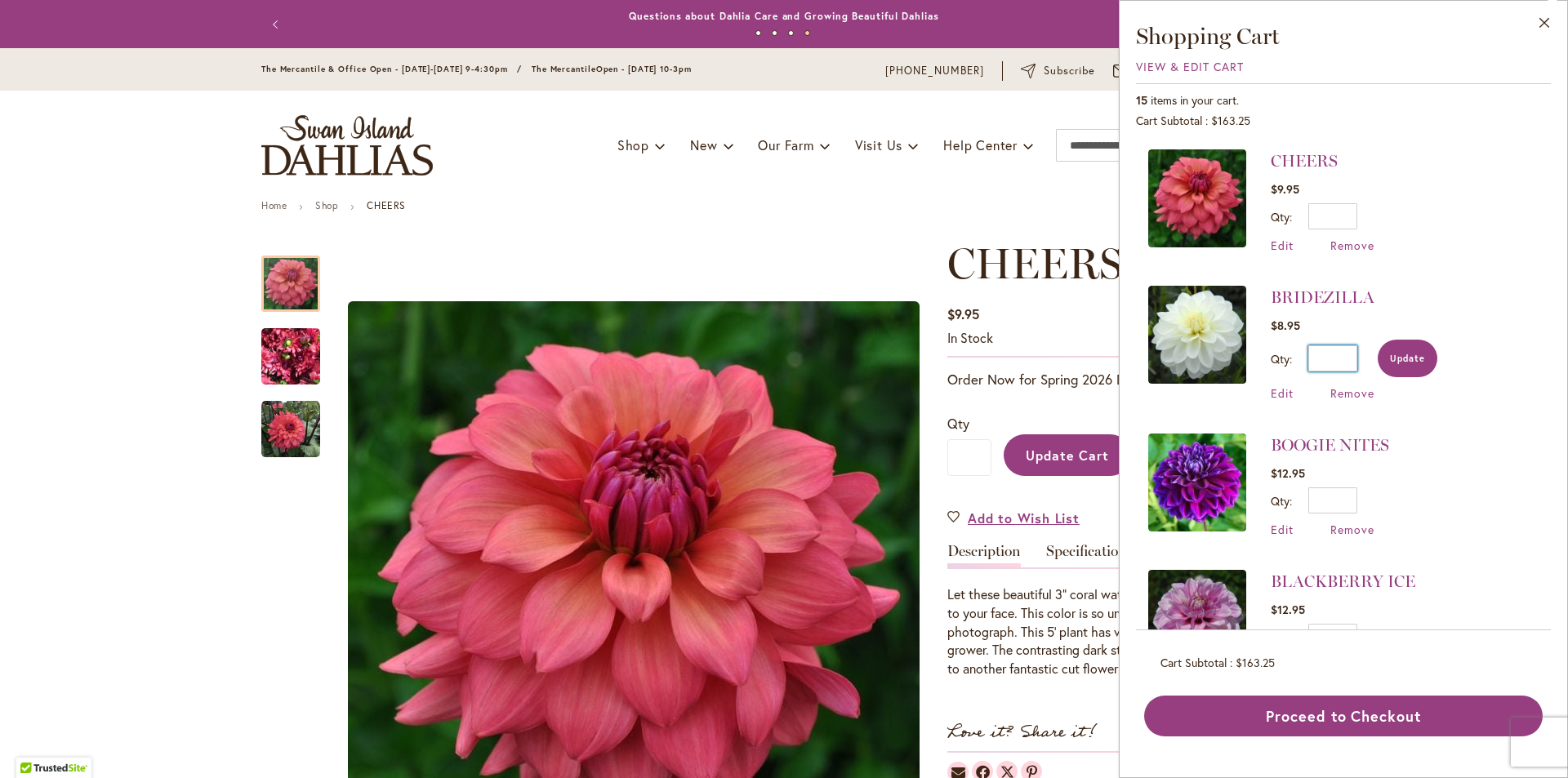
type input "*"
click at [1413, 357] on span "Update" at bounding box center [1406, 358] width 35 height 11
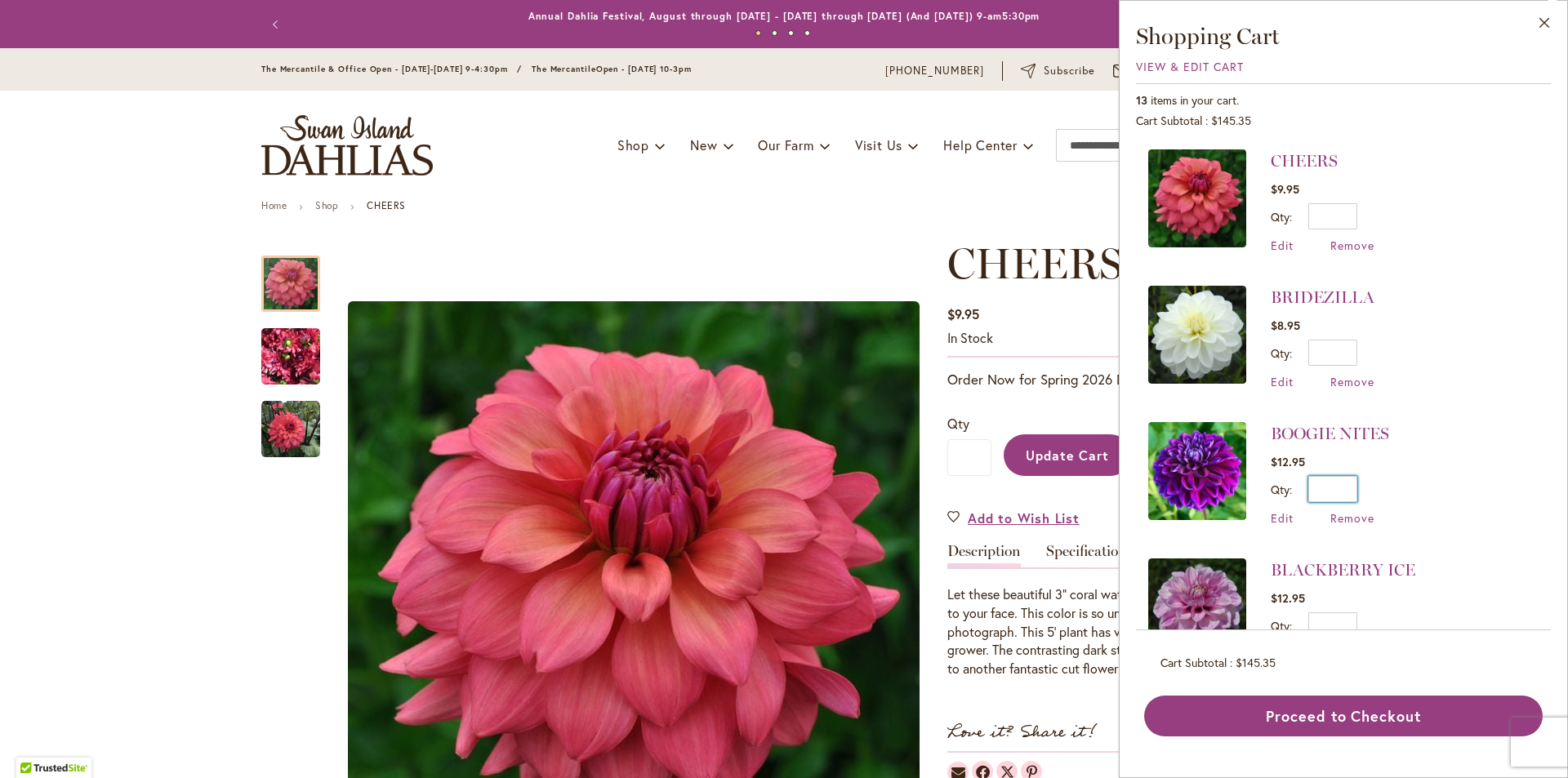
click at [1342, 488] on input "*" at bounding box center [1333, 490] width 49 height 26
type input "*"
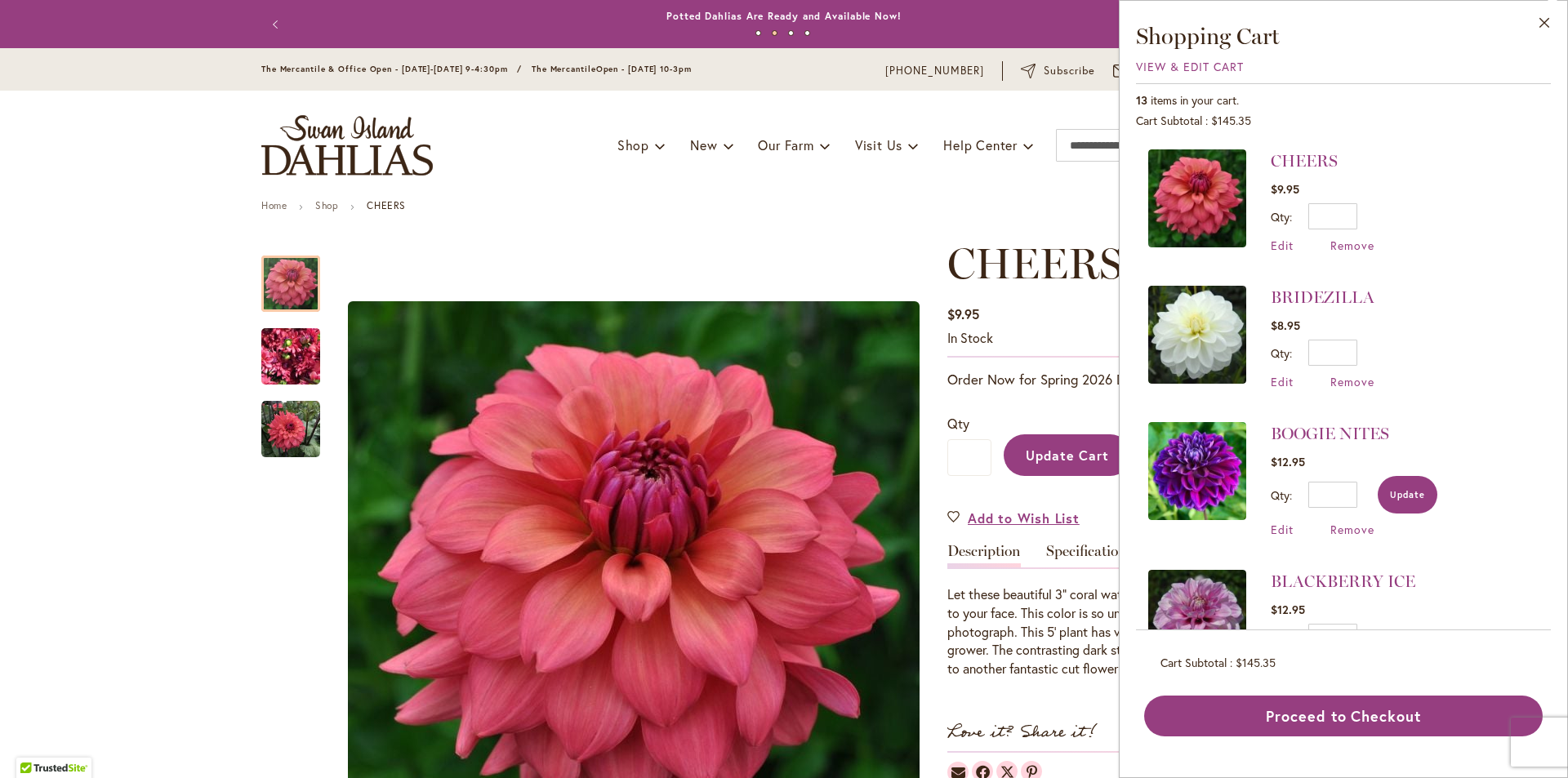
click at [1419, 489] on span "Update" at bounding box center [1406, 494] width 35 height 11
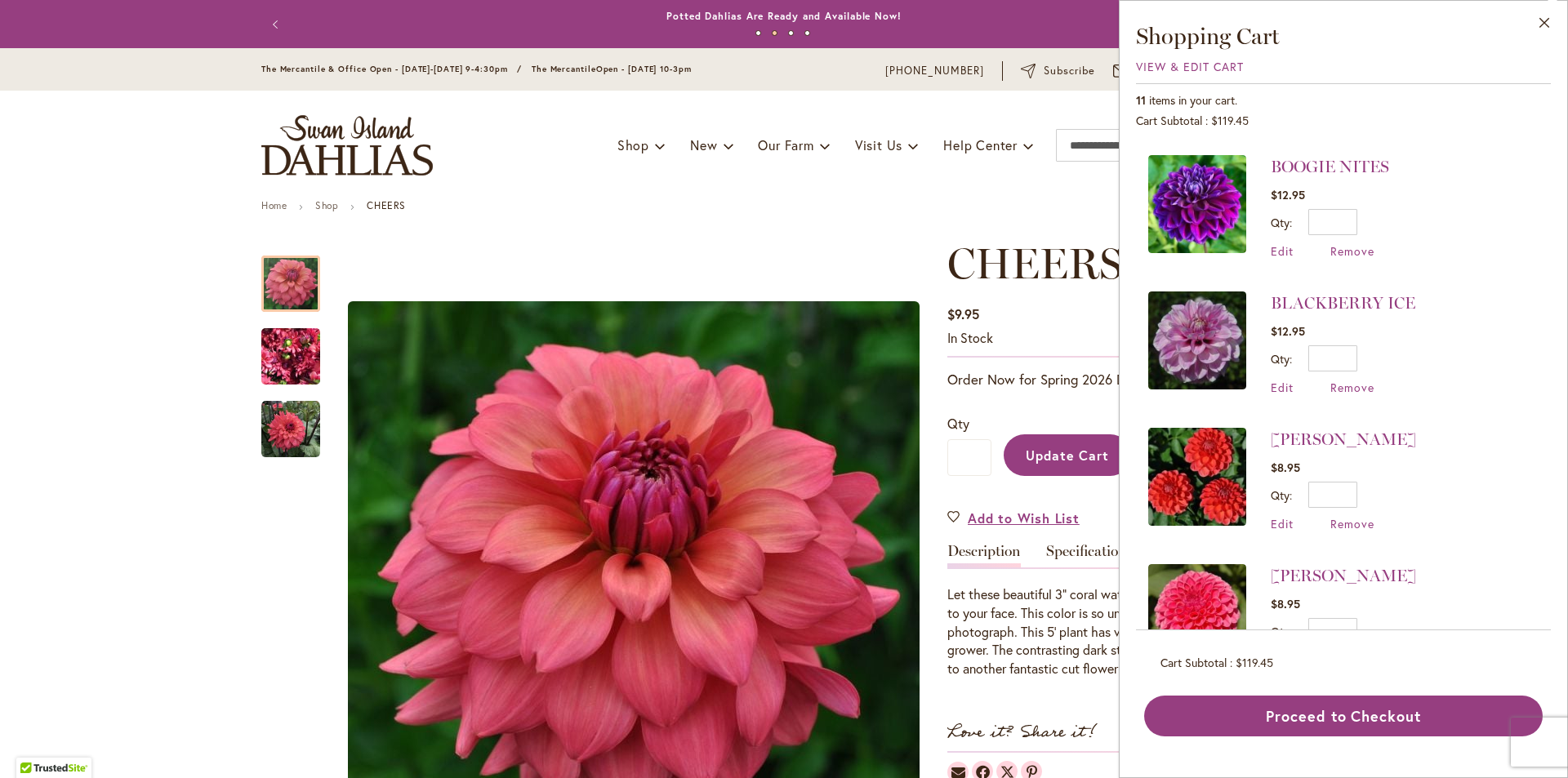
scroll to position [327, 0]
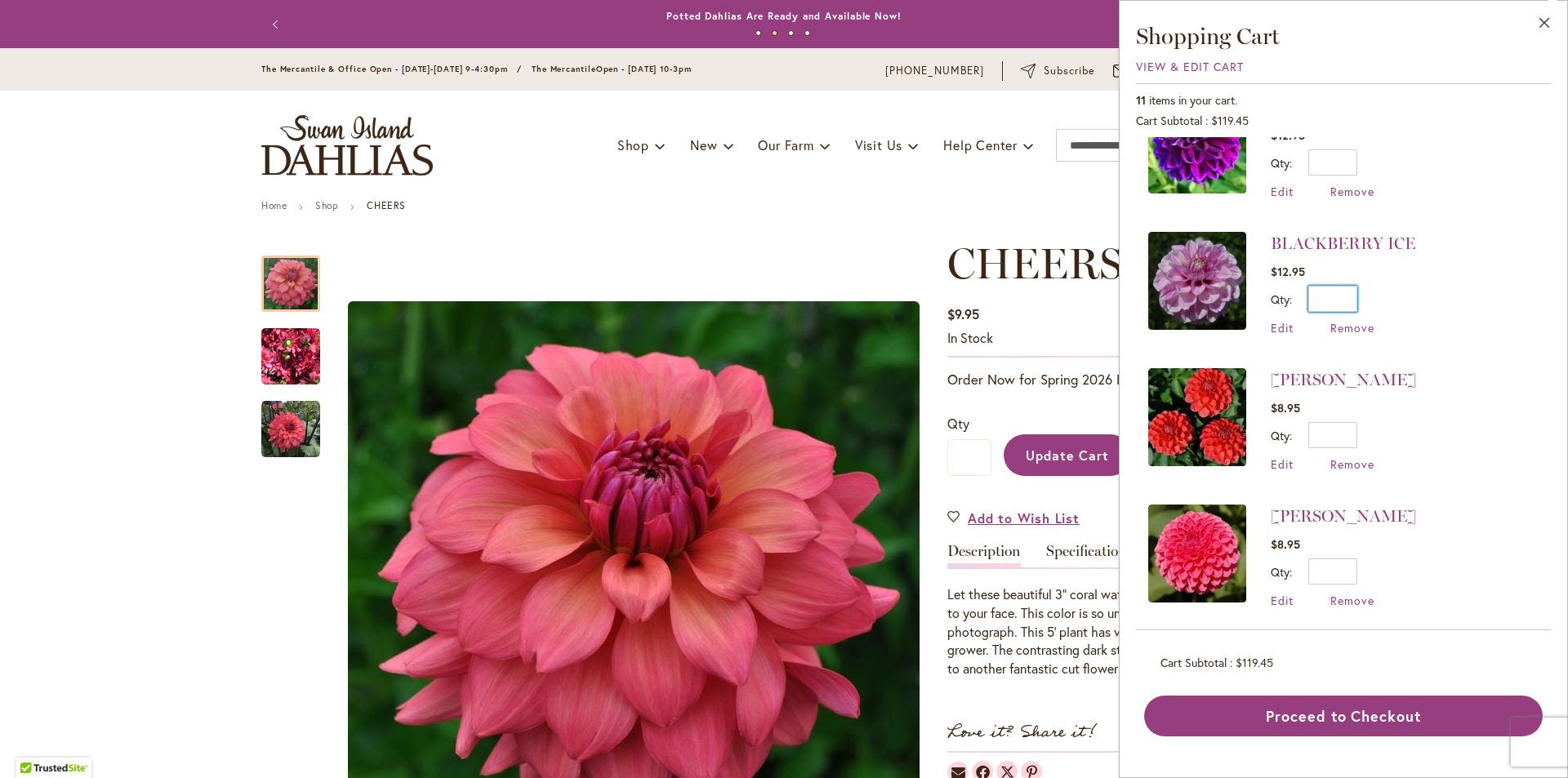
click at [1341, 293] on input "*" at bounding box center [1333, 299] width 49 height 26
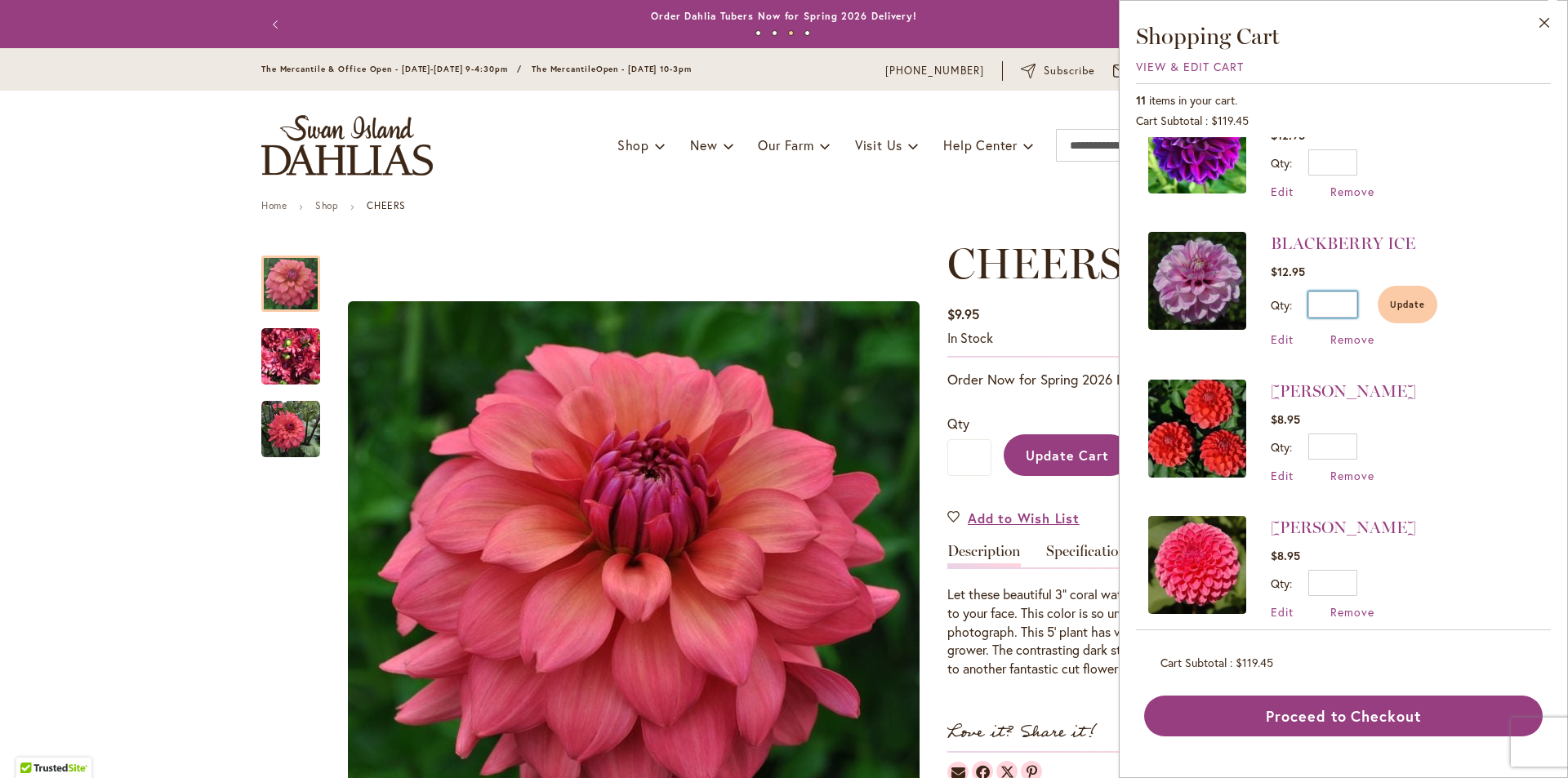
type input "*"
click at [1416, 451] on div "Qty * Update" at bounding box center [1343, 447] width 146 height 26
click at [1385, 442] on div "Qty * Update" at bounding box center [1343, 447] width 146 height 26
click at [1284, 470] on span "Edit" at bounding box center [1282, 475] width 23 height 15
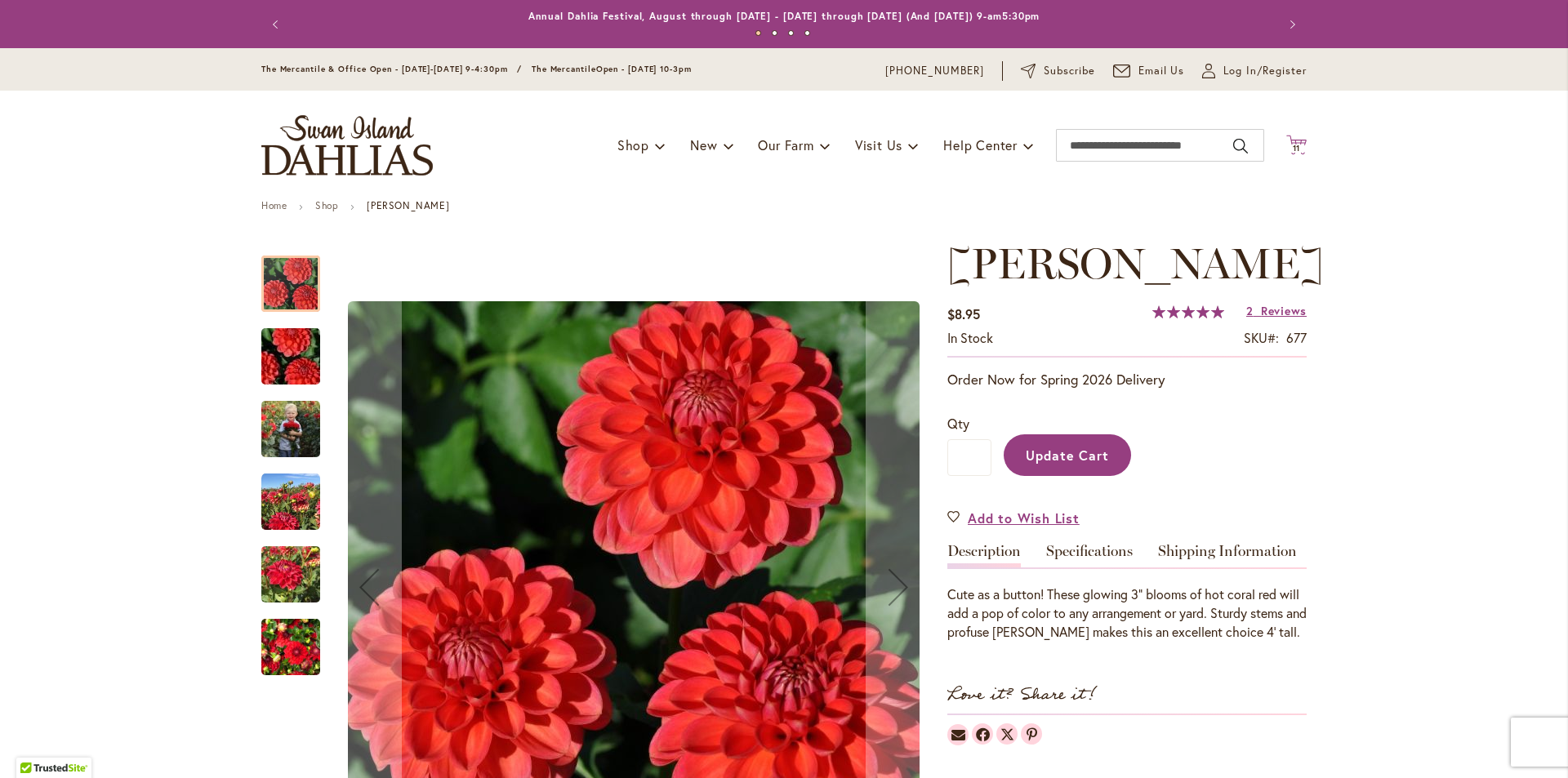
click at [1293, 145] on span "11" at bounding box center [1297, 147] width 9 height 10
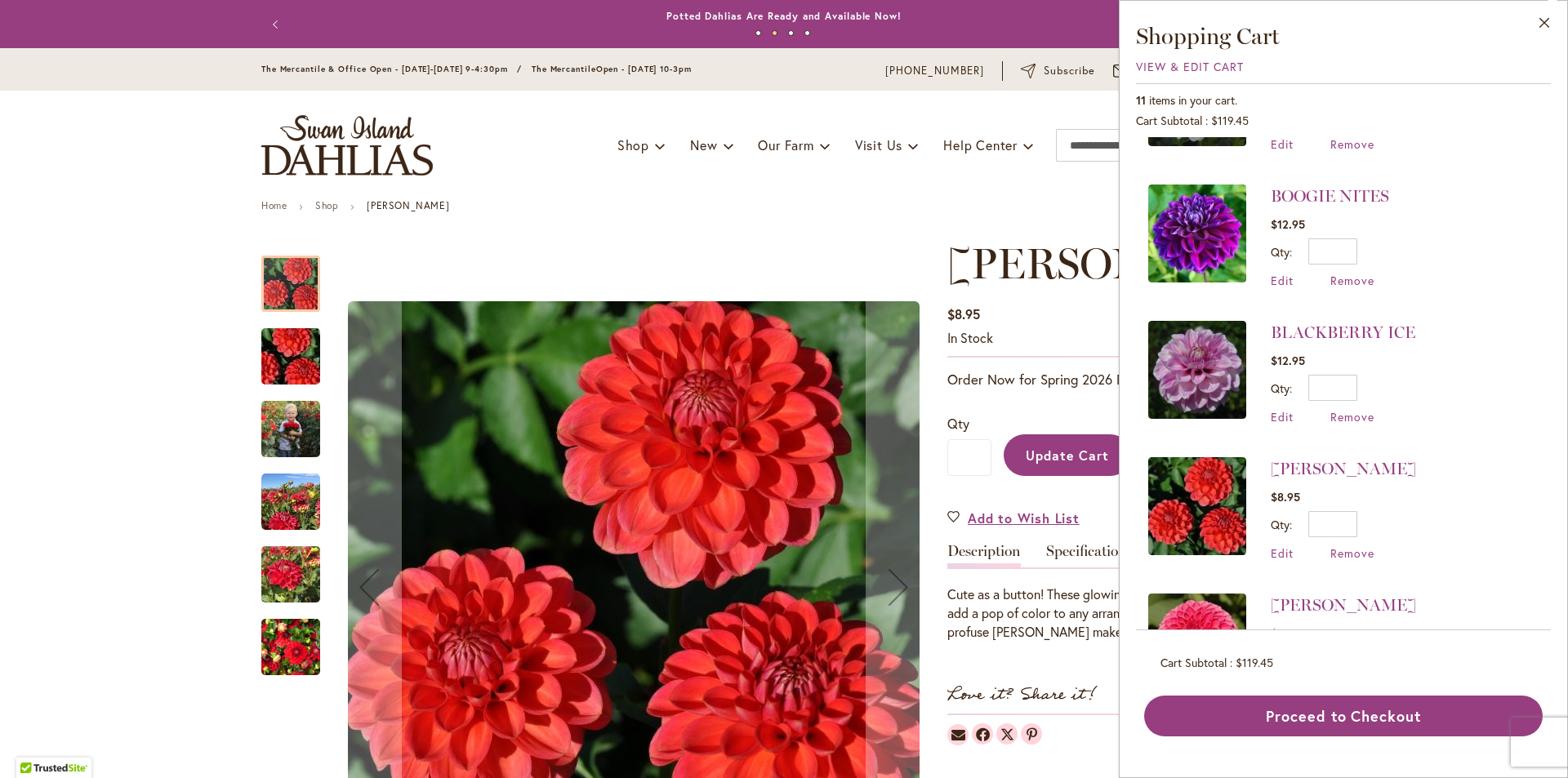
scroll to position [327, 0]
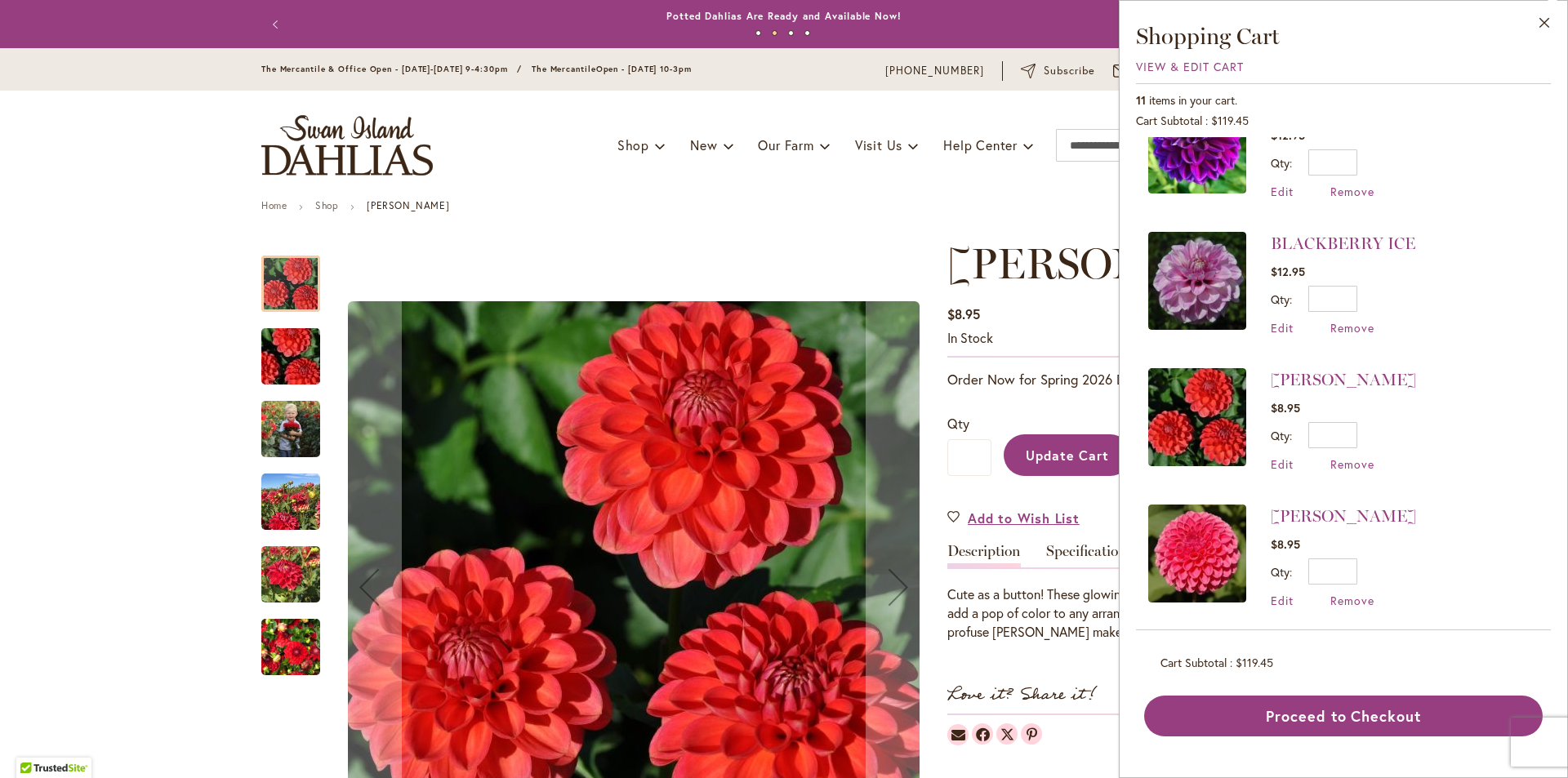
click at [1286, 333] on li "BLACKBERRY ICE $12.95 Qty * Update Edit Remove" at bounding box center [1343, 284] width 390 height 136
click at [1278, 323] on span "Edit" at bounding box center [1282, 328] width 23 height 15
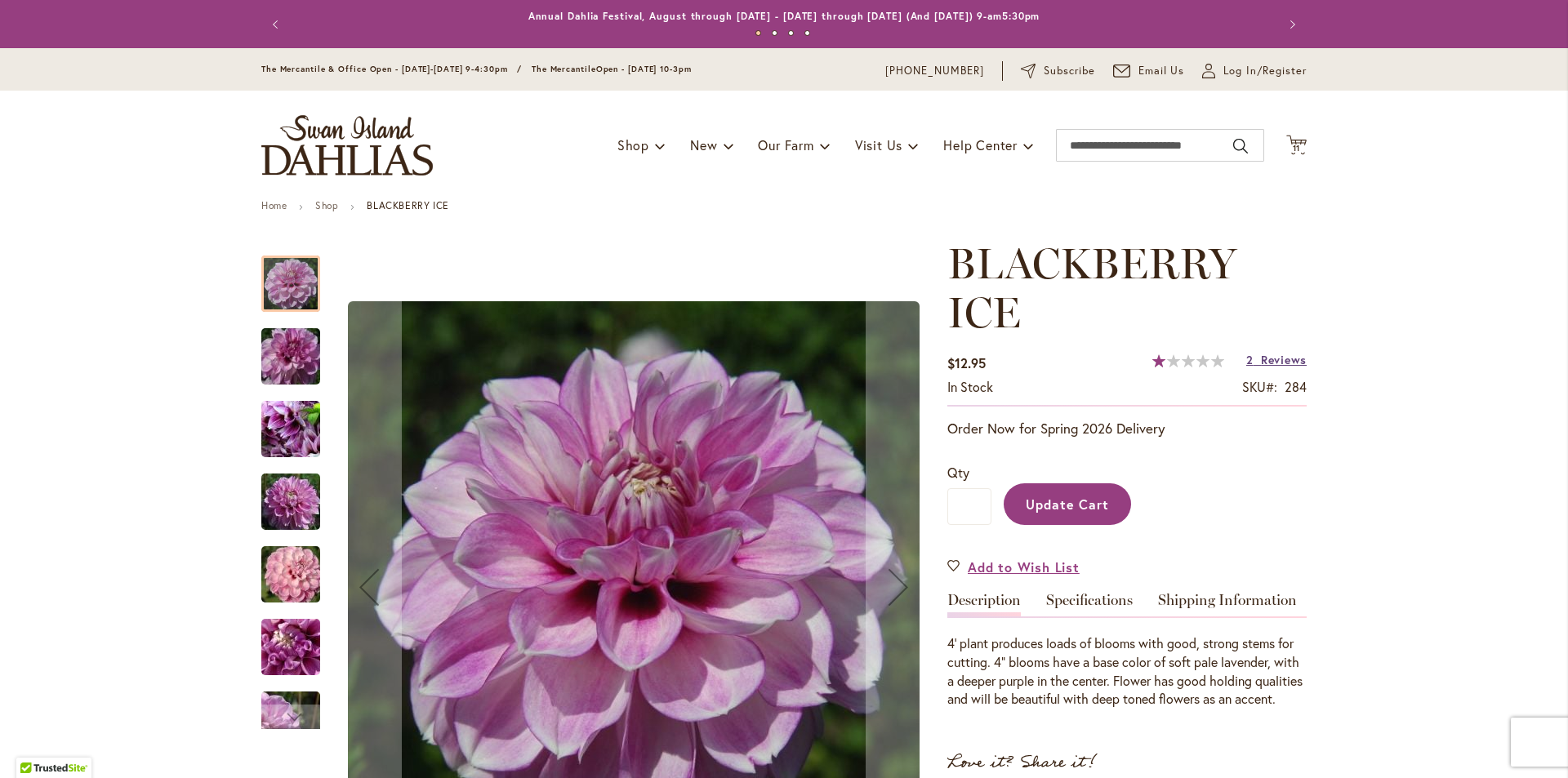
click at [1268, 357] on span "Reviews" at bounding box center [1284, 359] width 45 height 15
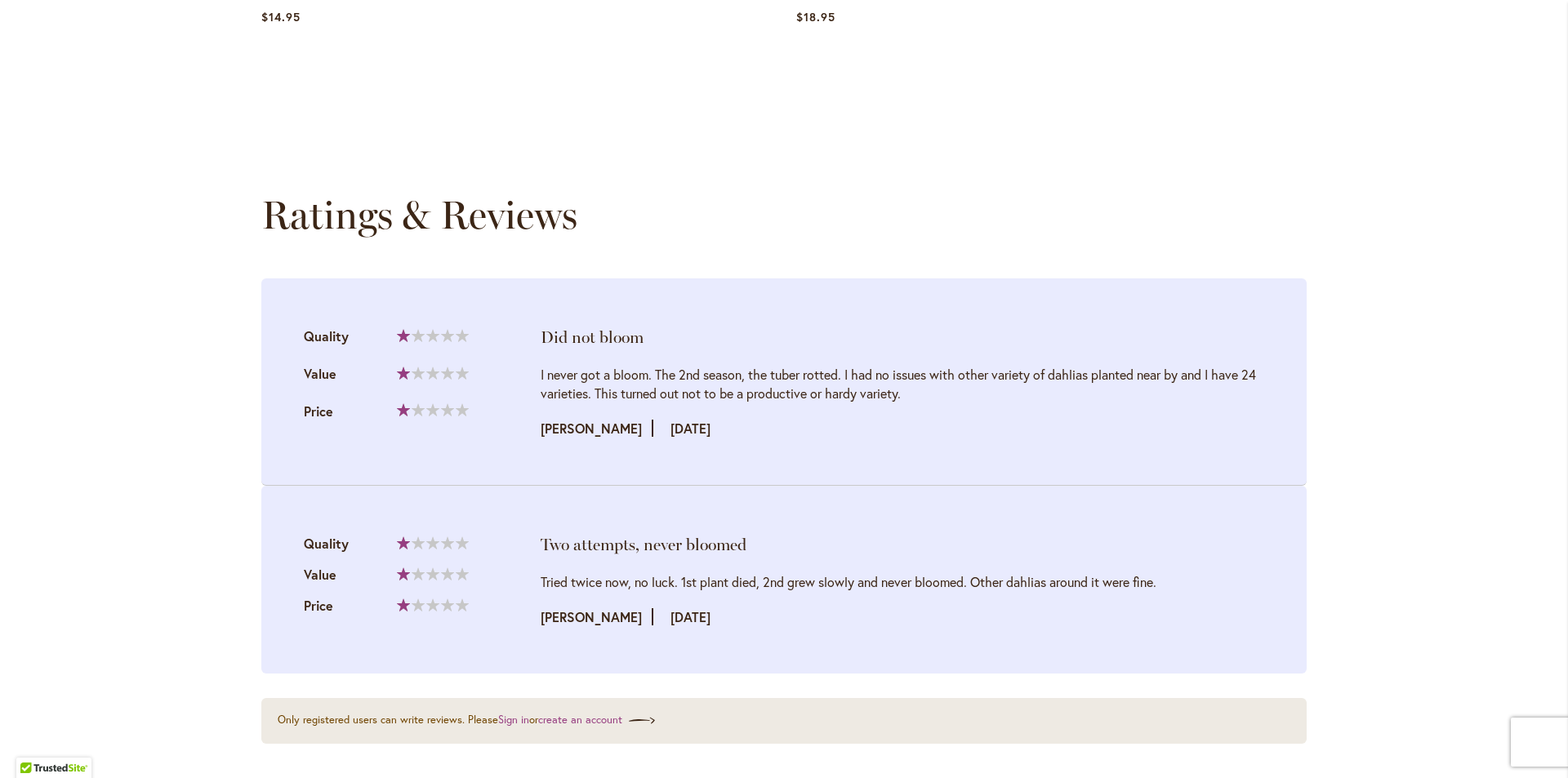
scroll to position [1468, 0]
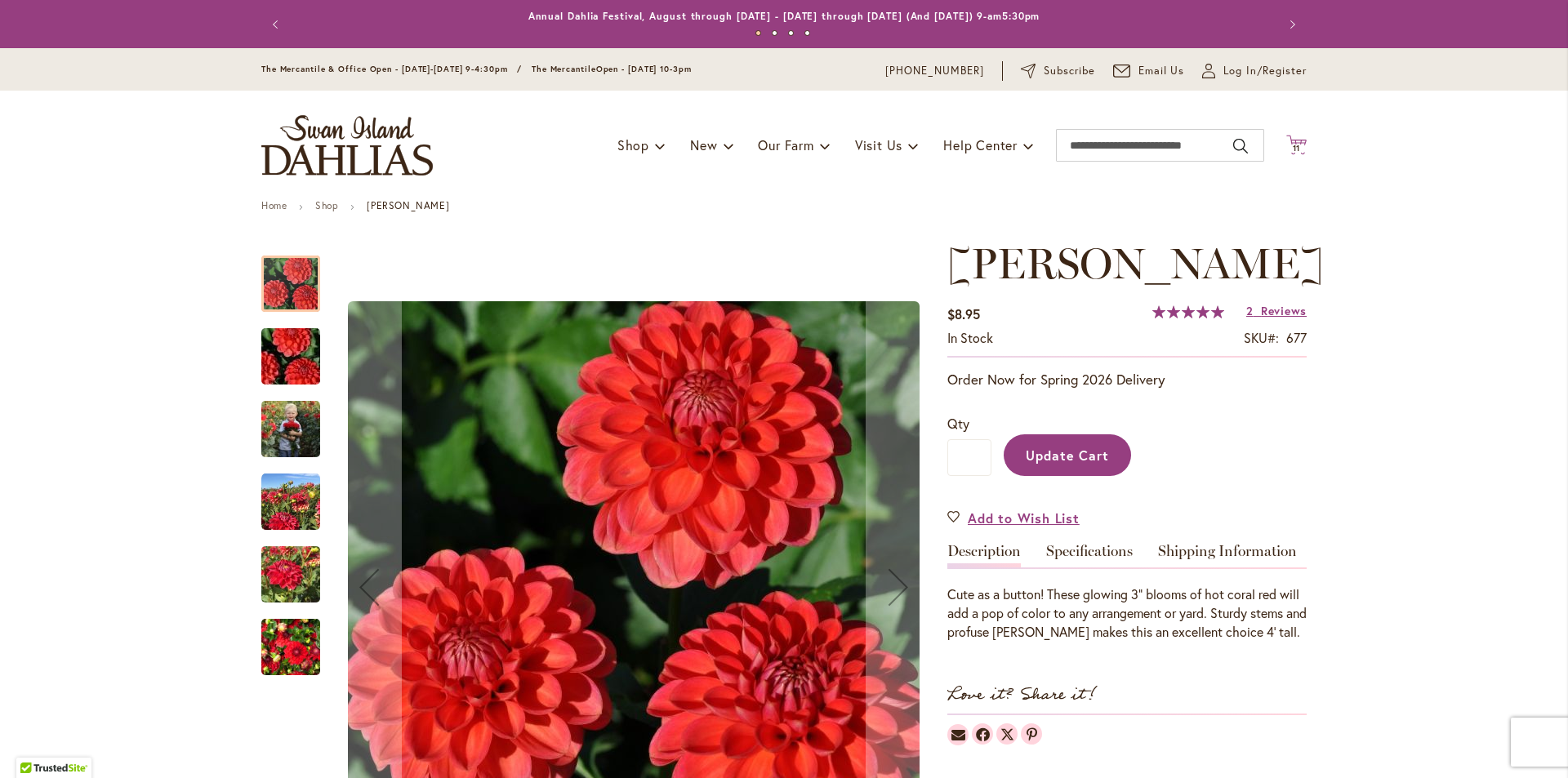
click at [1292, 141] on icon "Cart .cls-1 { fill: #231f20; }" at bounding box center [1297, 146] width 21 height 21
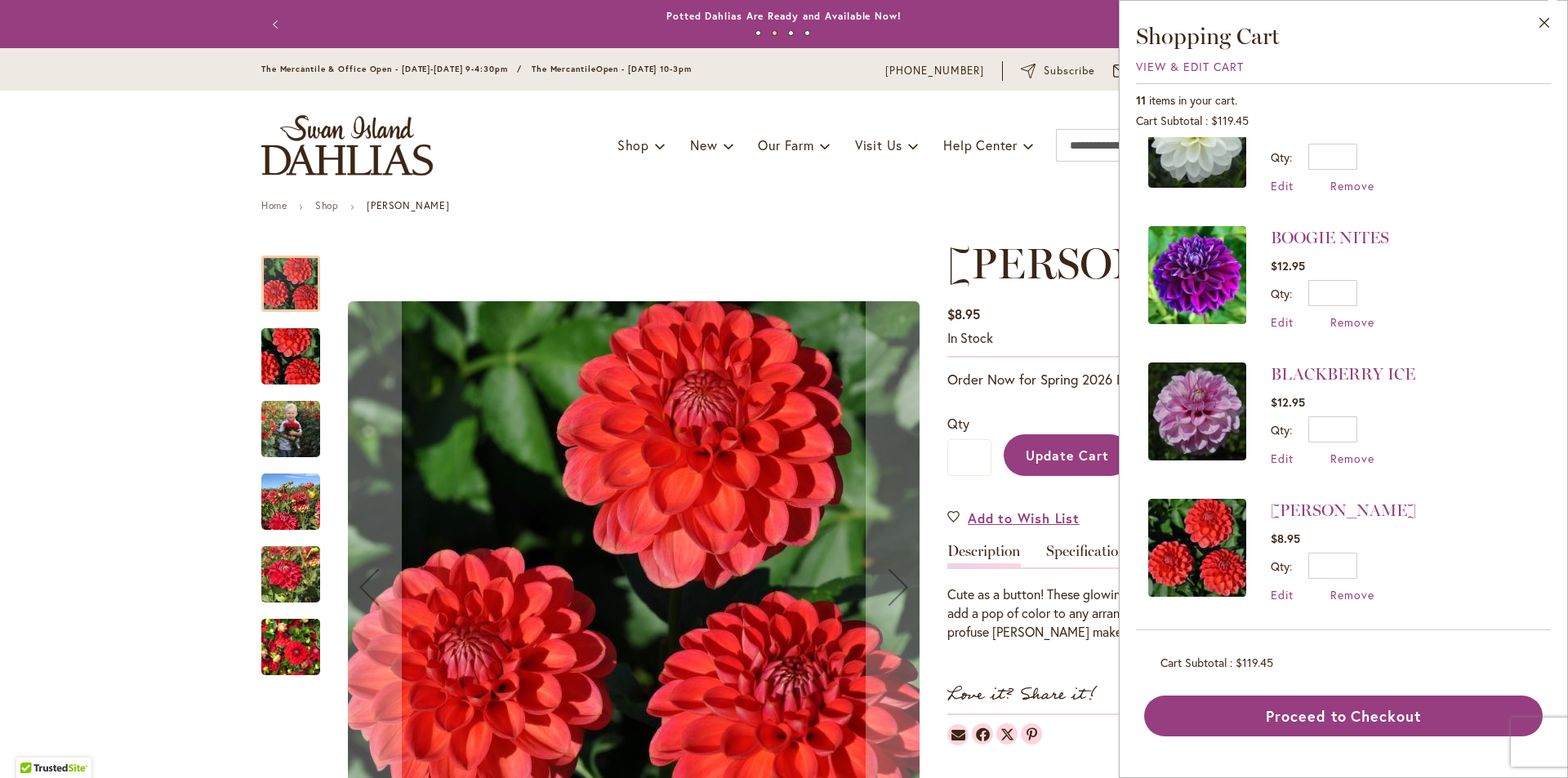
scroll to position [229, 0]
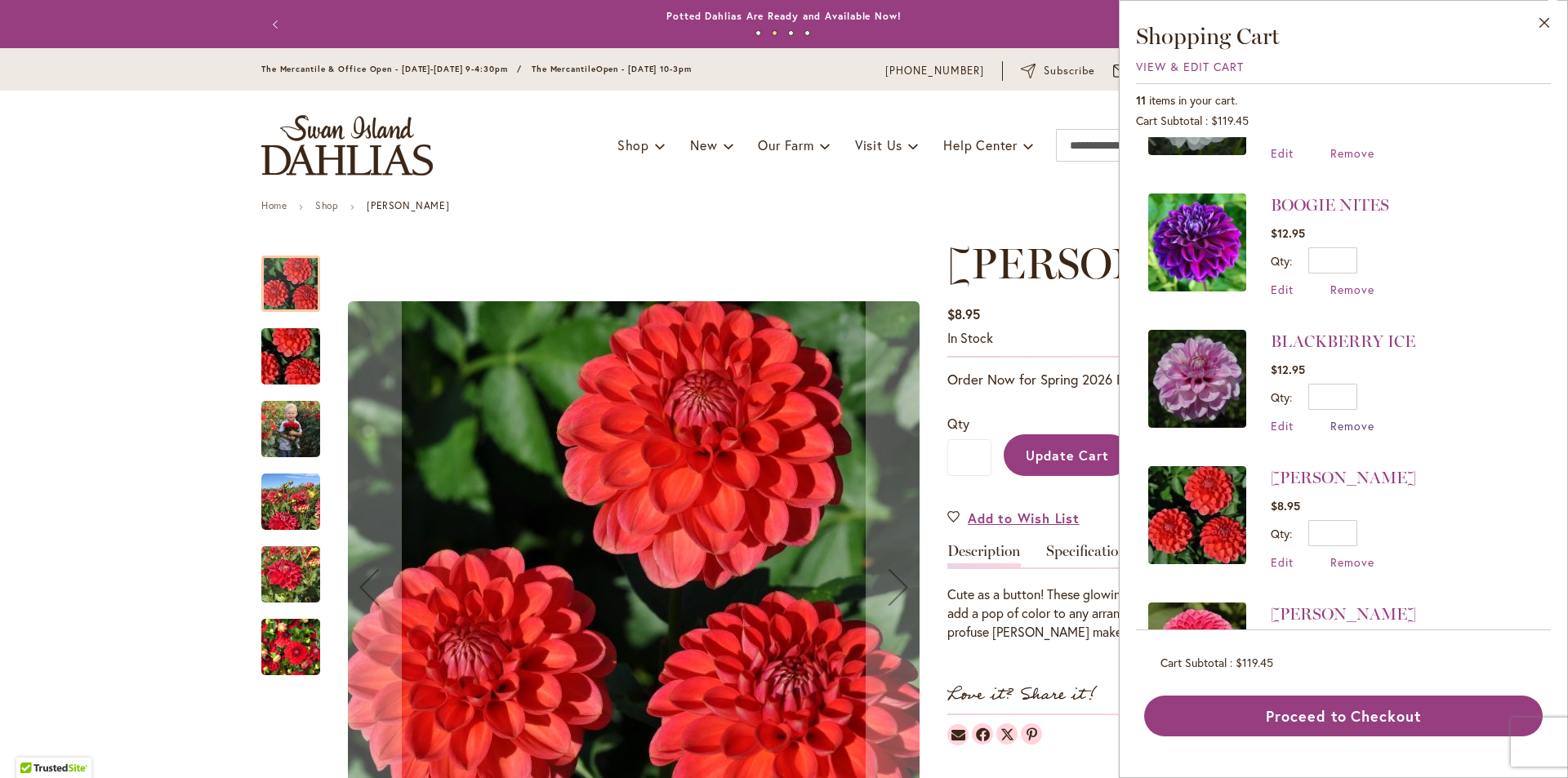
click at [1353, 423] on span "Remove" at bounding box center [1352, 425] width 44 height 15
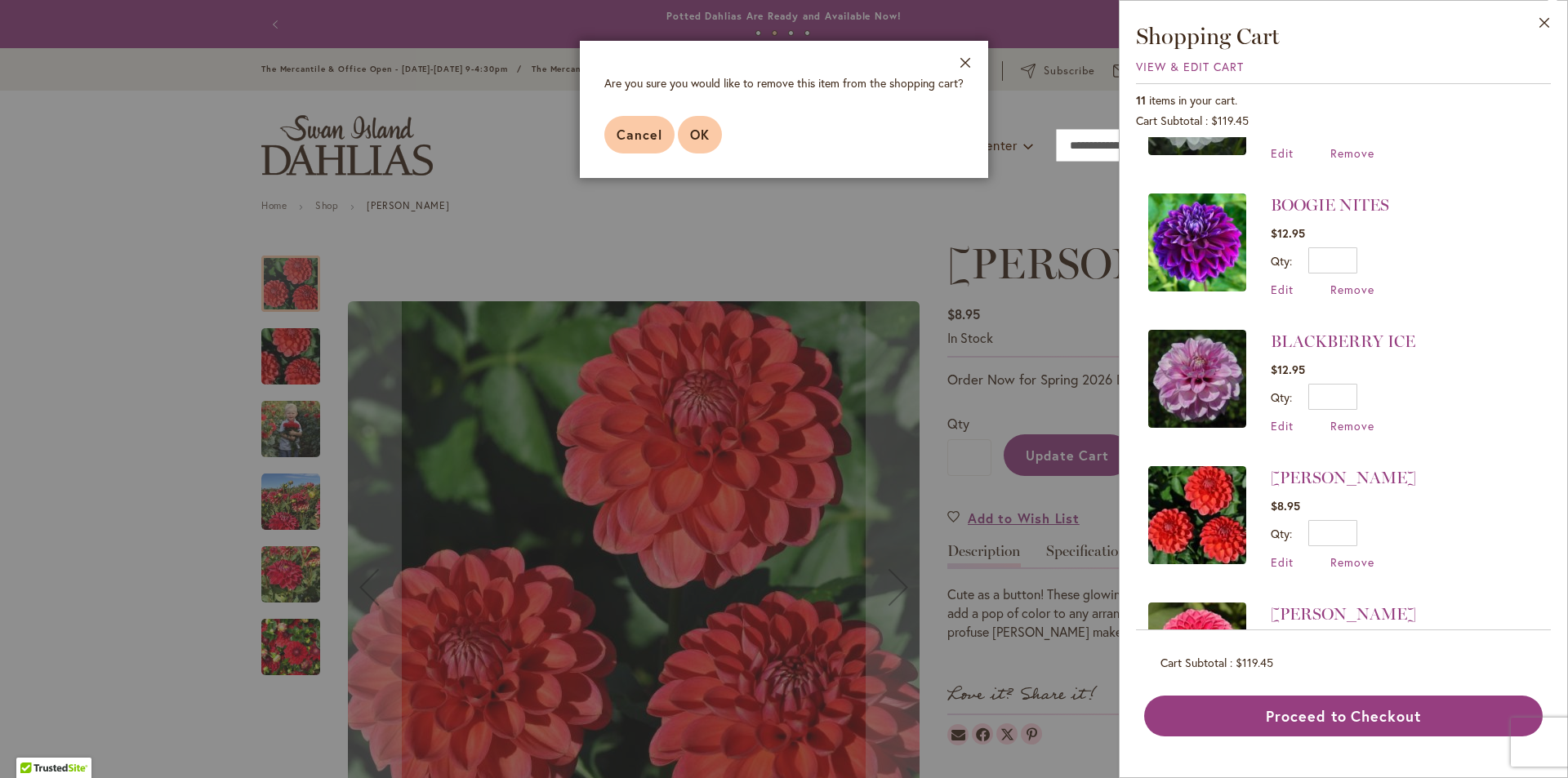
click at [710, 130] on button "OK" at bounding box center [699, 135] width 44 height 38
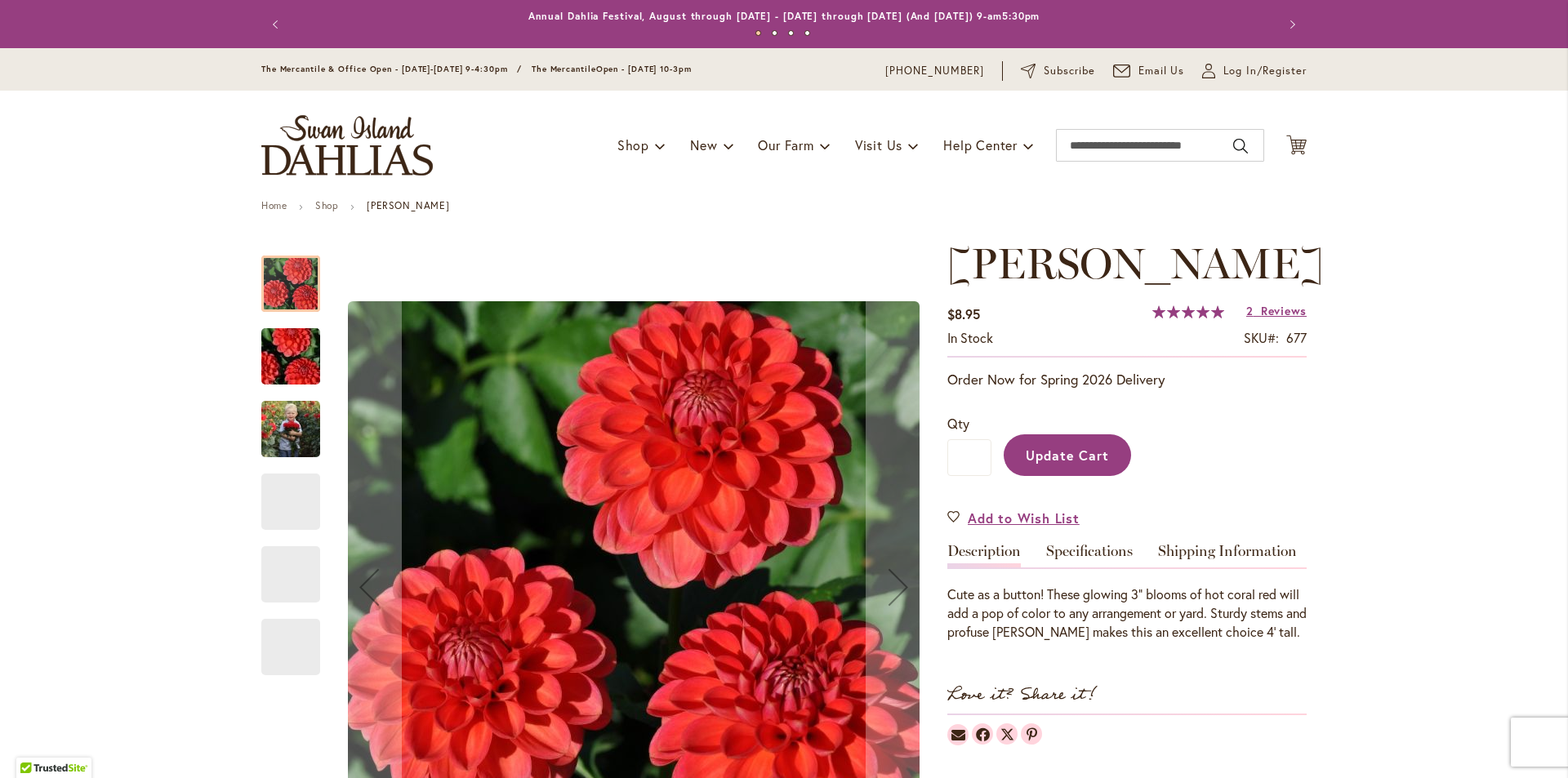
type input "*"
click at [1290, 141] on icon "Cart .cls-1 { fill: #231f20; }" at bounding box center [1297, 146] width 21 height 21
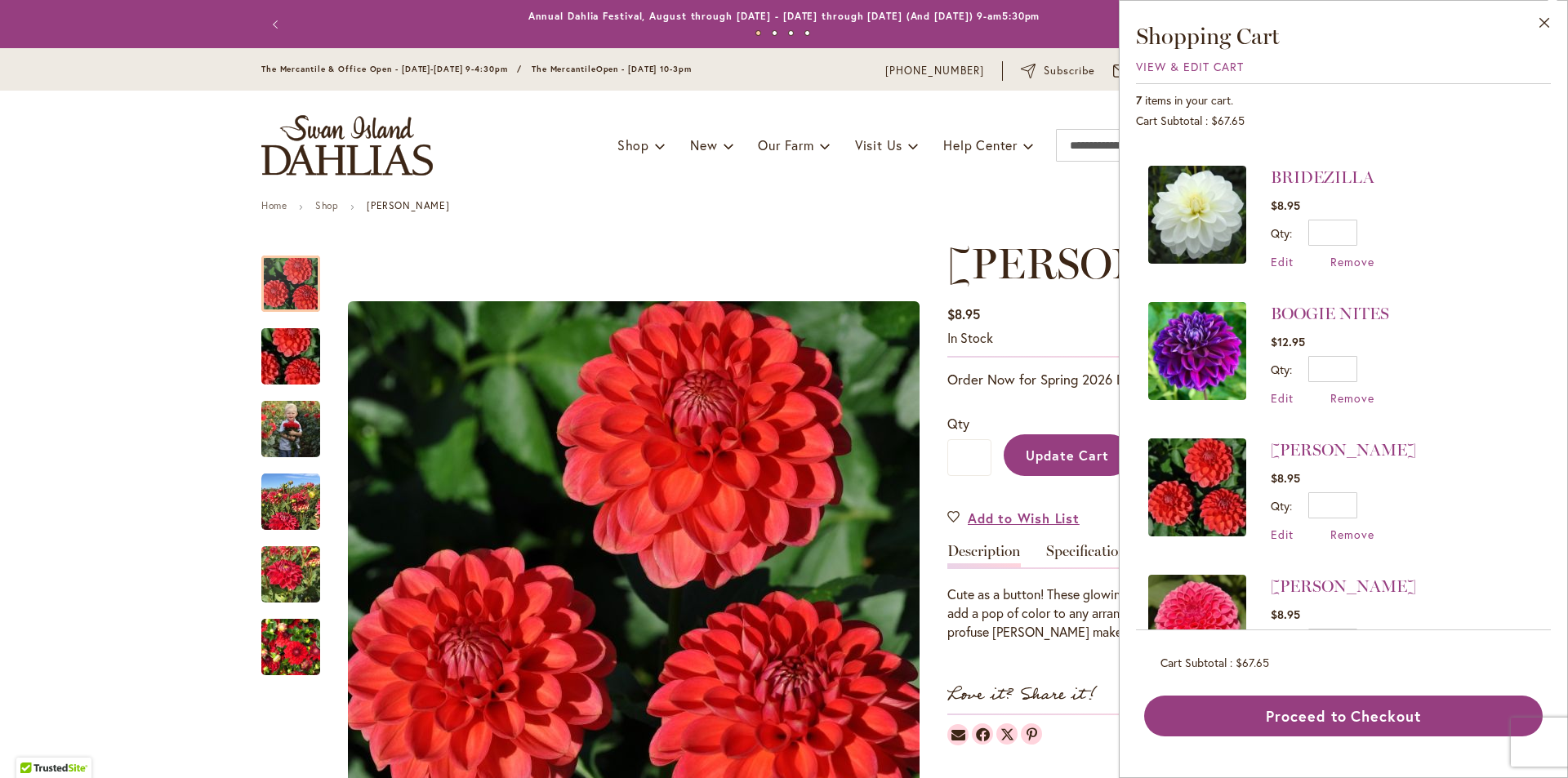
scroll to position [194, 0]
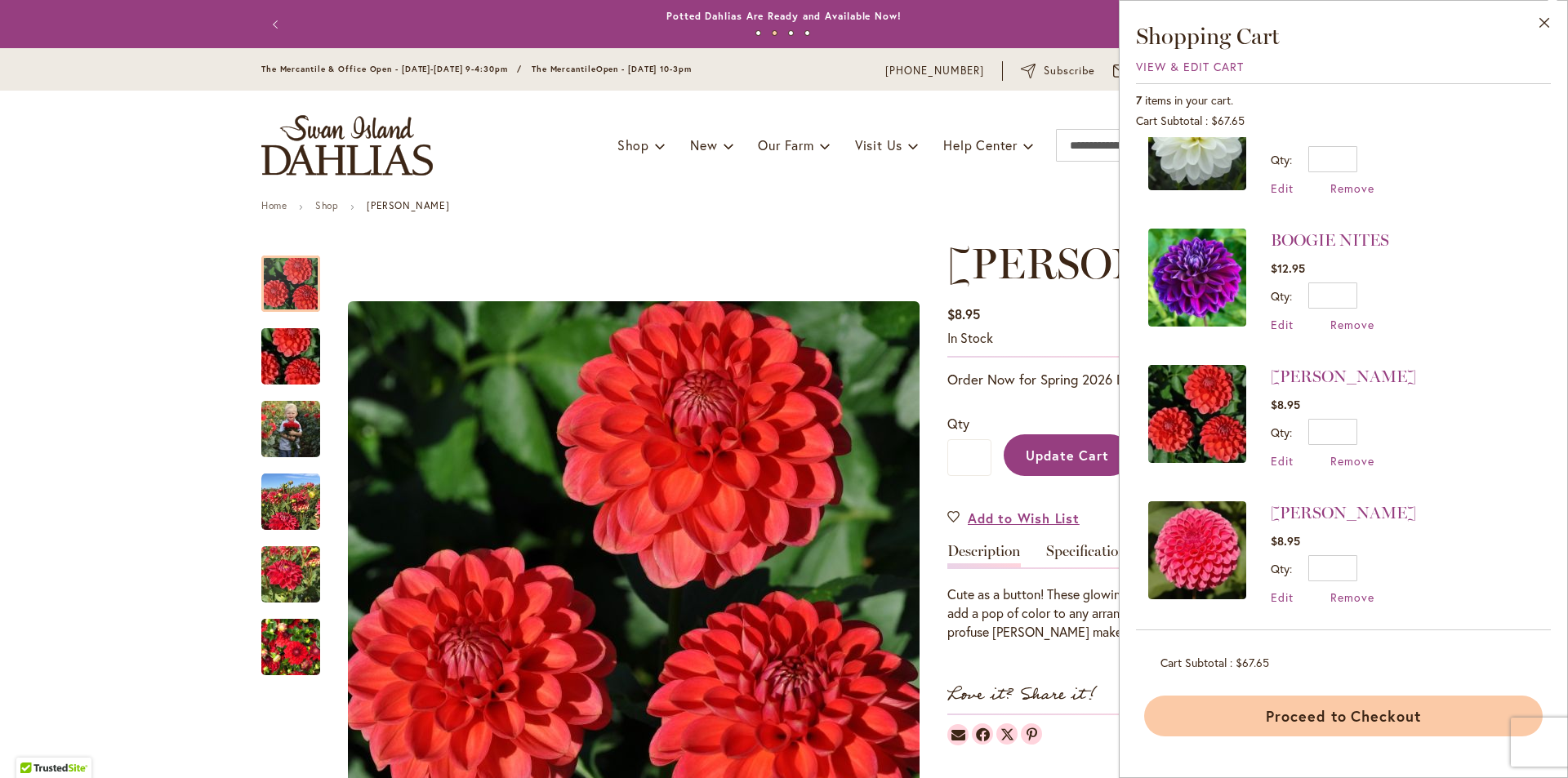
click at [1263, 716] on button "Proceed to Checkout" at bounding box center [1343, 716] width 399 height 41
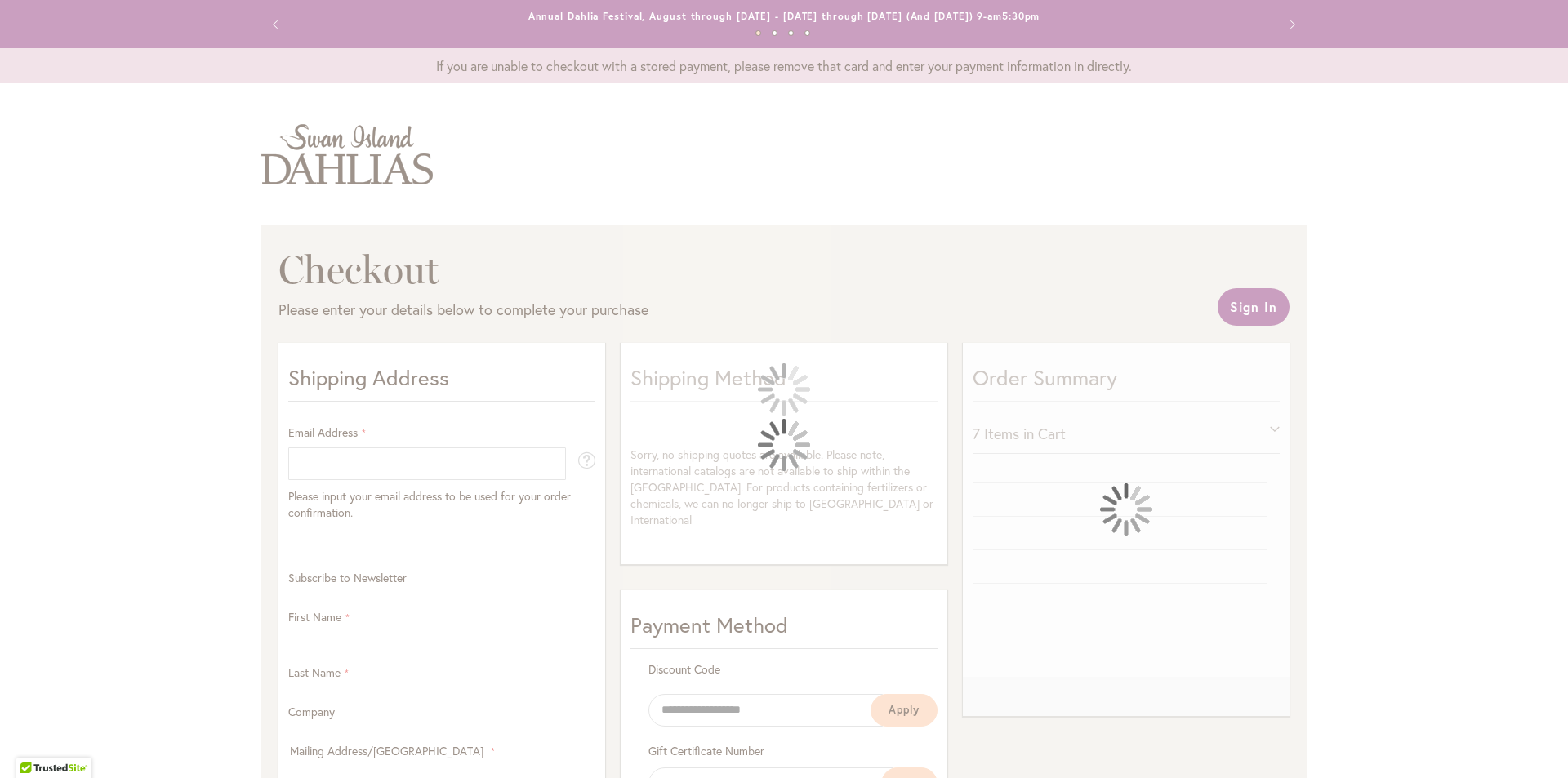
select select "**"
